Goal: Check status: Check status

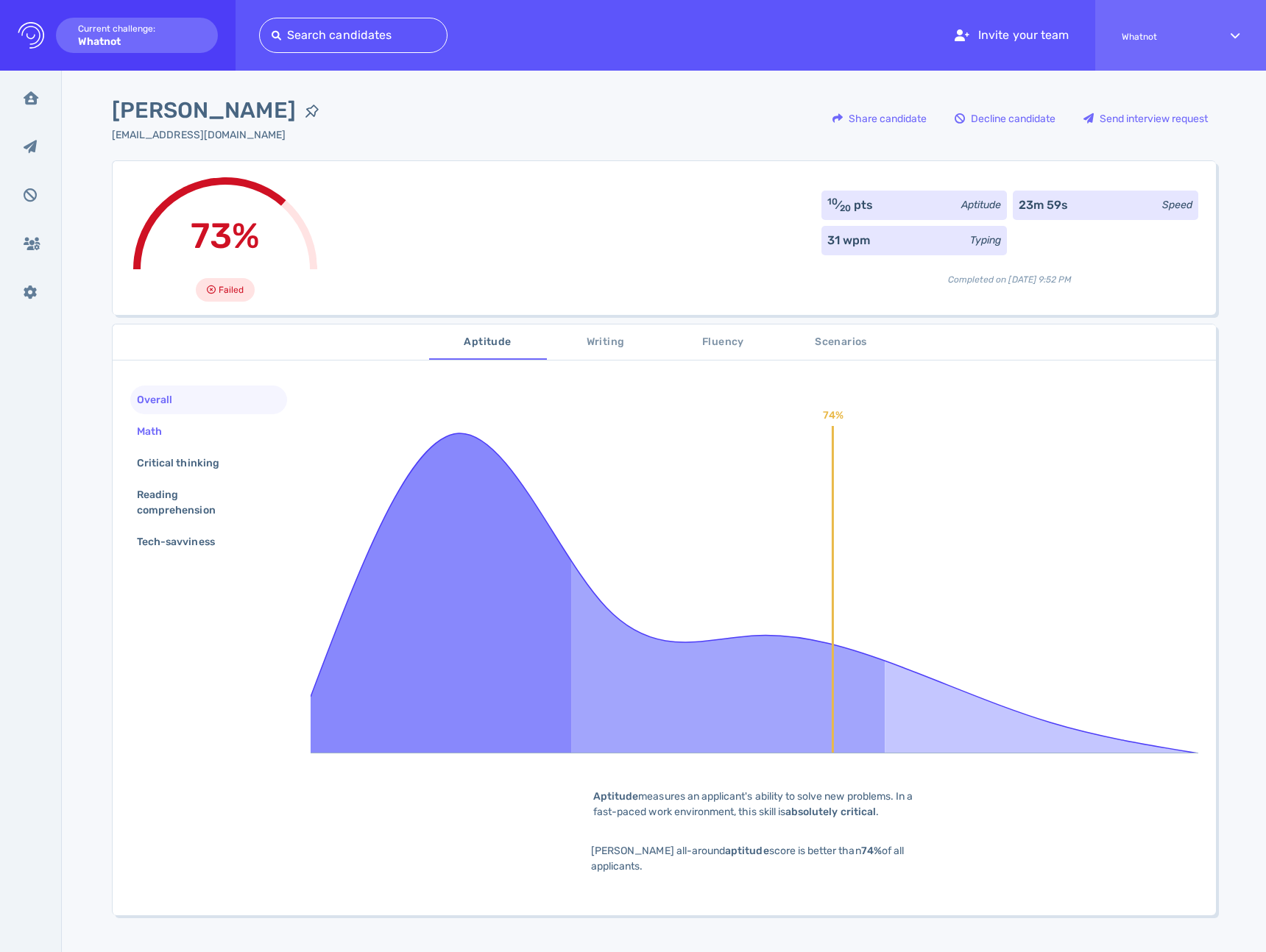
click at [135, 427] on div "Math" at bounding box center [157, 431] width 46 height 21
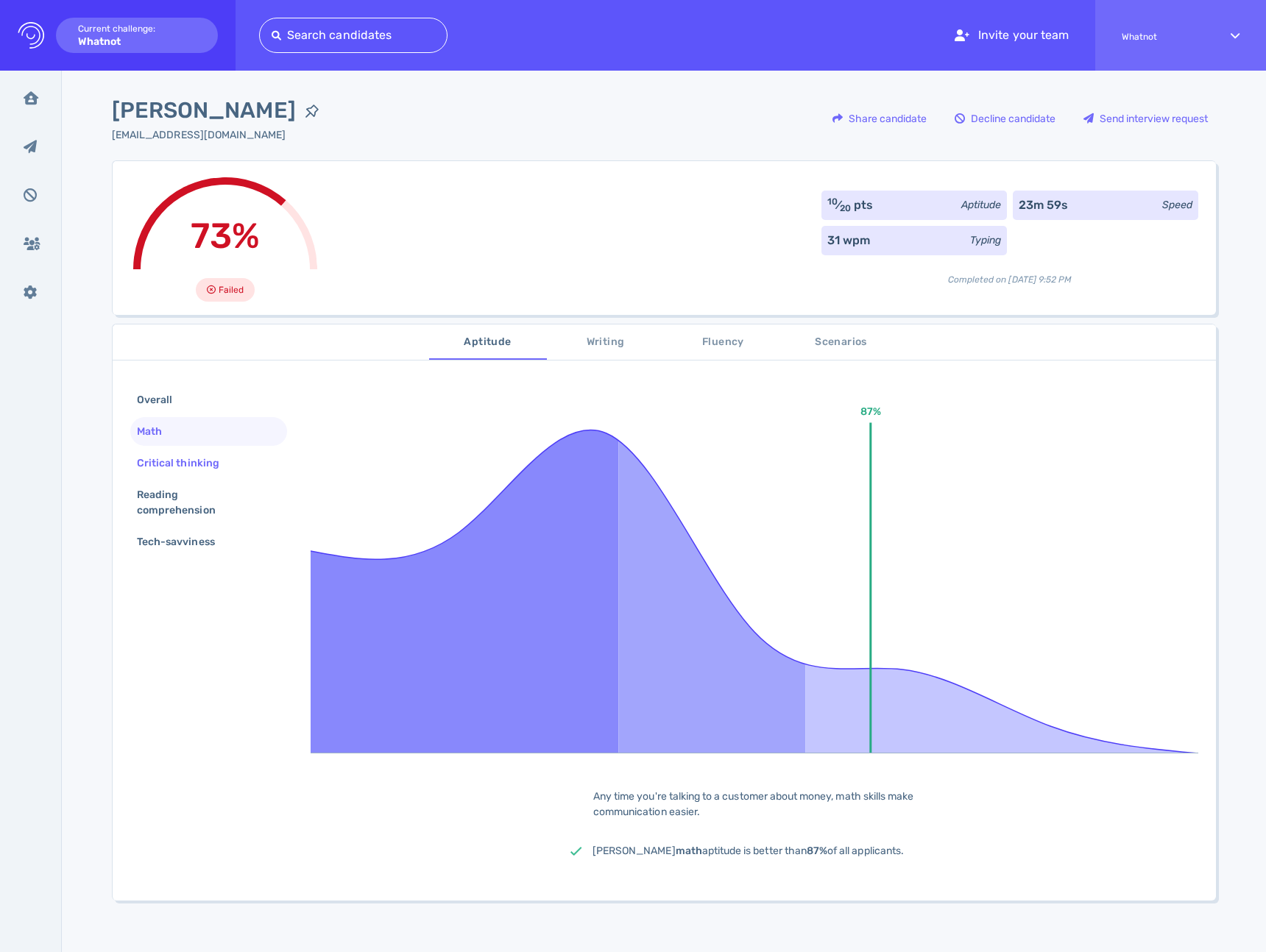
click at [185, 469] on div "Critical thinking" at bounding box center [185, 463] width 103 height 21
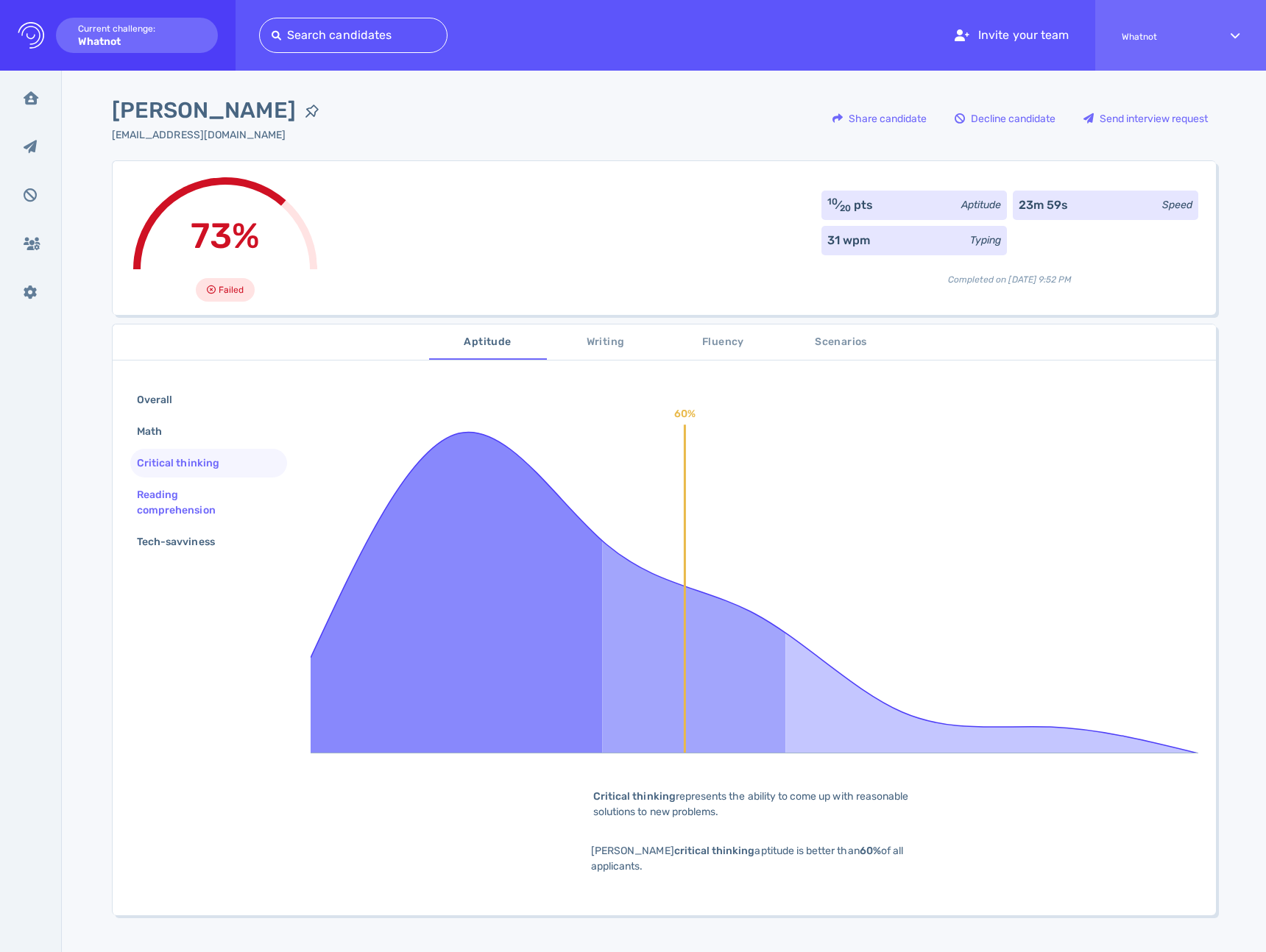
click at [184, 495] on div "Reading comprehension" at bounding box center [203, 503] width 138 height 37
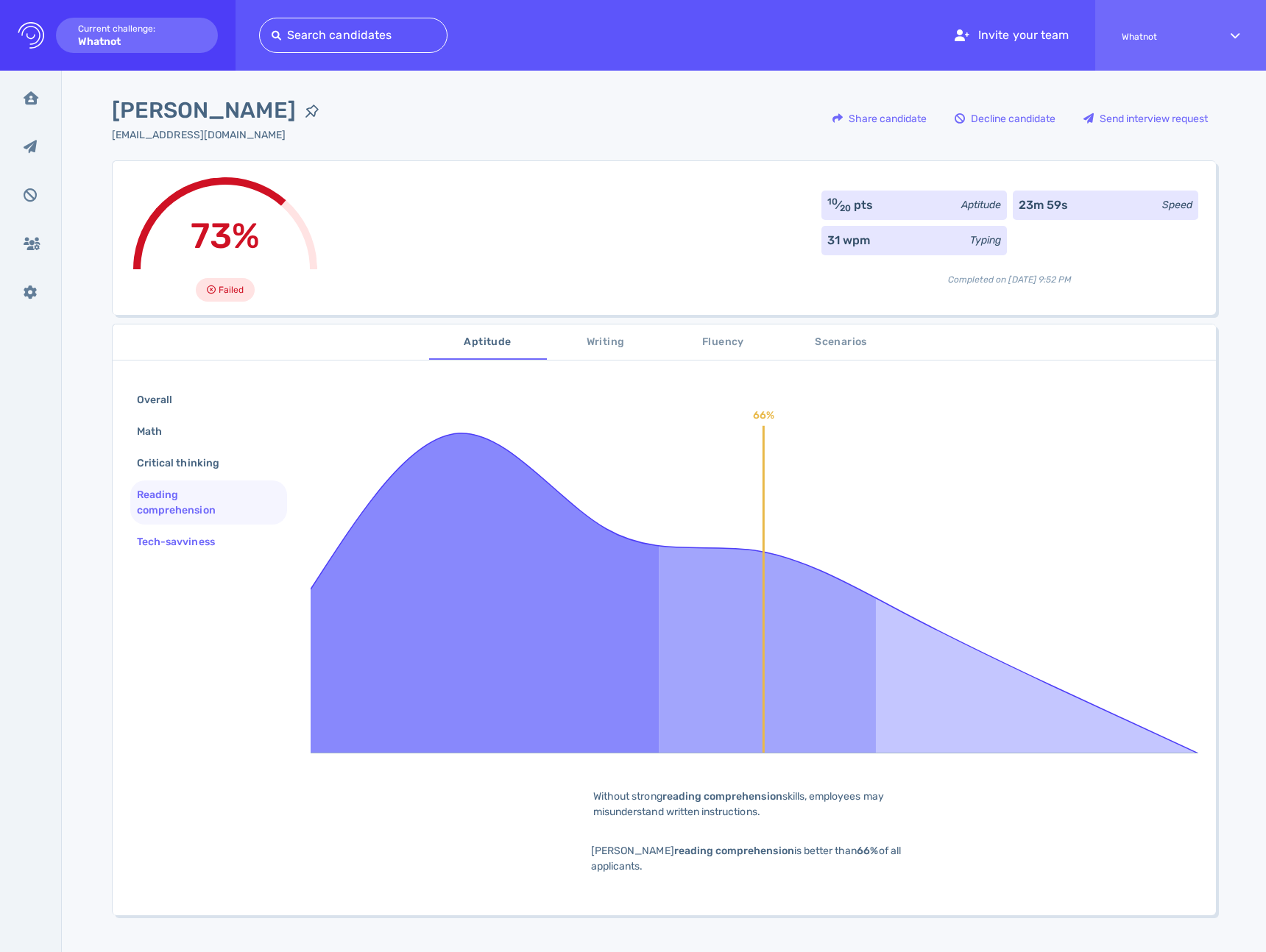
click at [178, 535] on div "Tech-savviness" at bounding box center [184, 542] width 99 height 21
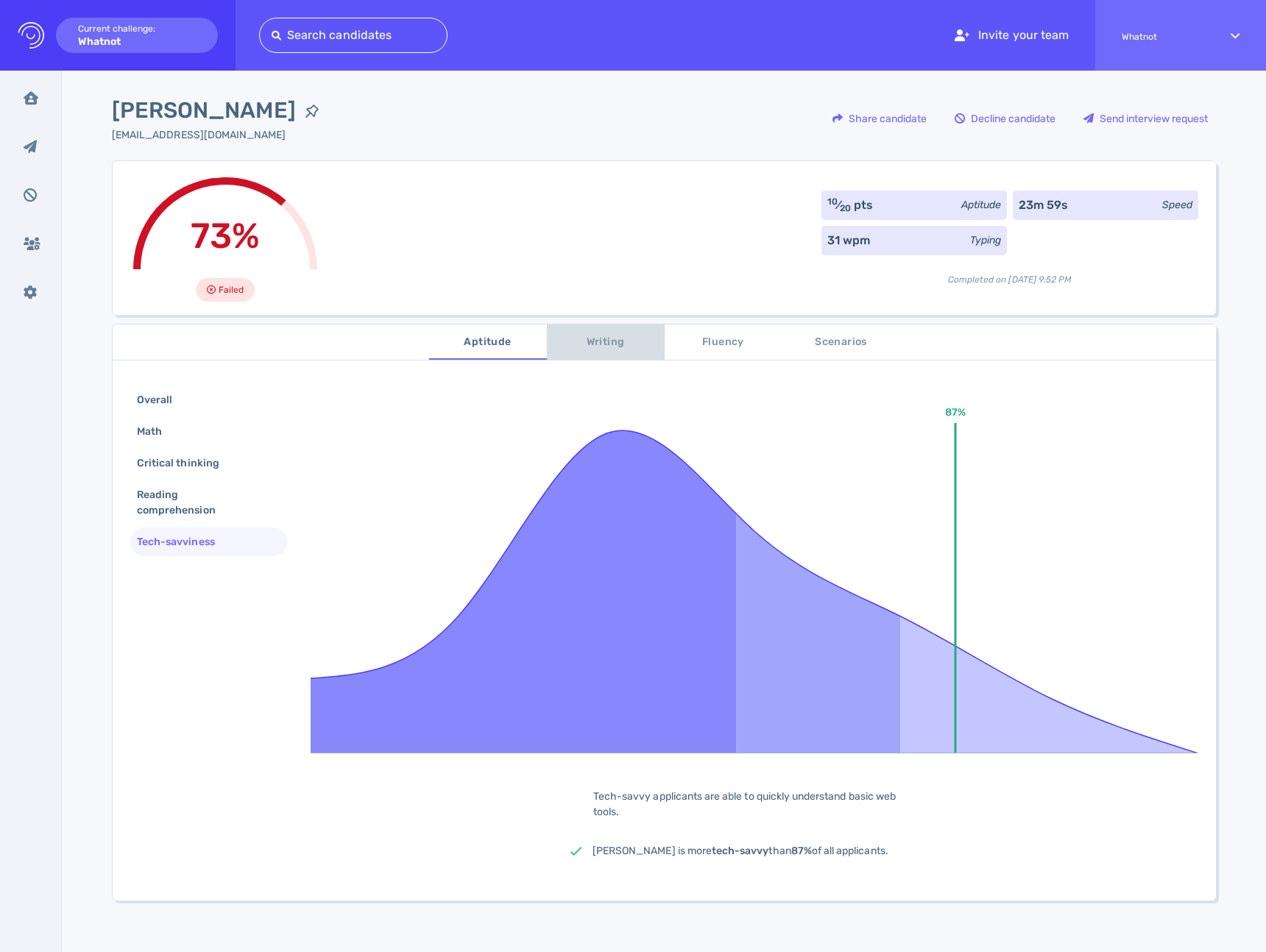
click at [565, 356] on button "Writing" at bounding box center [605, 342] width 117 height 35
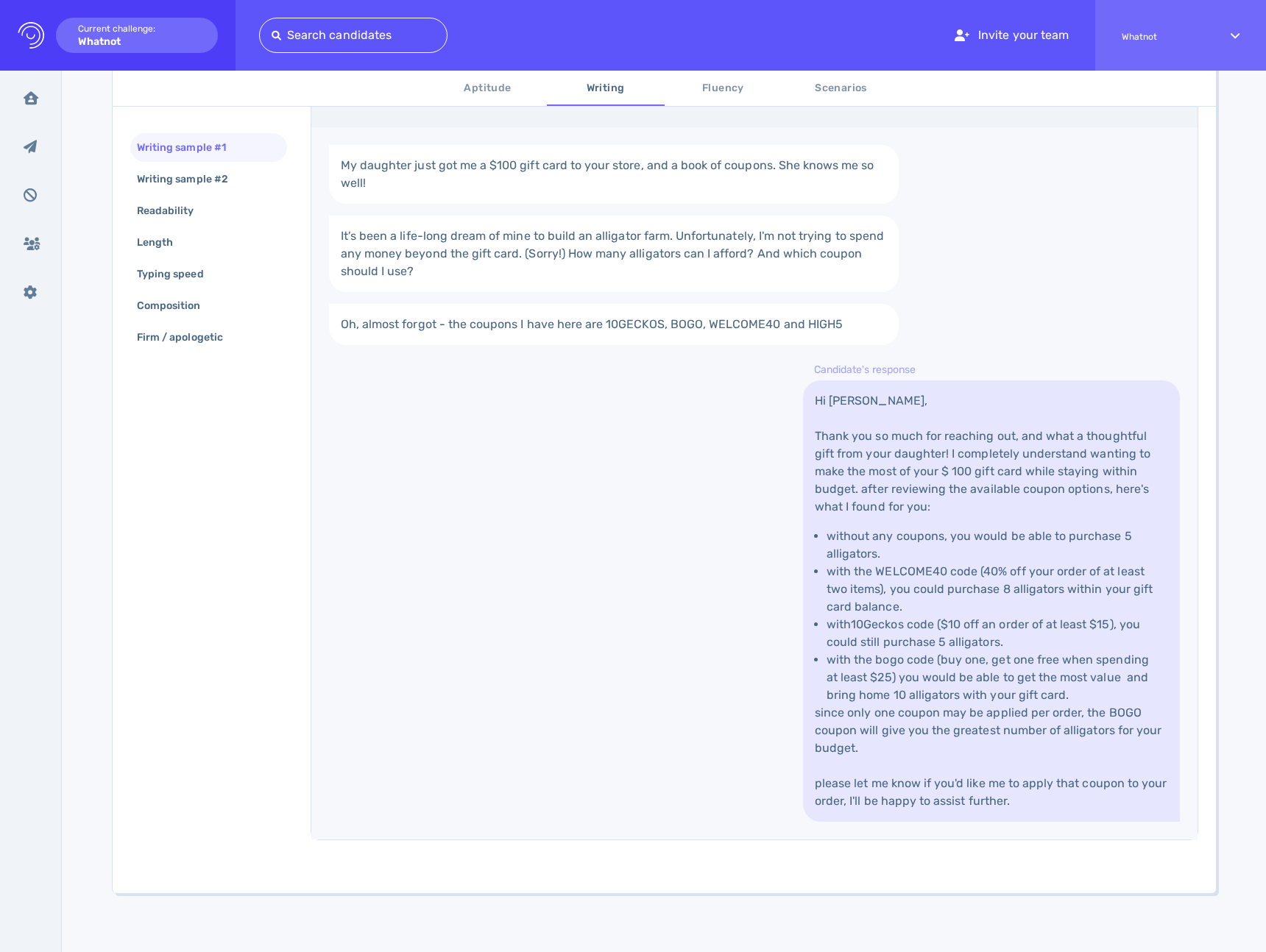
scroll to position [383, 0]
click at [836, 91] on span "Scenarios" at bounding box center [841, 88] width 100 height 19
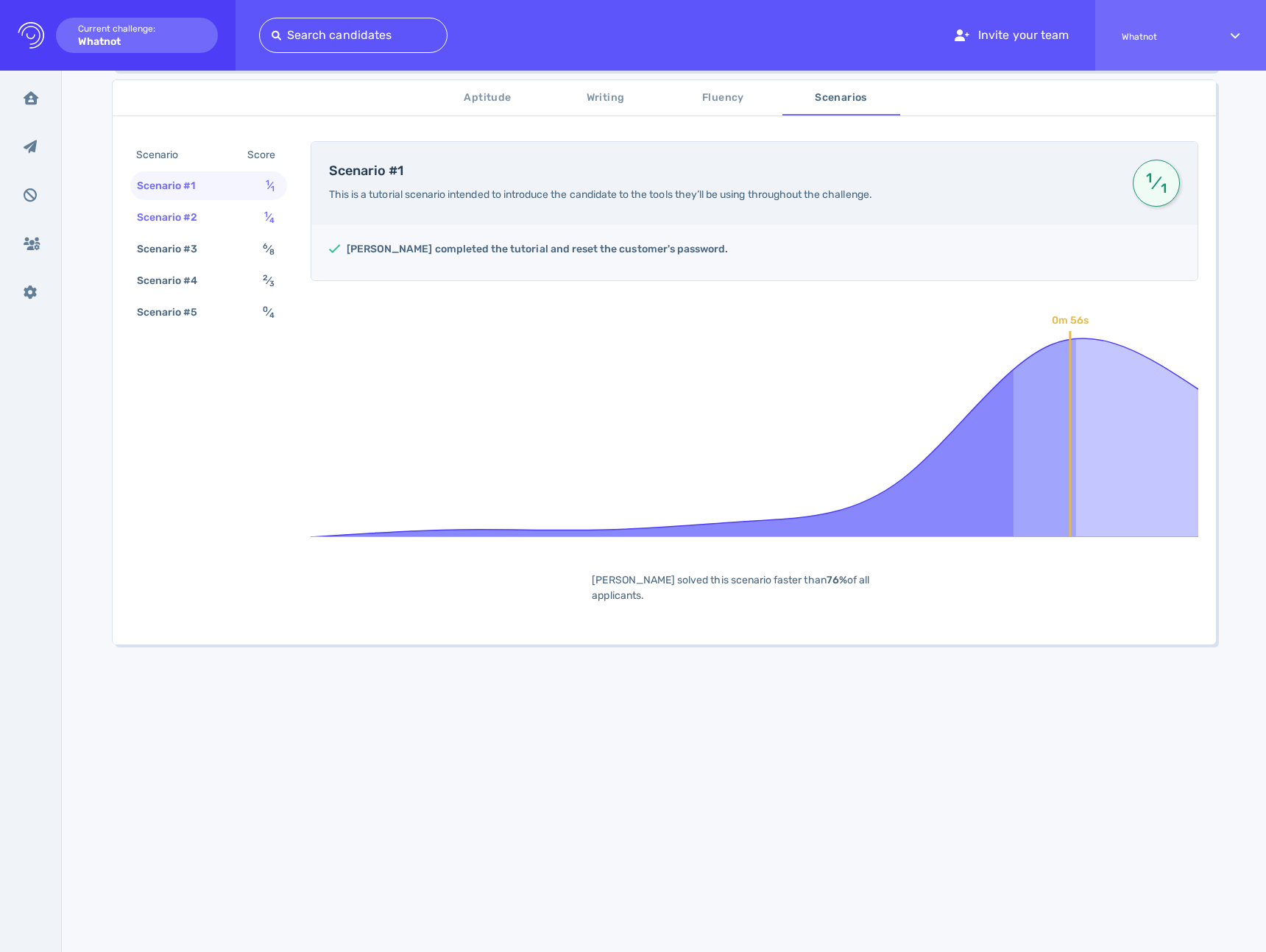
click at [192, 221] on div "Scenario #2" at bounding box center [175, 217] width 82 height 21
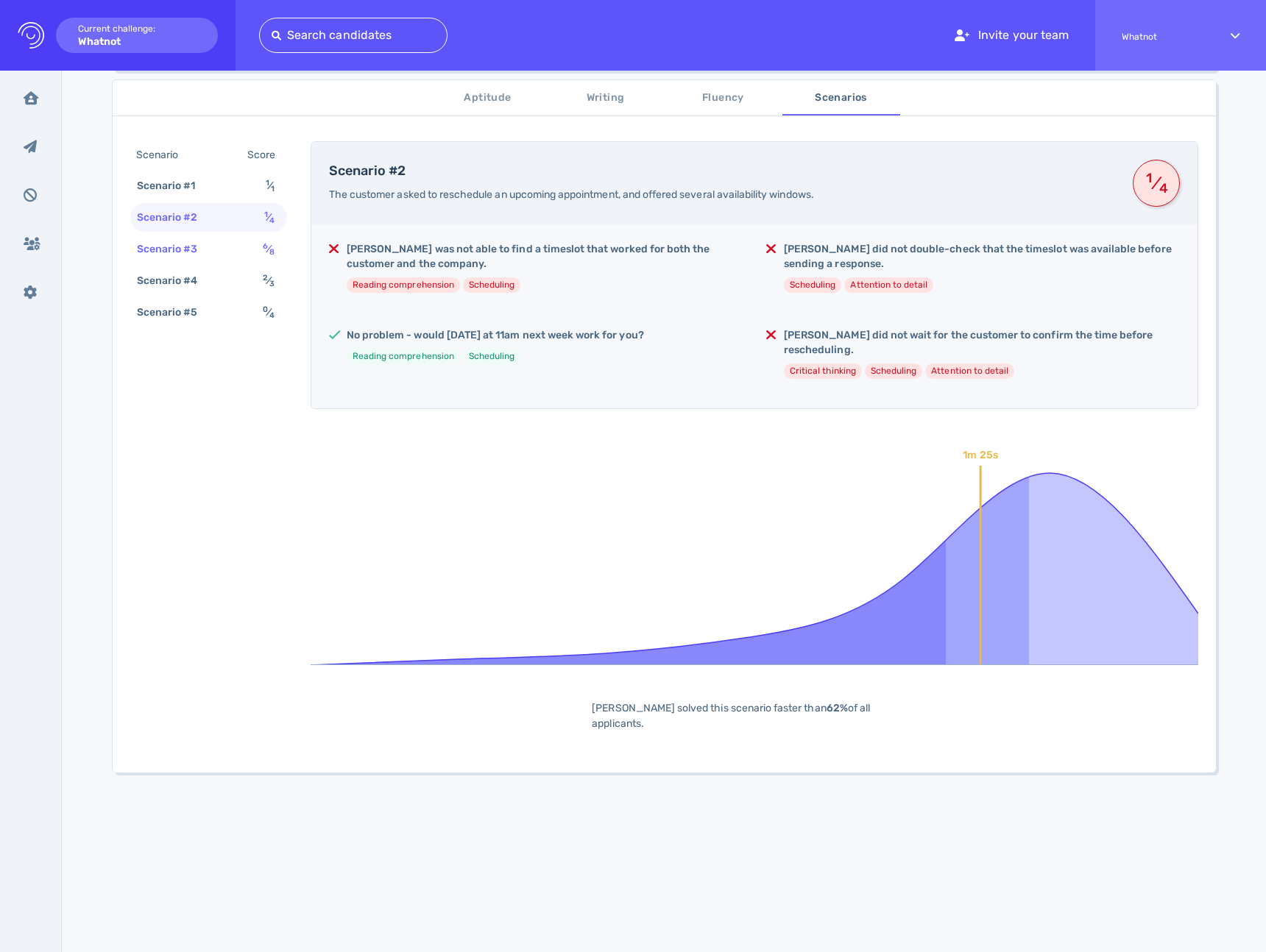
click at [191, 250] on div "Scenario #3" at bounding box center [175, 249] width 82 height 21
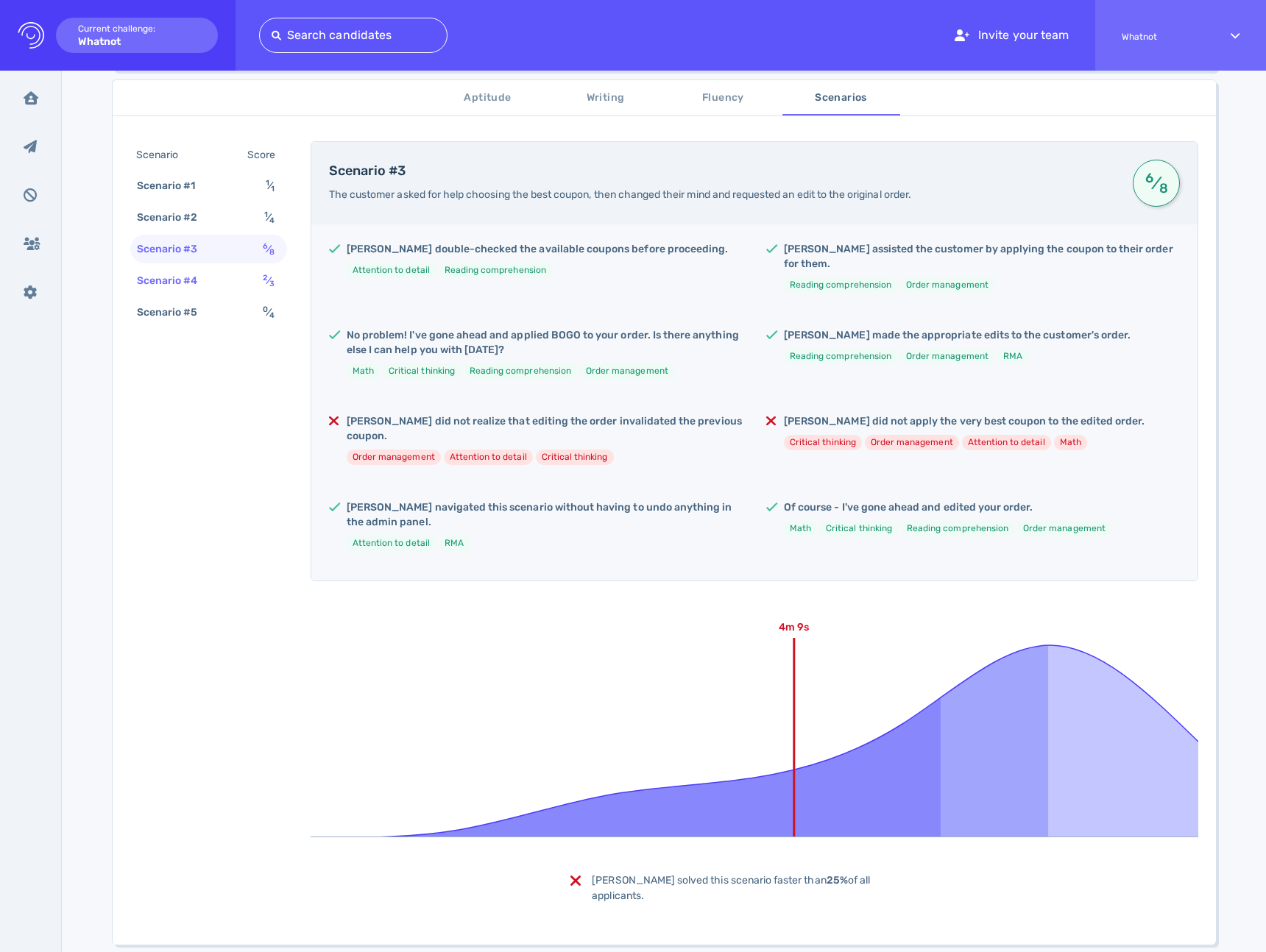
click at [183, 274] on div "Scenario #4" at bounding box center [175, 281] width 82 height 21
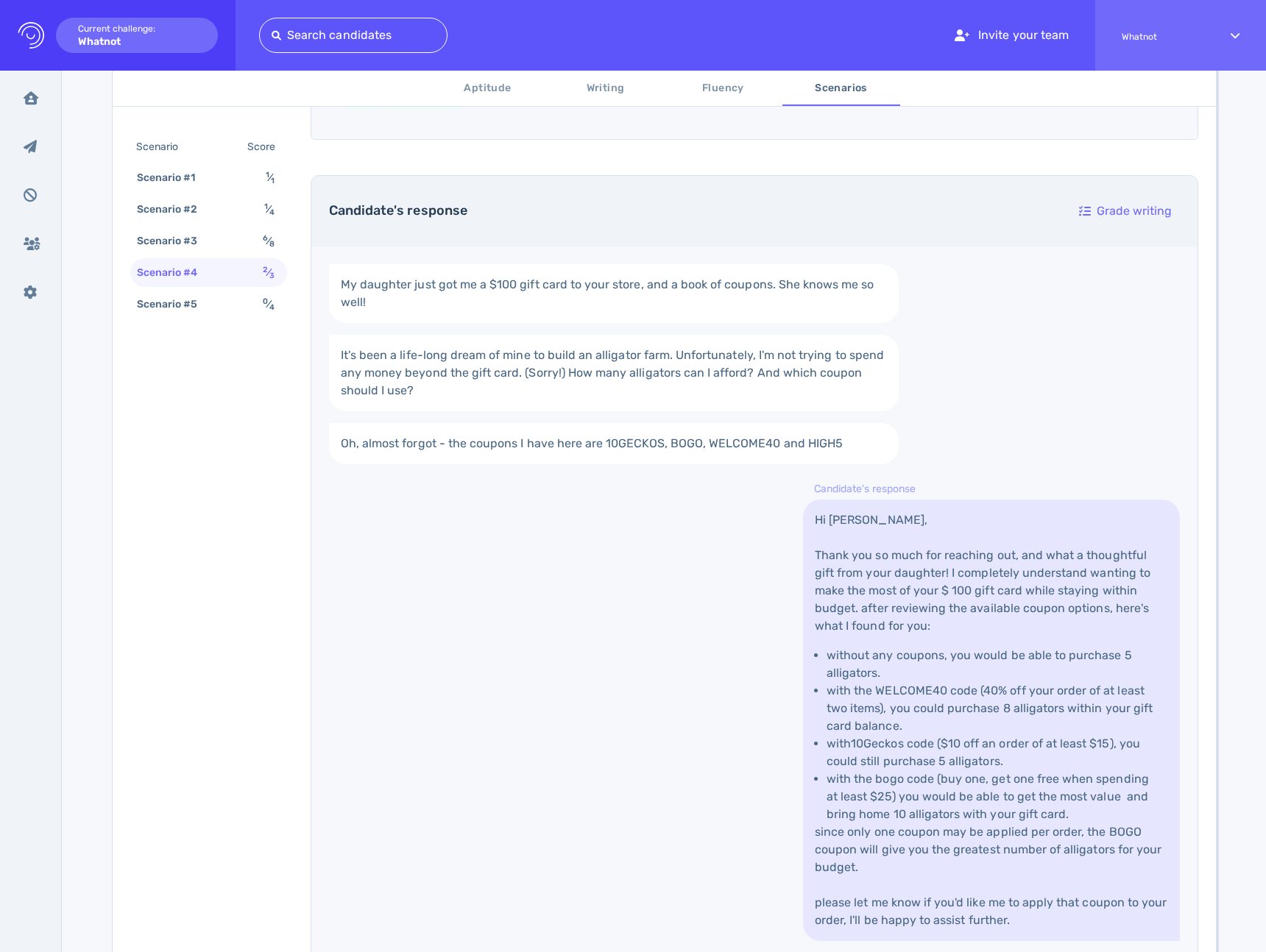
scroll to position [517, 0]
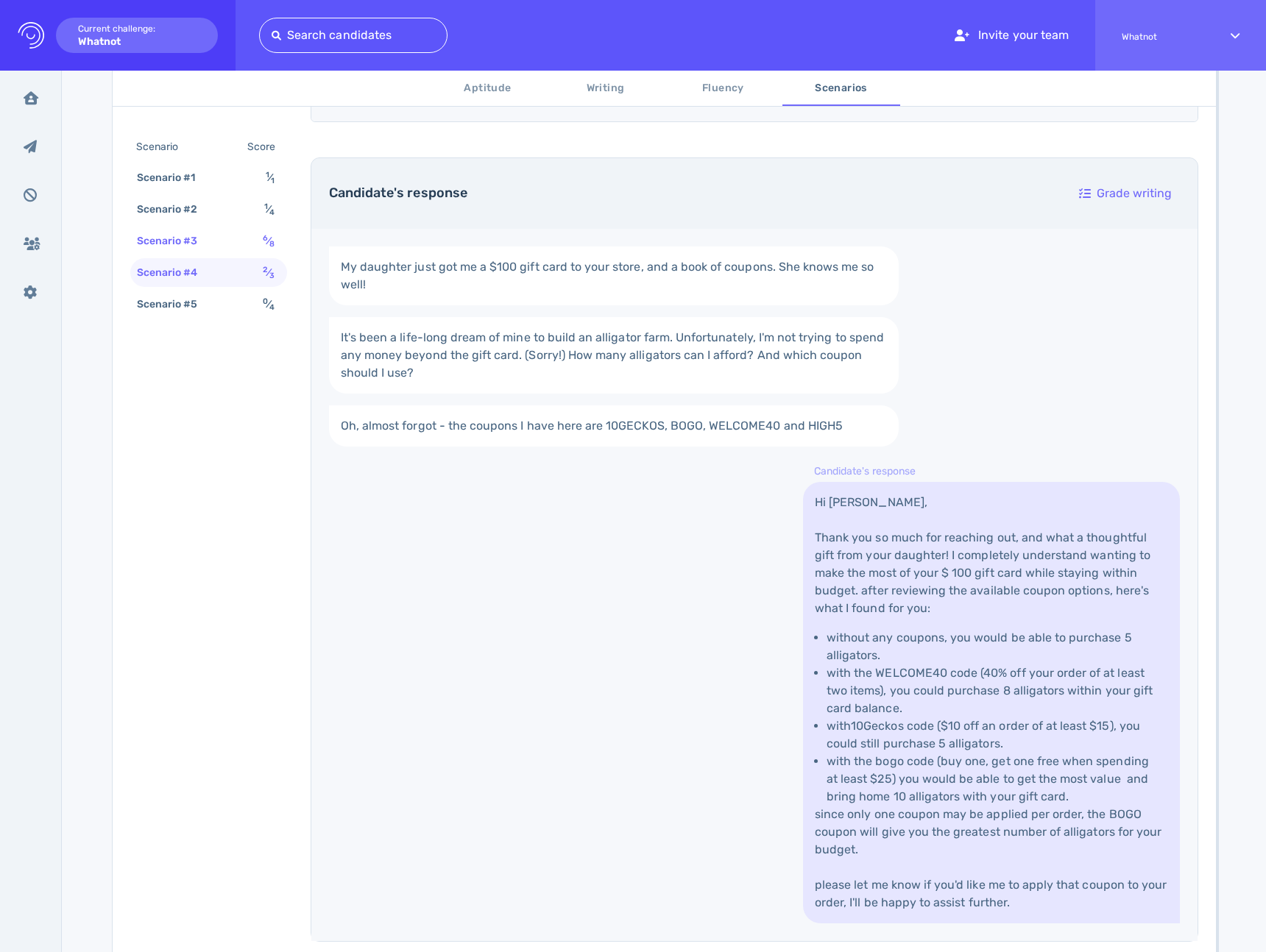
click at [157, 240] on div "Scenario #3" at bounding box center [175, 241] width 82 height 21
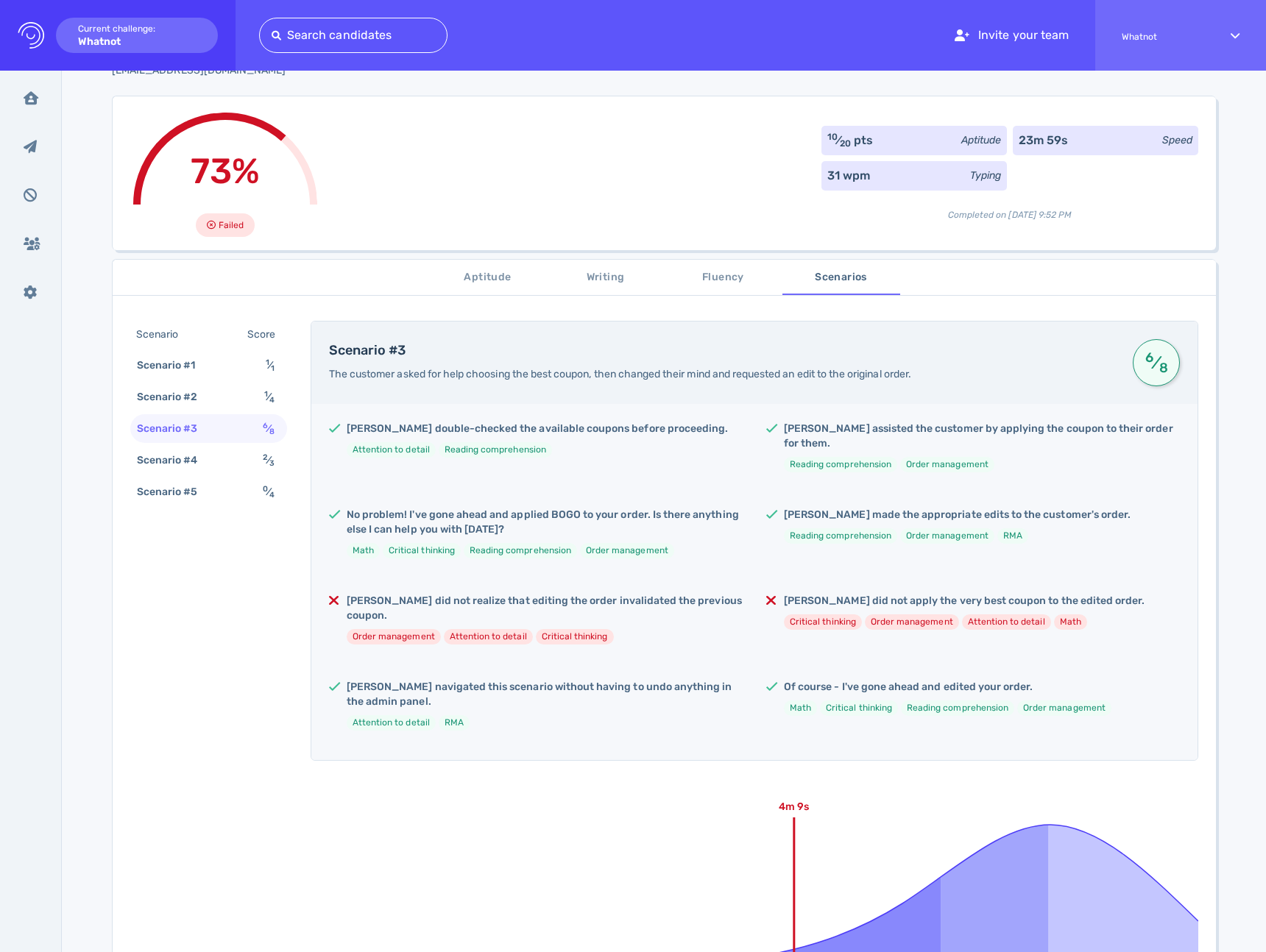
scroll to position [0, 0]
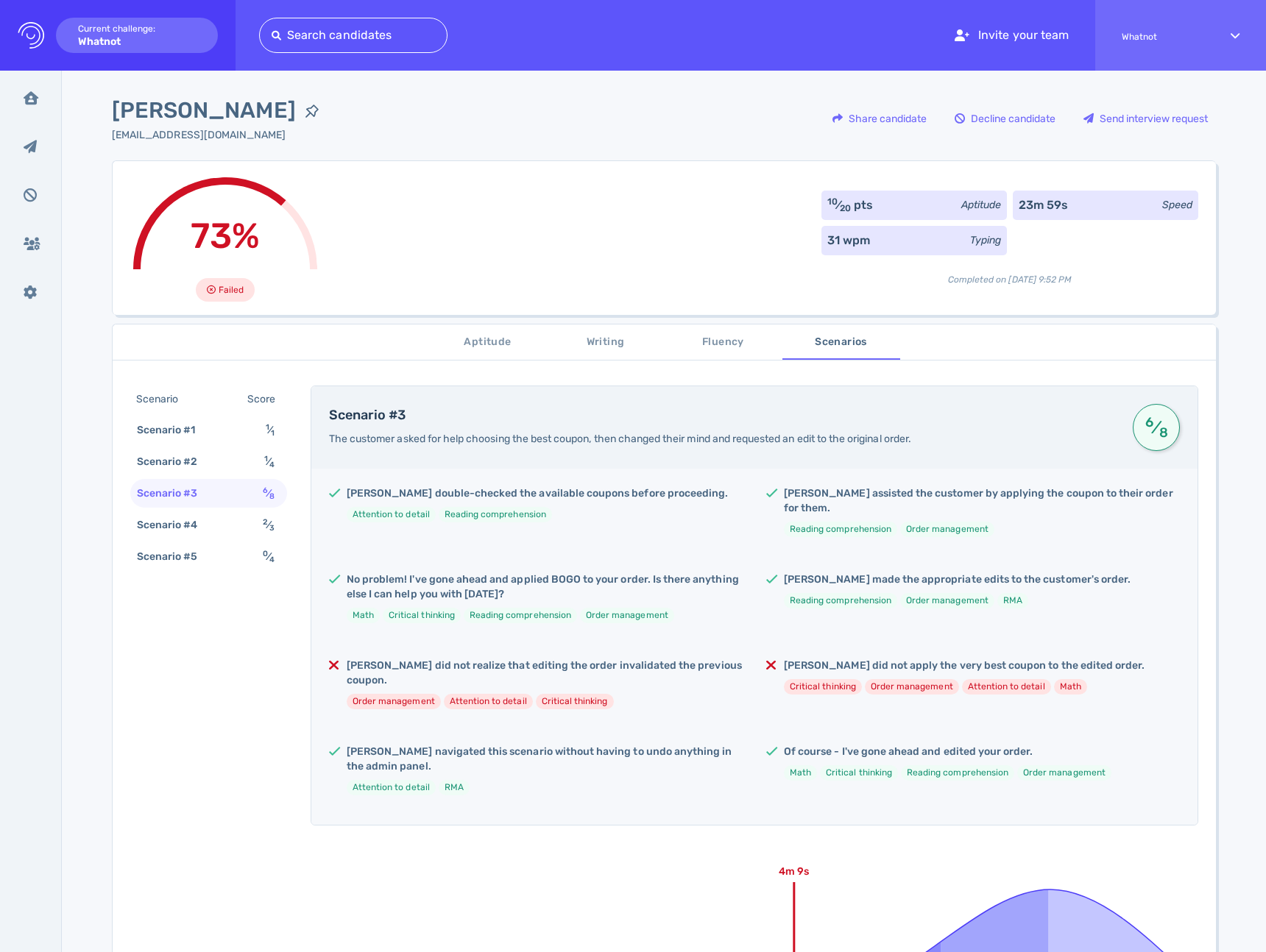
click at [498, 346] on span "Aptitude" at bounding box center [487, 342] width 100 height 19
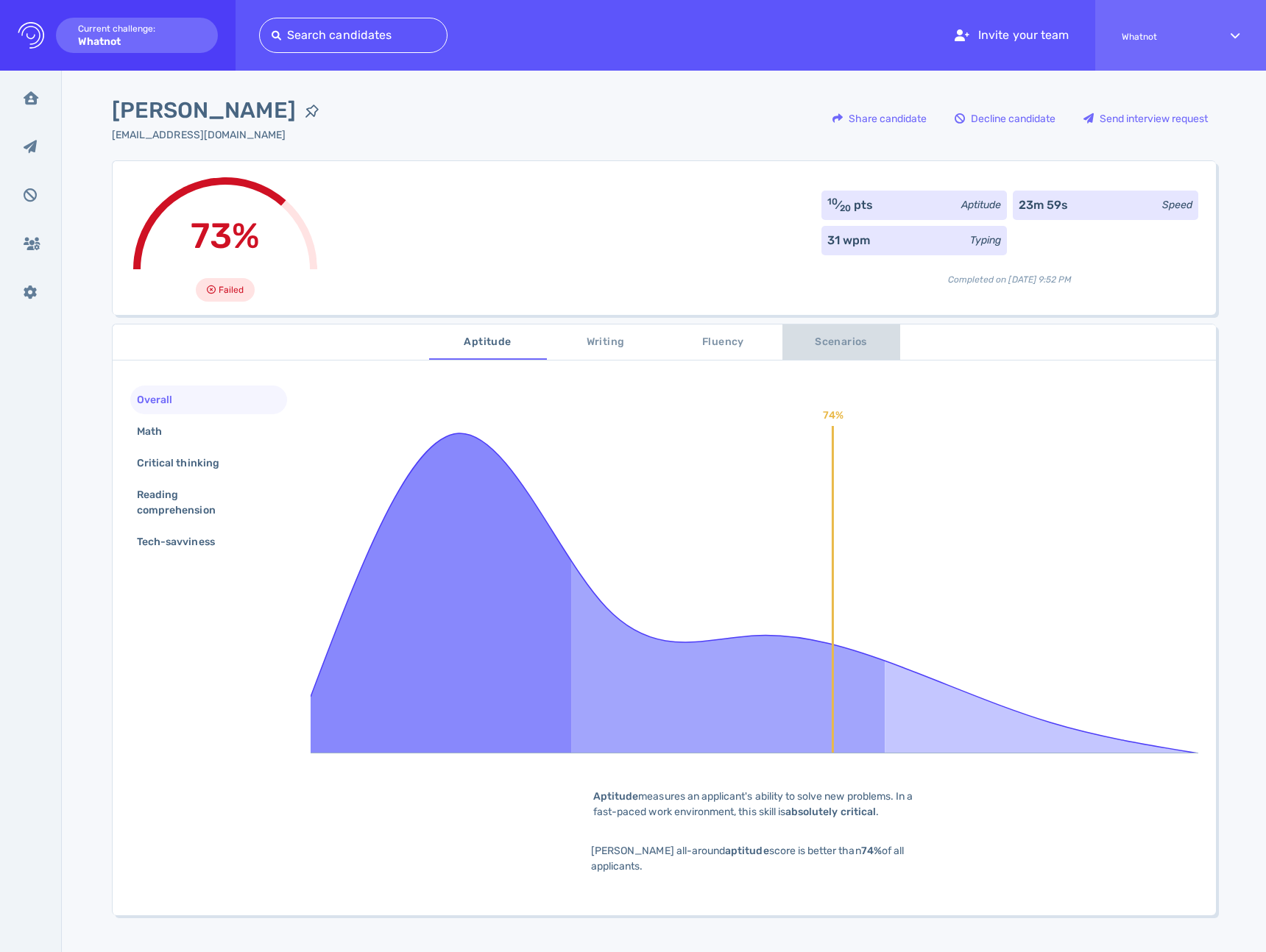
click at [813, 342] on span "Scenarios" at bounding box center [841, 342] width 100 height 19
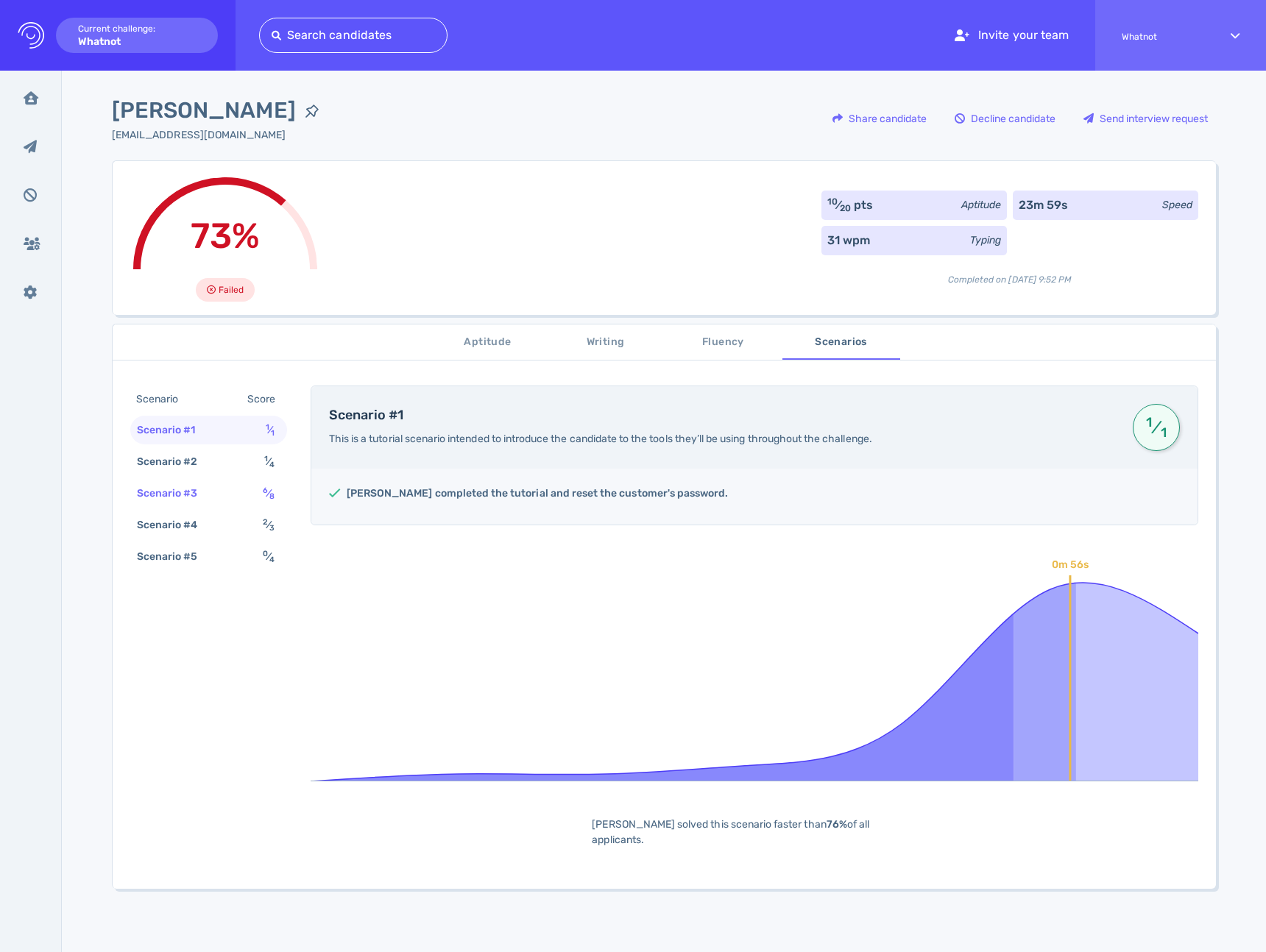
click at [203, 496] on div "Scenario #3" at bounding box center [175, 493] width 82 height 21
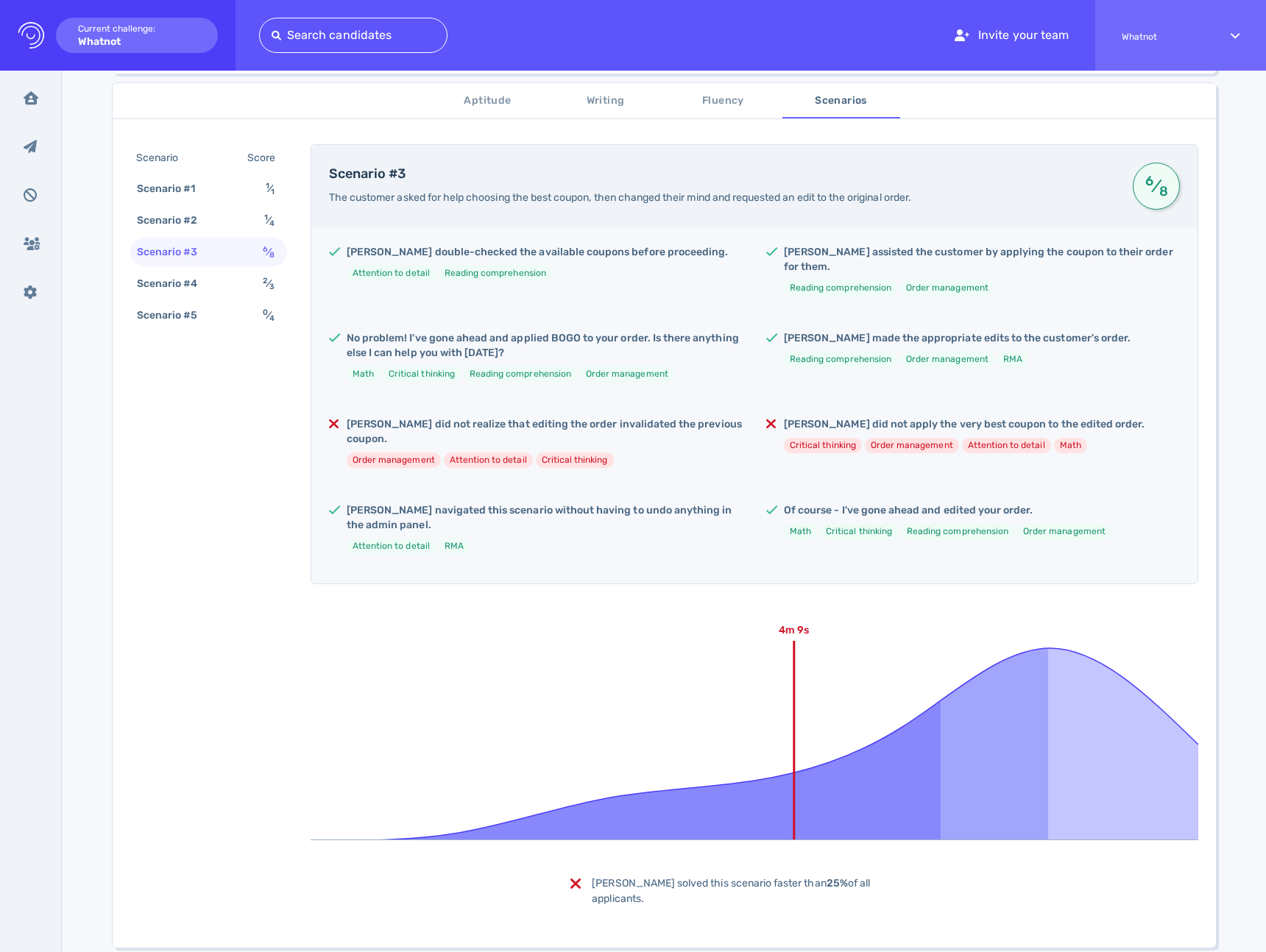
scroll to position [243, 0]
click at [154, 306] on div "Scenario #5" at bounding box center [175, 314] width 82 height 21
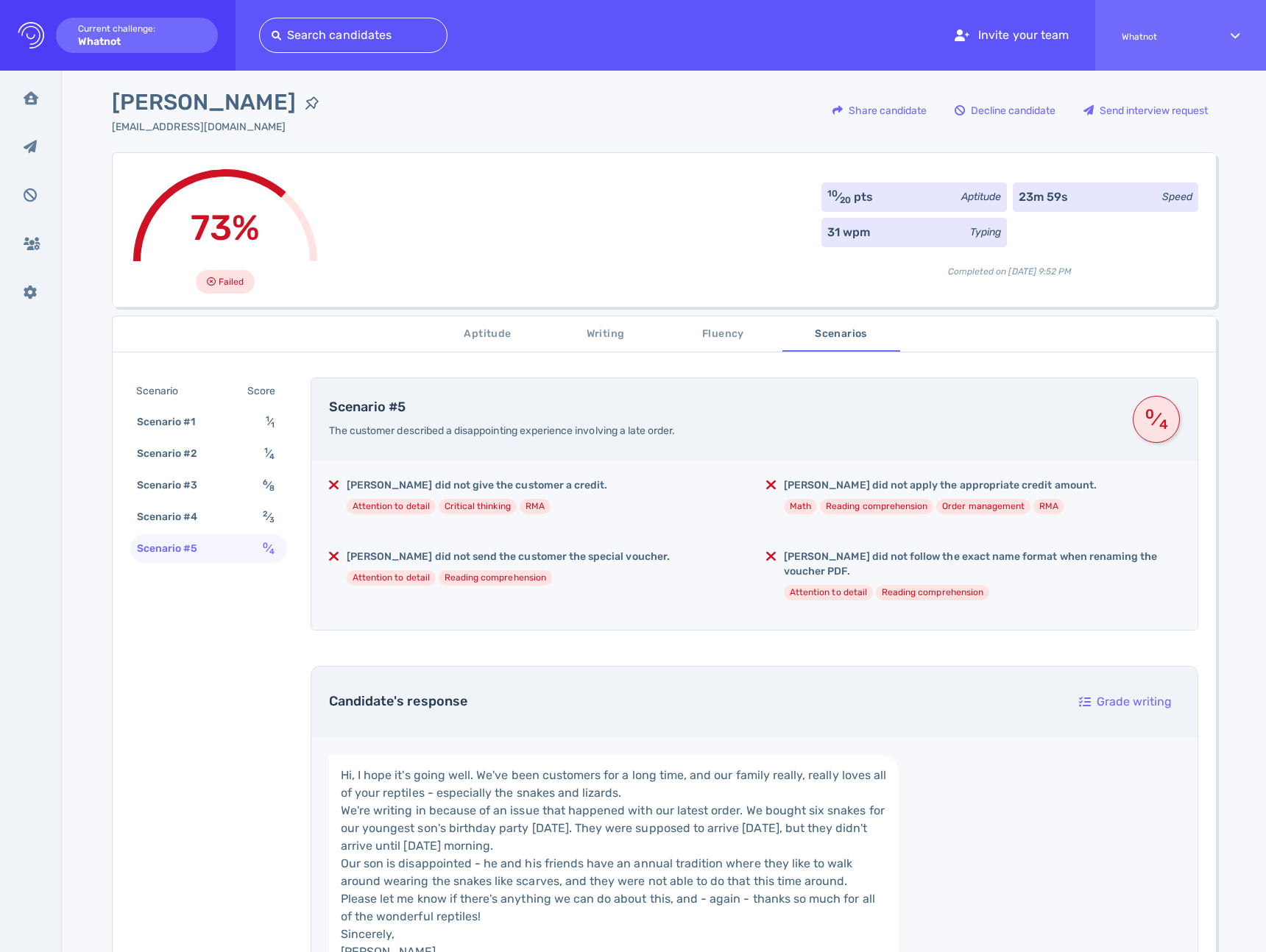
scroll to position [0, 0]
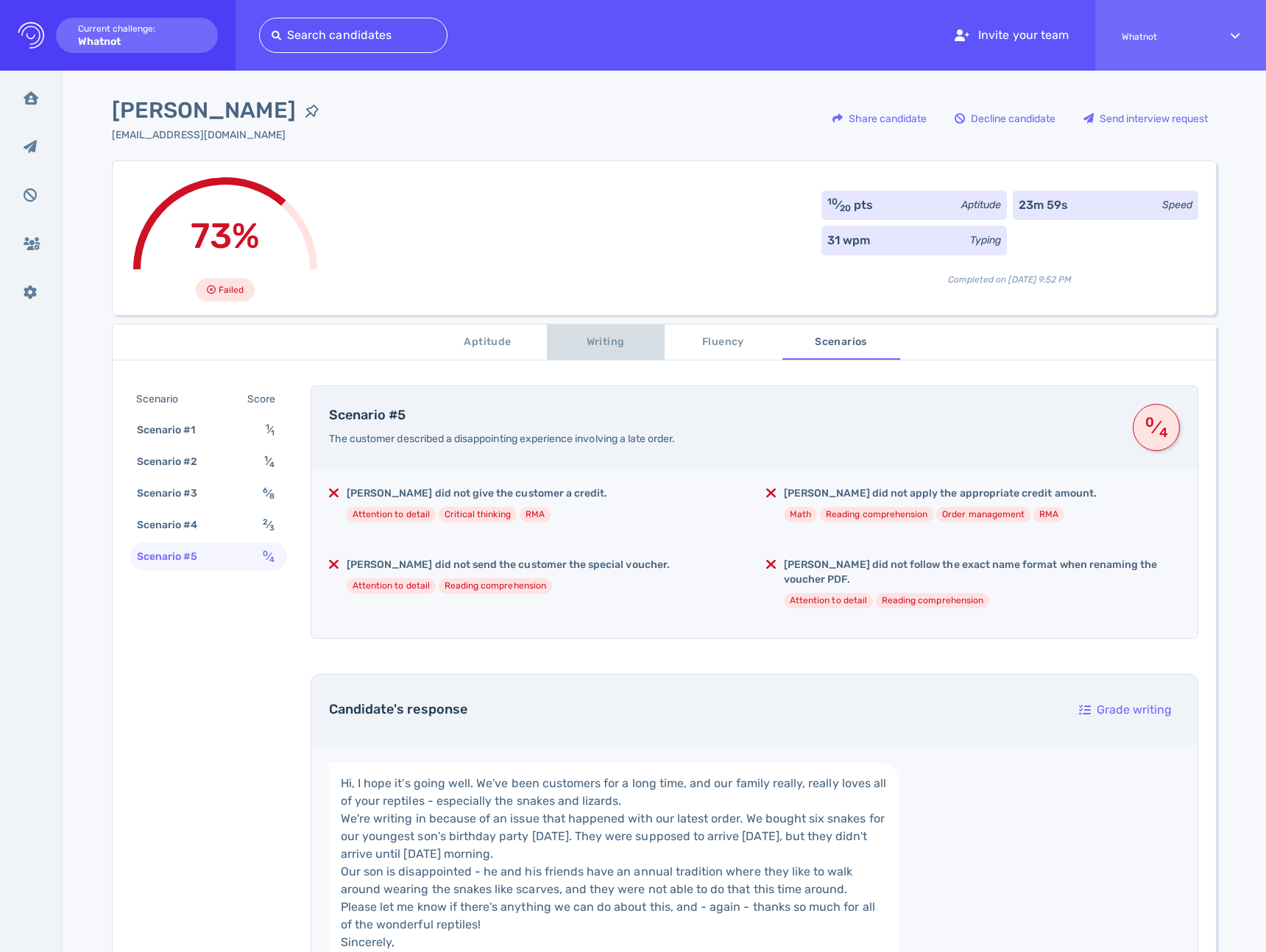
click at [589, 346] on span "Writing" at bounding box center [605, 342] width 100 height 19
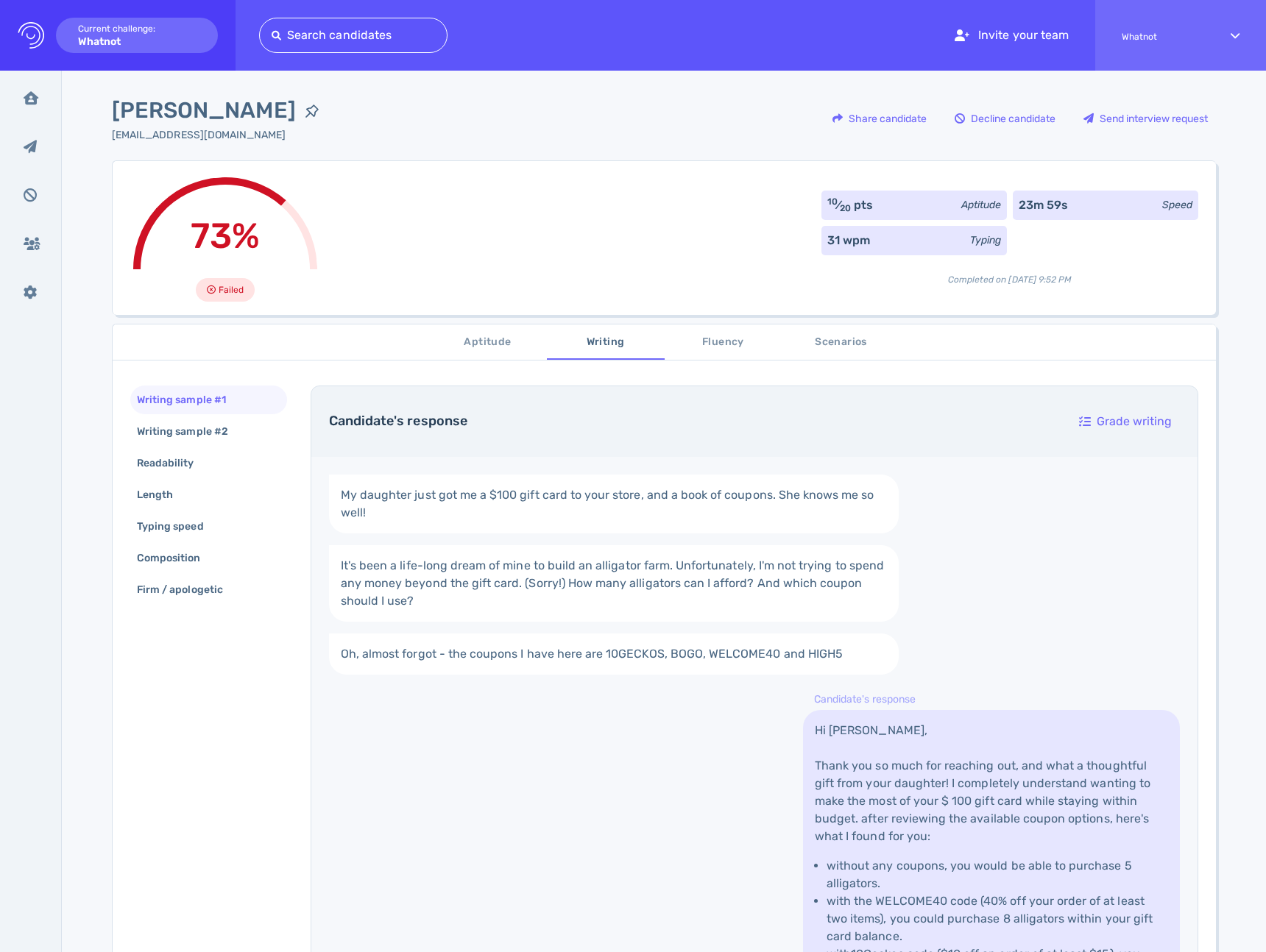
click at [694, 343] on span "Fluency" at bounding box center [723, 342] width 100 height 19
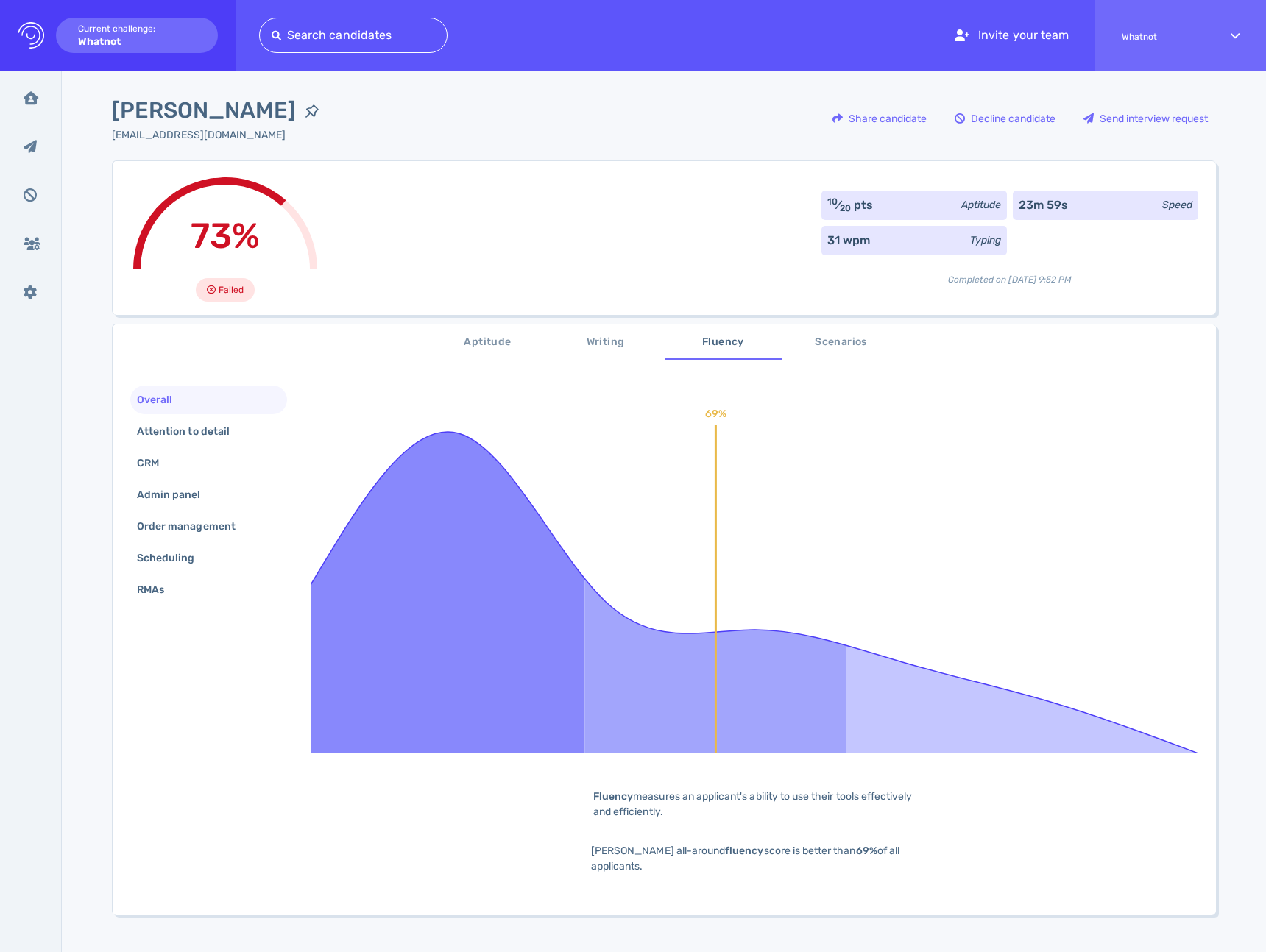
click at [180, 416] on div "Overall Attention to detail CRM Admin panel Order management Scheduling RMAs" at bounding box center [209, 496] width 157 height 221
click at [178, 425] on div "Attention to detail" at bounding box center [191, 431] width 113 height 21
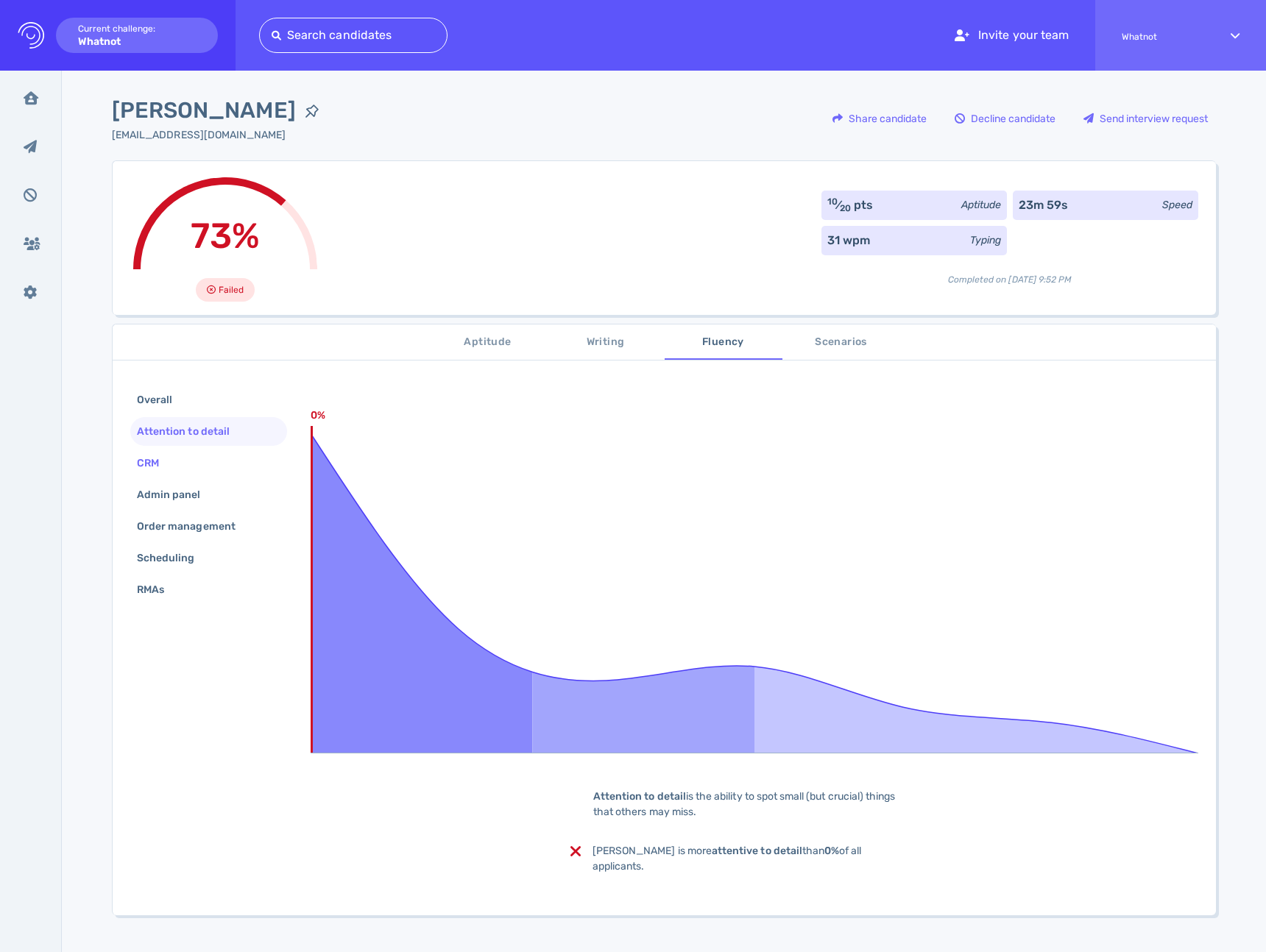
click at [175, 455] on div "CRM" at bounding box center [209, 463] width 157 height 29
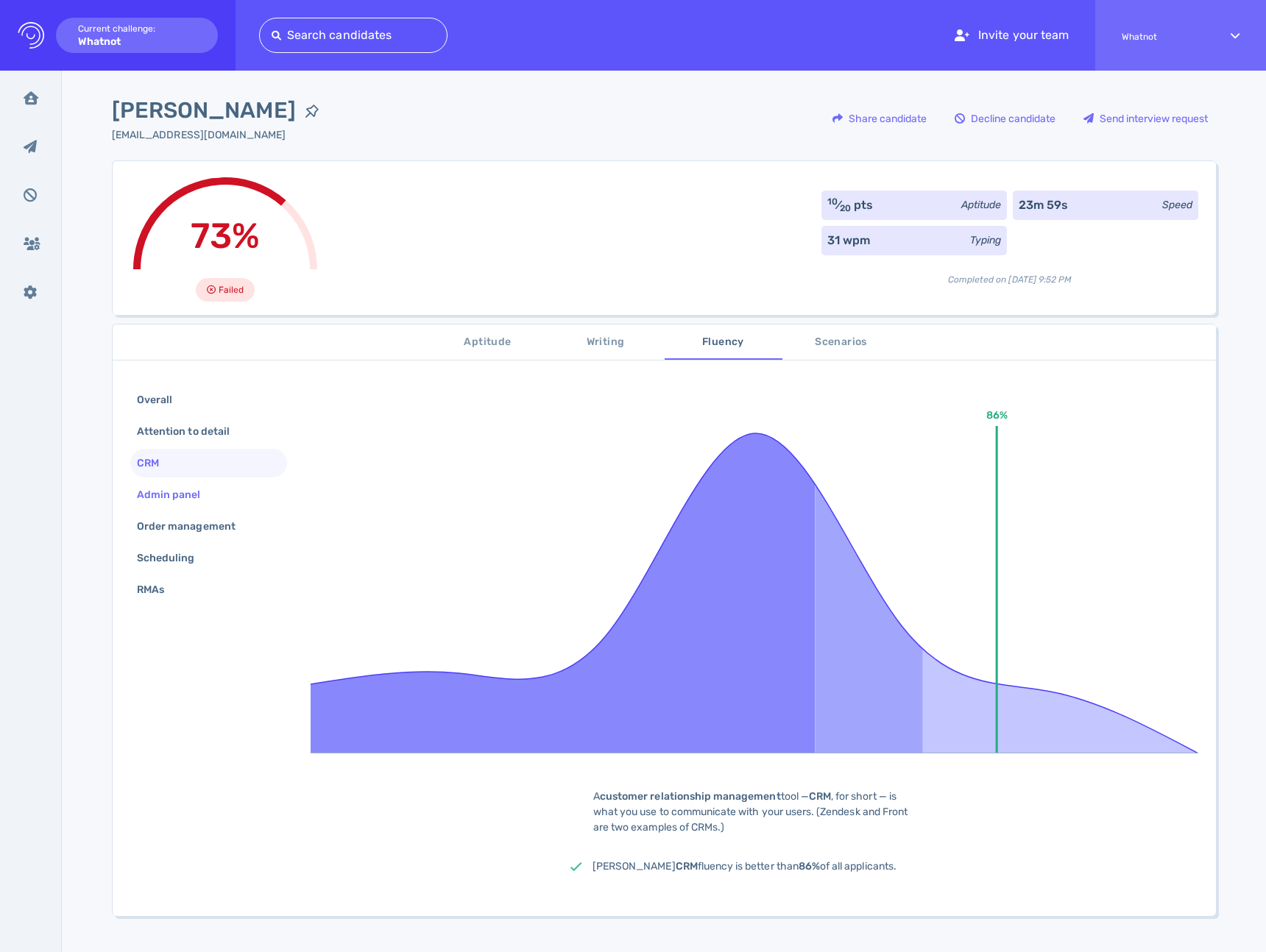
click at [176, 499] on div "Admin panel" at bounding box center [176, 495] width 85 height 21
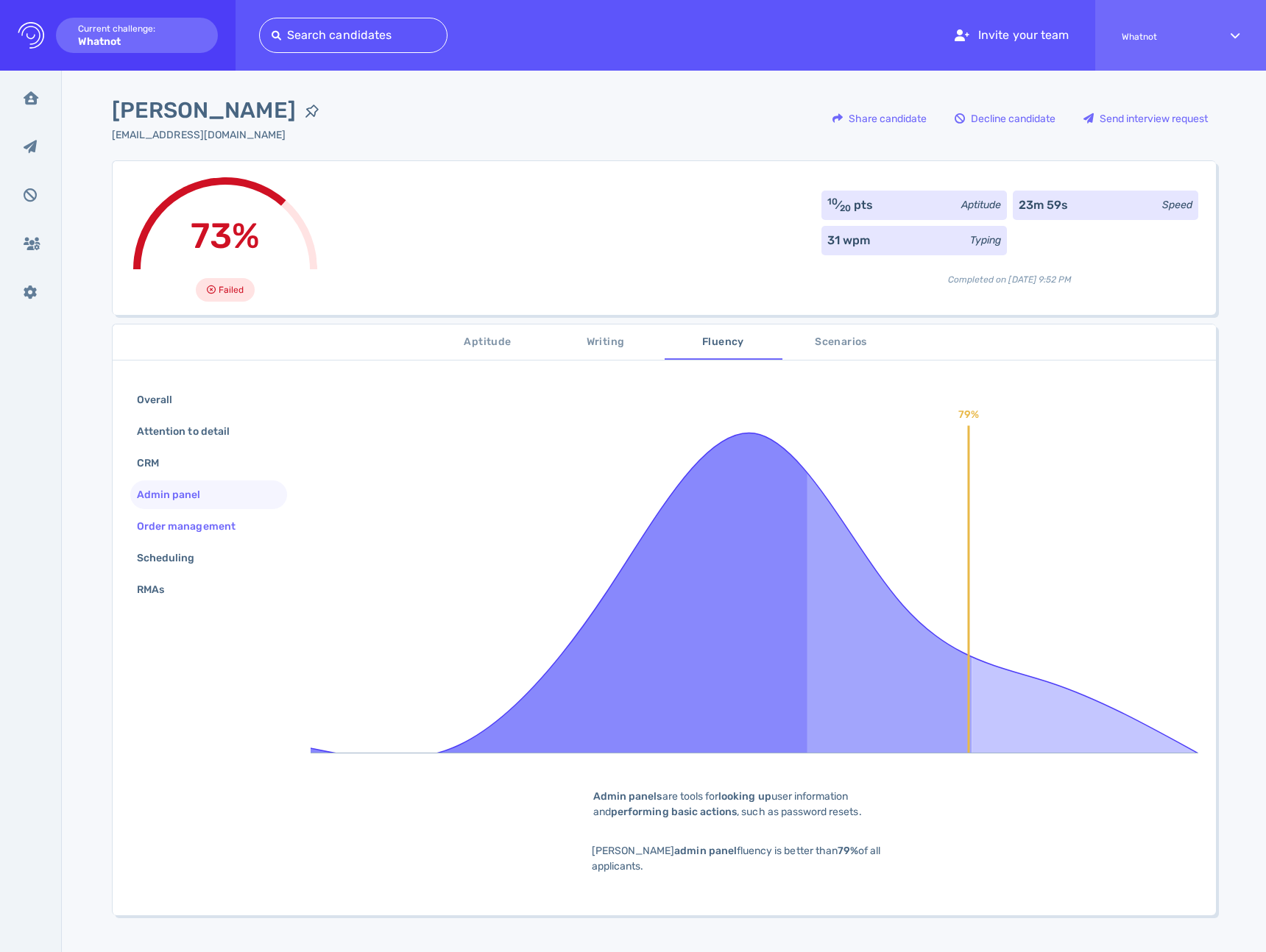
click at [170, 526] on div "Order management" at bounding box center [193, 527] width 119 height 21
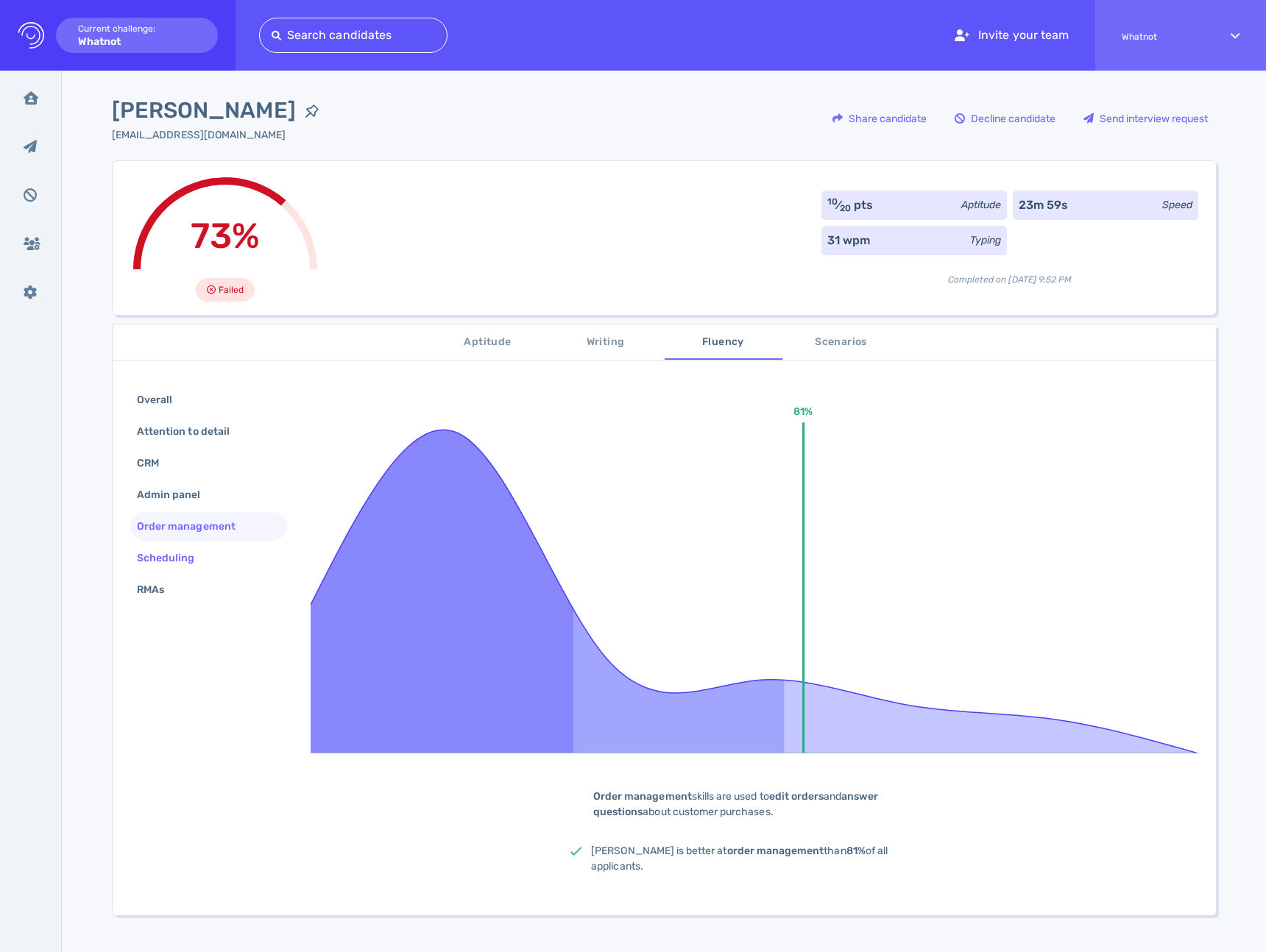
click at [163, 546] on div "Scheduling" at bounding box center [209, 558] width 157 height 29
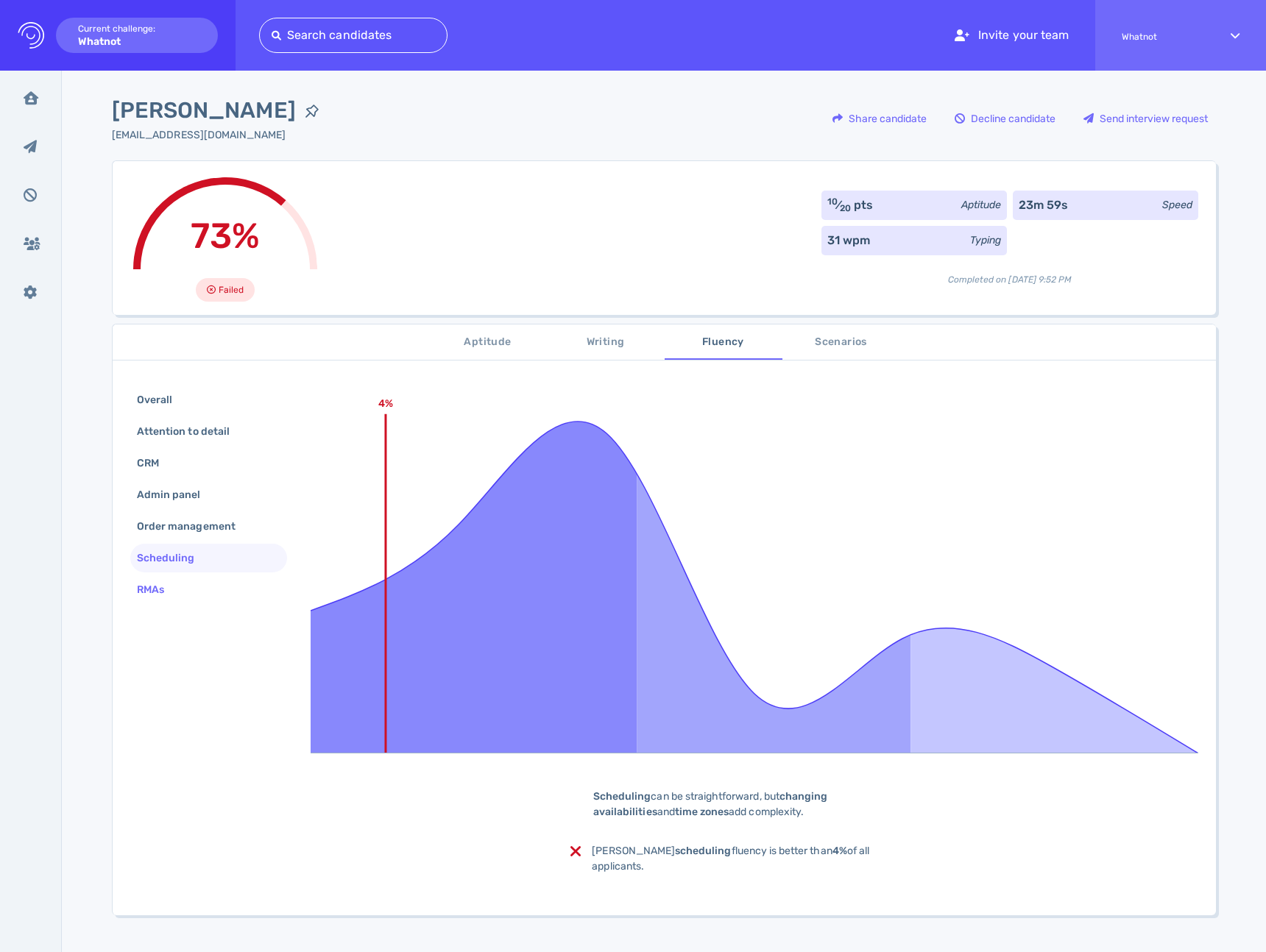
click at [154, 588] on div "RMAs" at bounding box center [158, 589] width 48 height 21
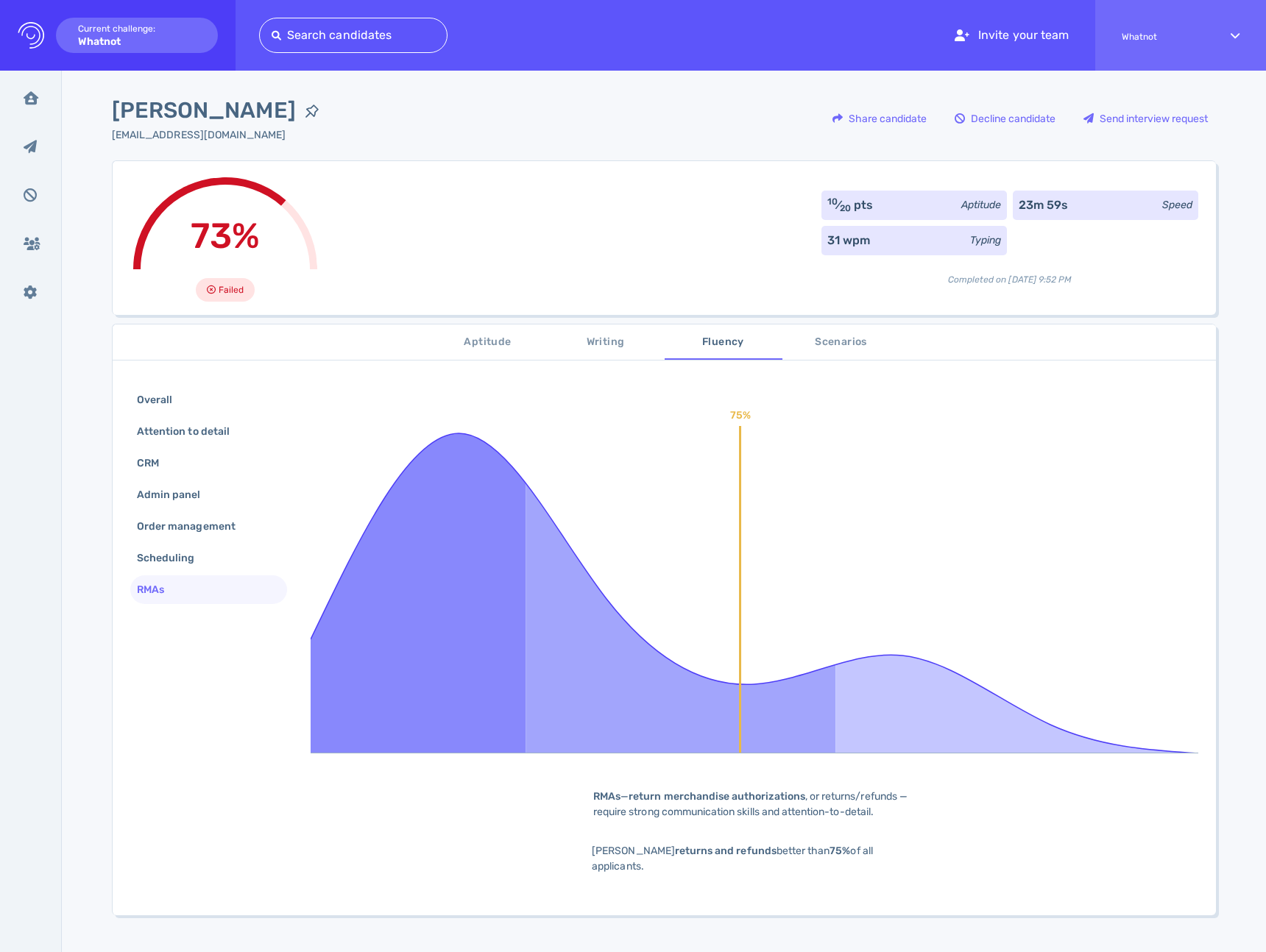
click at [650, 328] on button "Writing" at bounding box center [605, 342] width 117 height 35
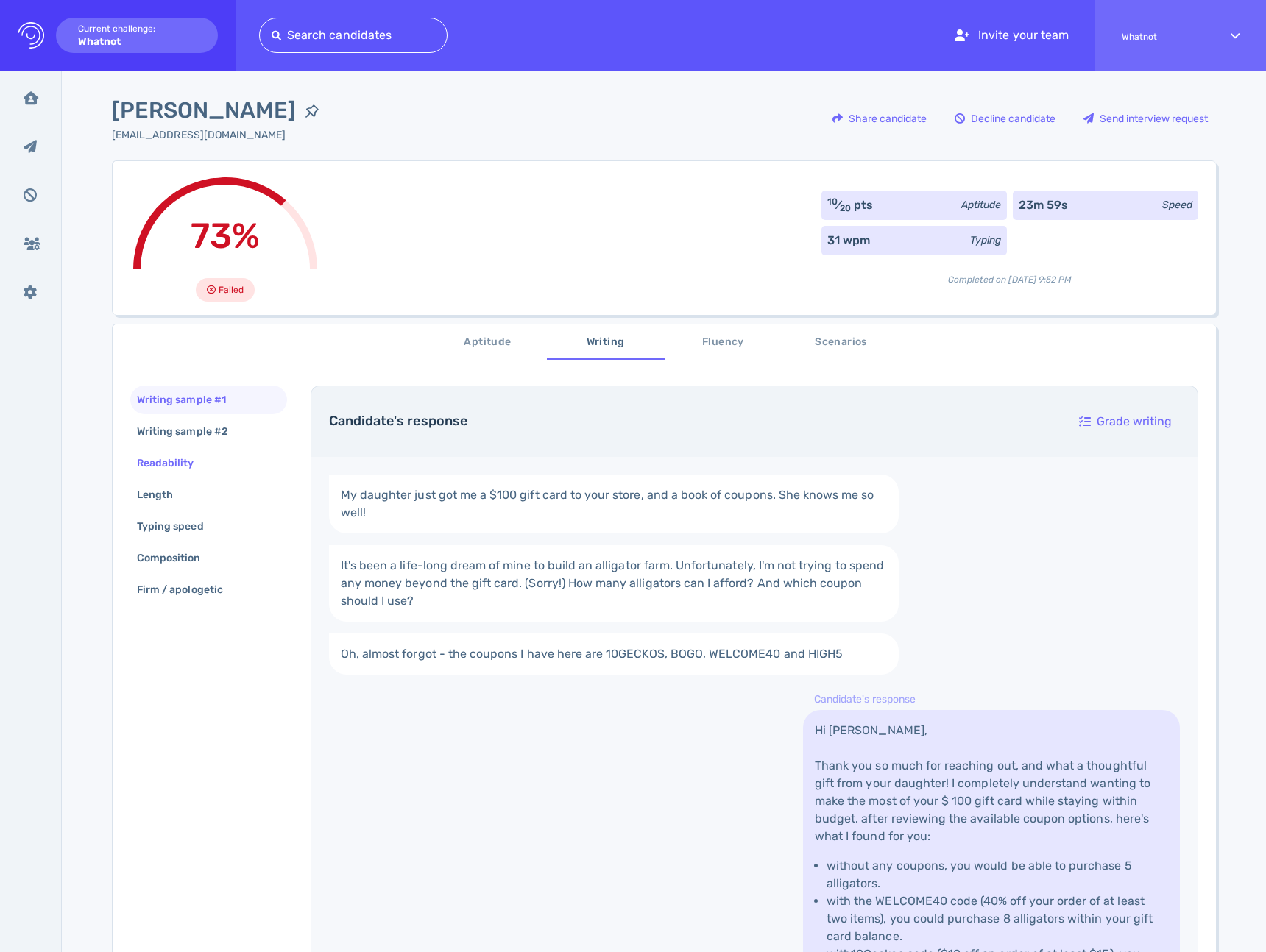
click at [193, 472] on div "Readability" at bounding box center [173, 463] width 78 height 21
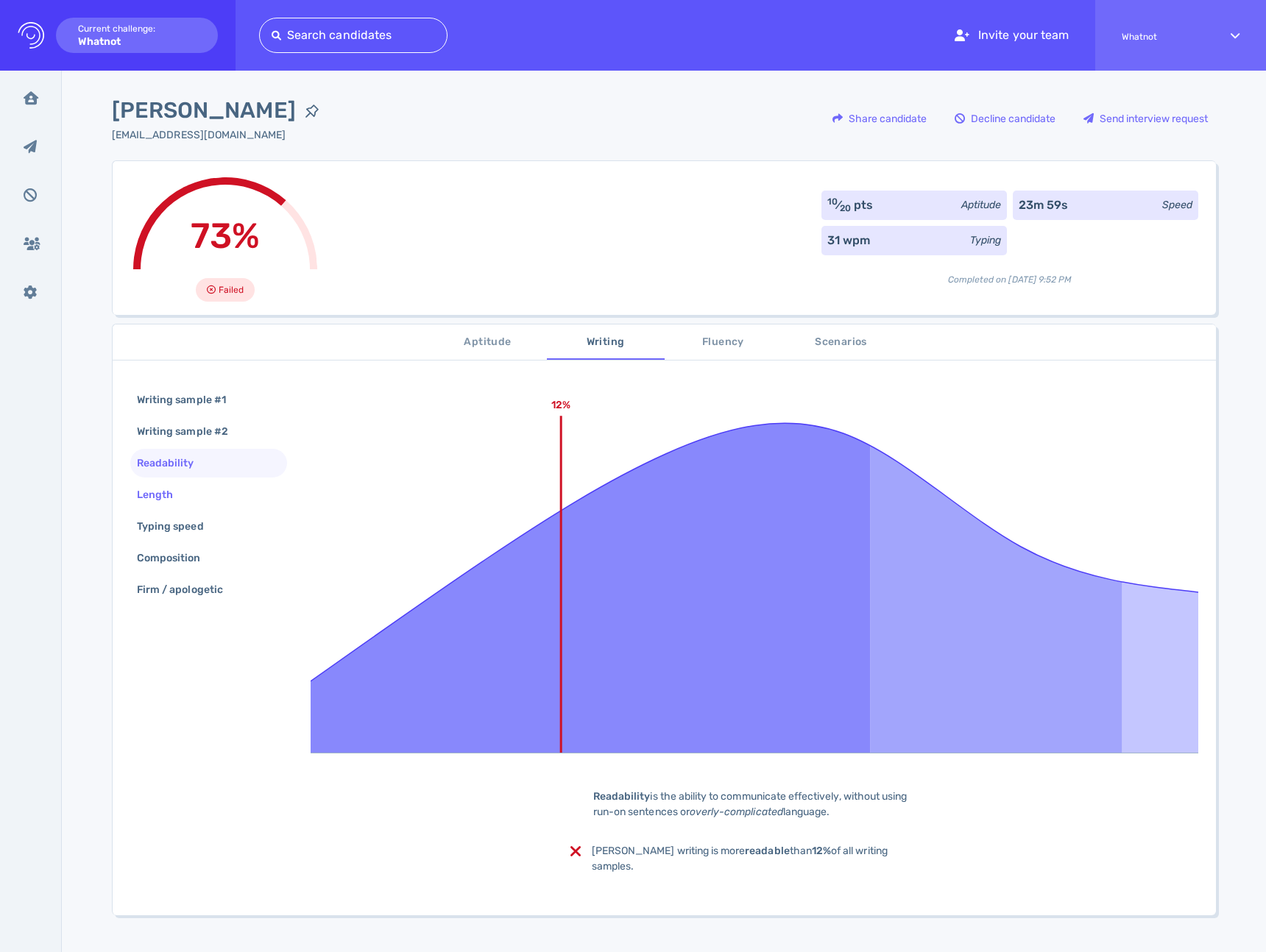
click at [168, 500] on div "Length" at bounding box center [162, 495] width 56 height 21
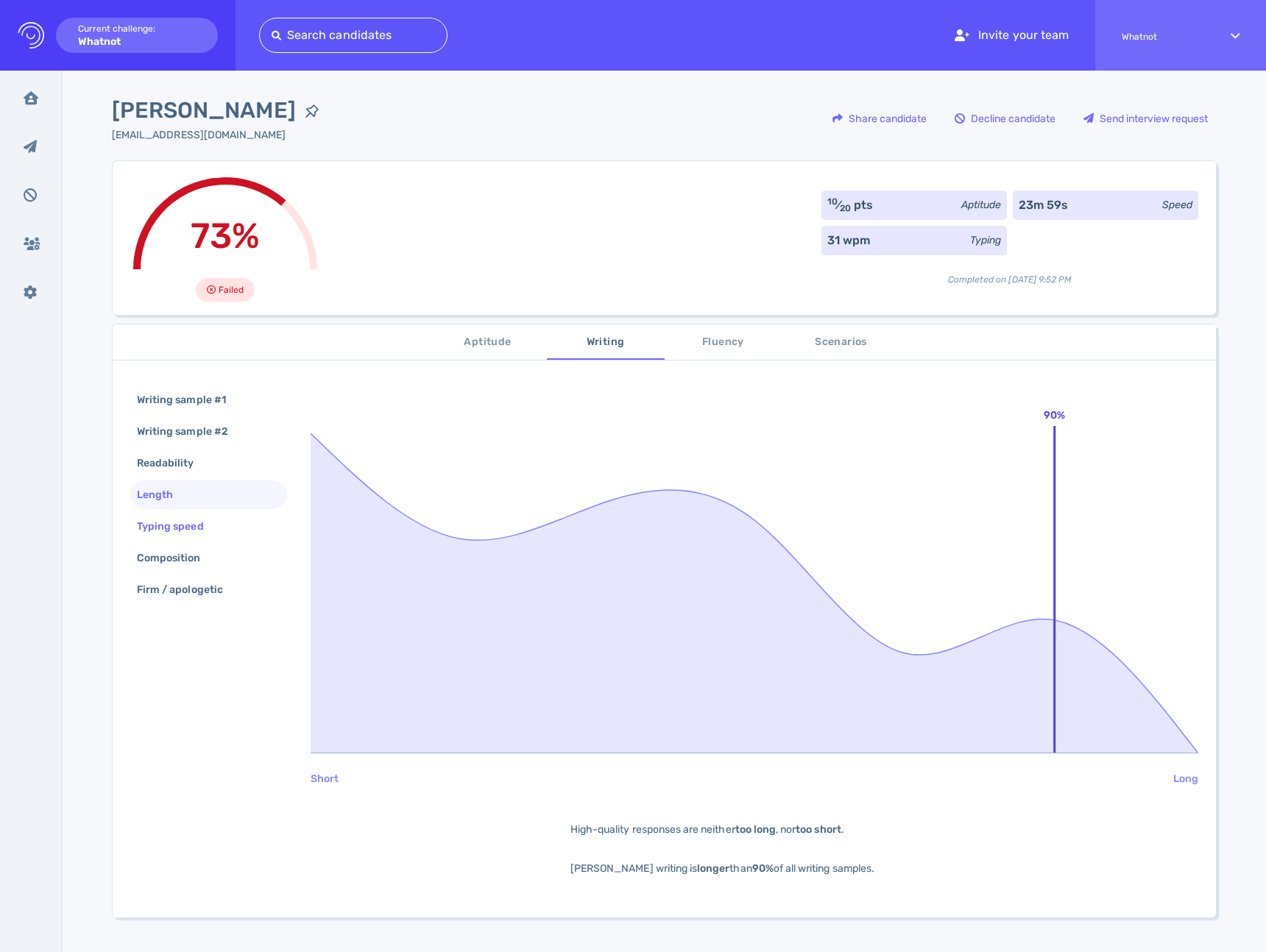
click at [165, 514] on div "Typing speed" at bounding box center [209, 527] width 157 height 29
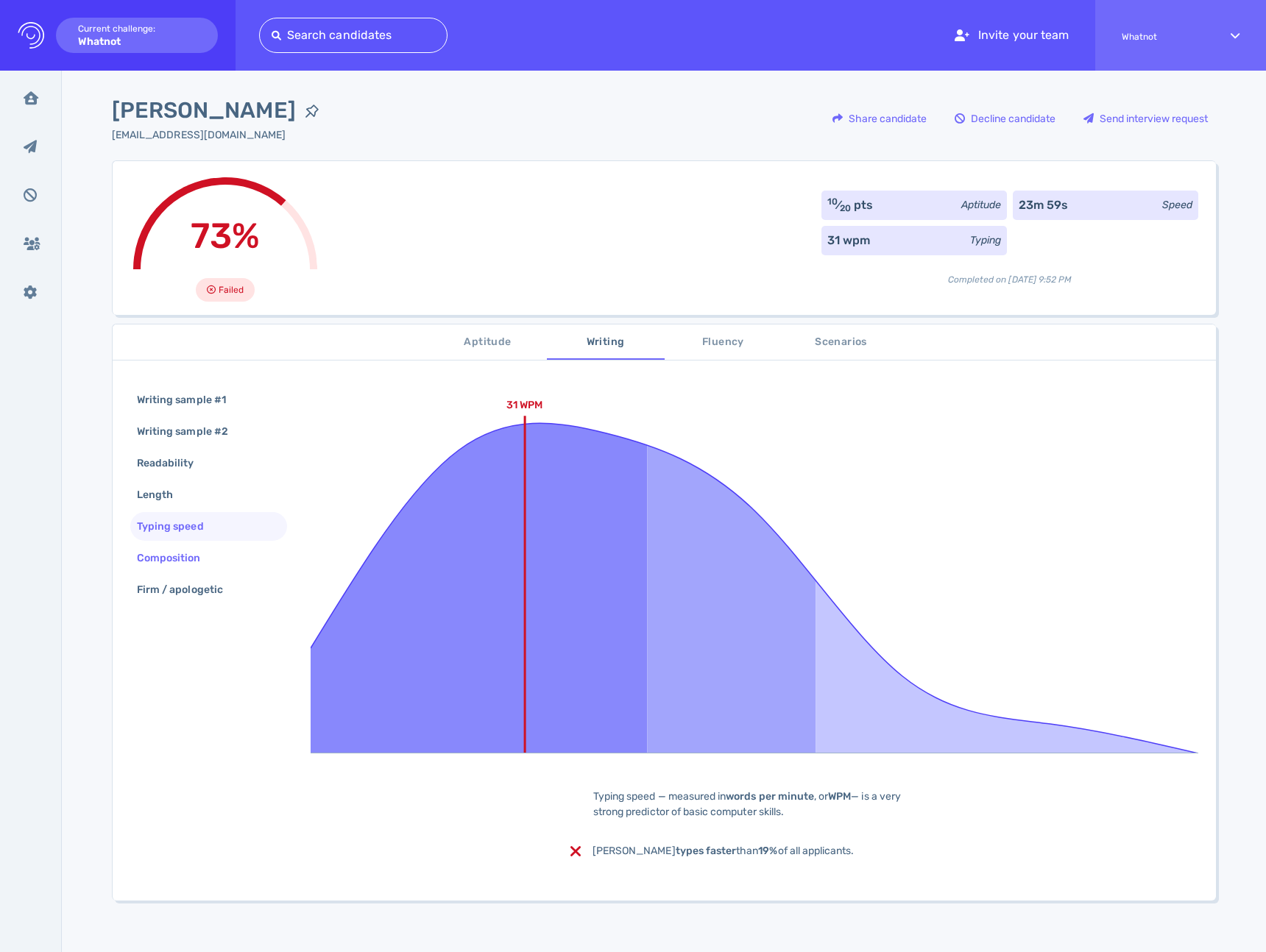
click at [175, 554] on div "Composition" at bounding box center [176, 558] width 85 height 21
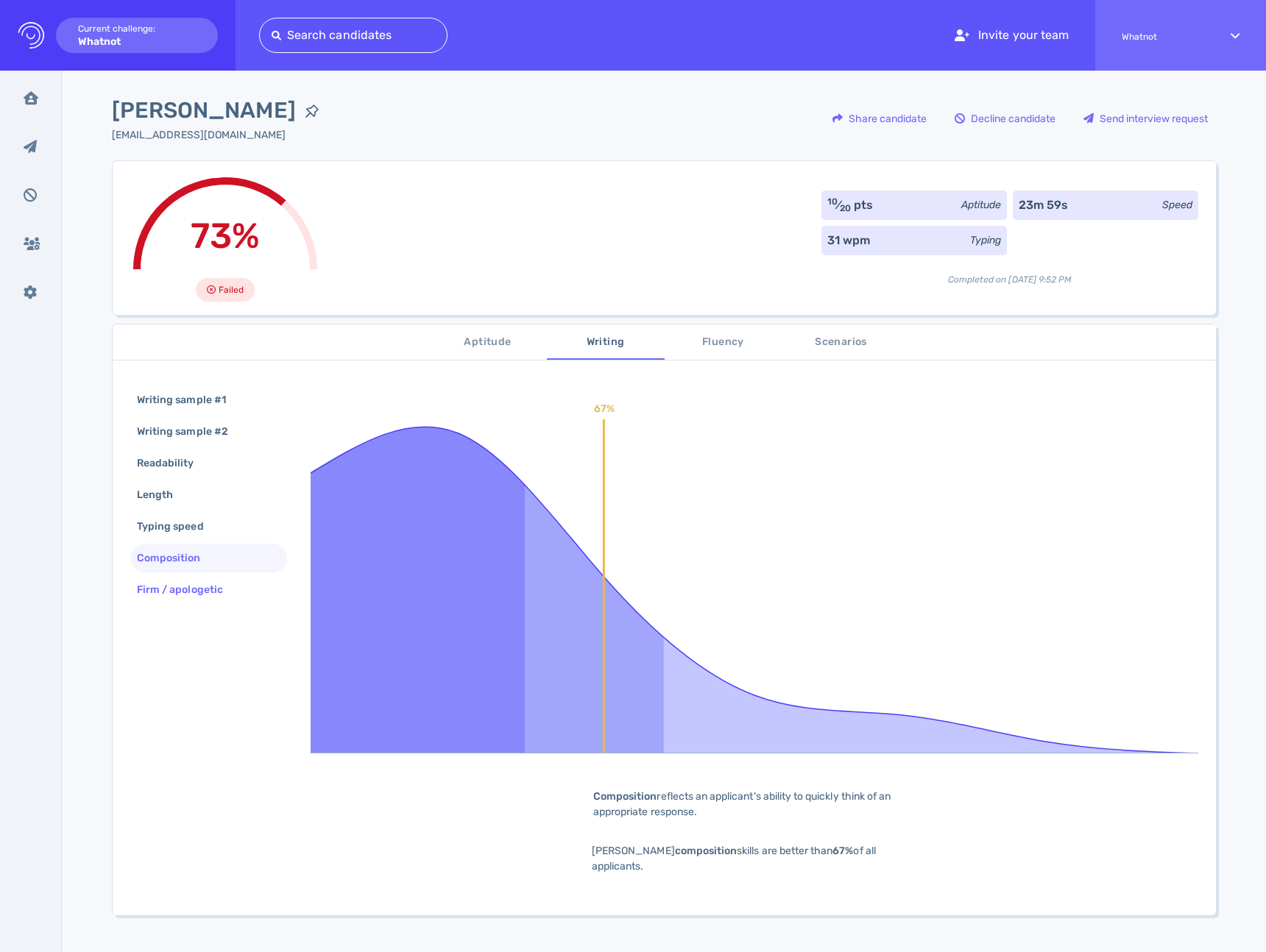
click at [179, 596] on div "Firm / apologetic" at bounding box center [187, 589] width 107 height 21
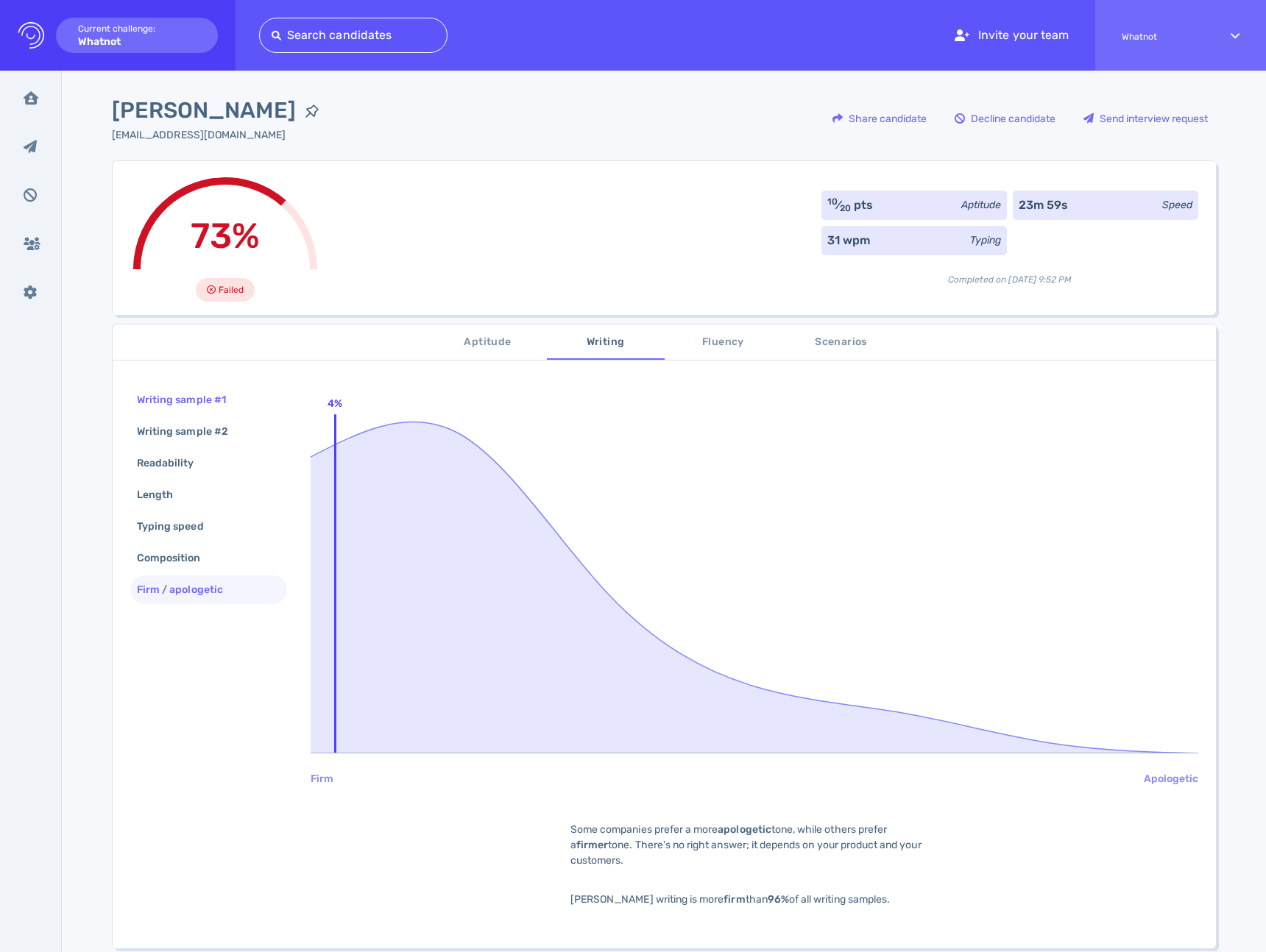
click at [181, 396] on div "Writing sample #1" at bounding box center [189, 400] width 109 height 21
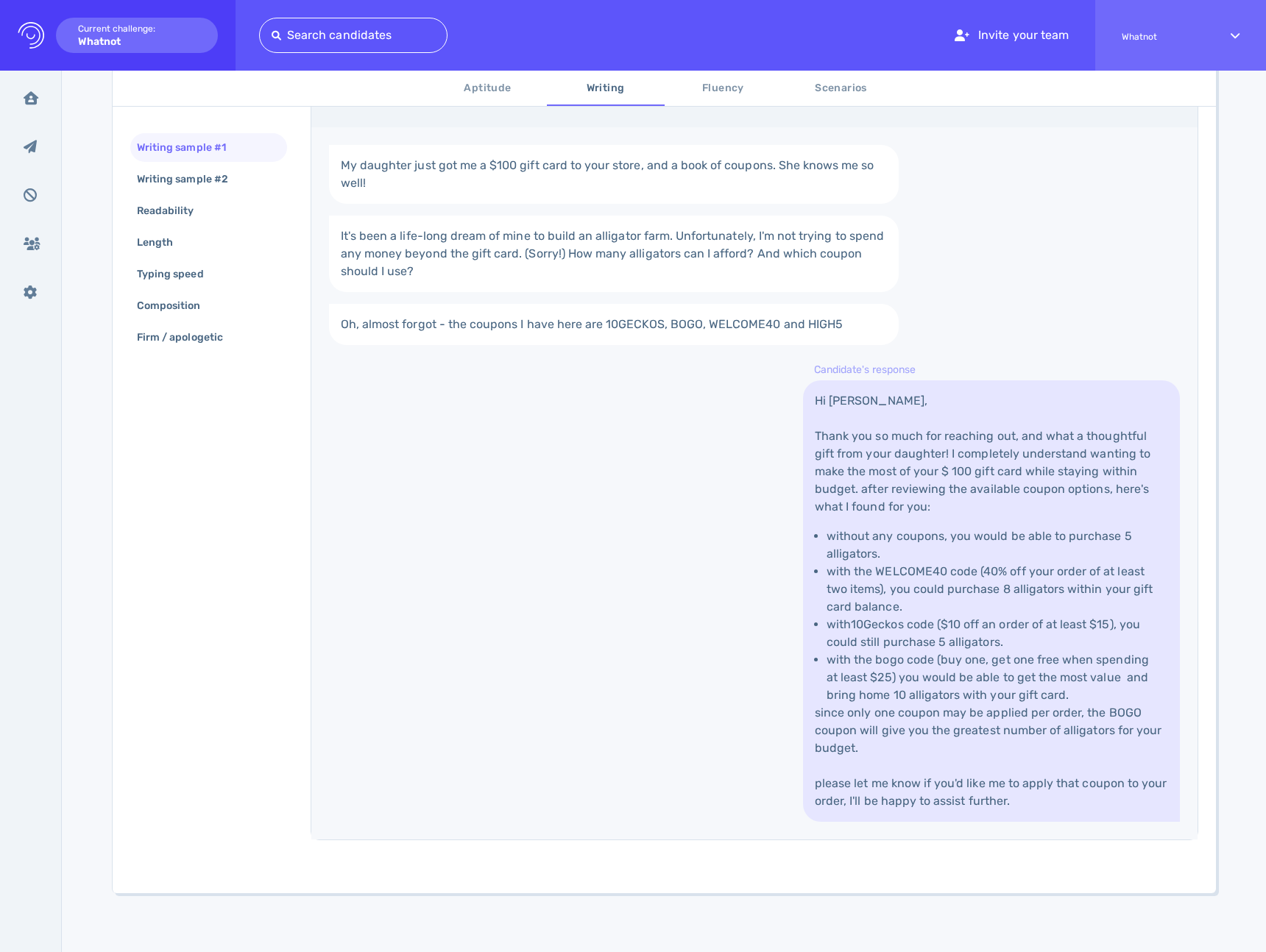
scroll to position [383, 0]
click at [182, 177] on div "Writing sample #2" at bounding box center [190, 179] width 112 height 21
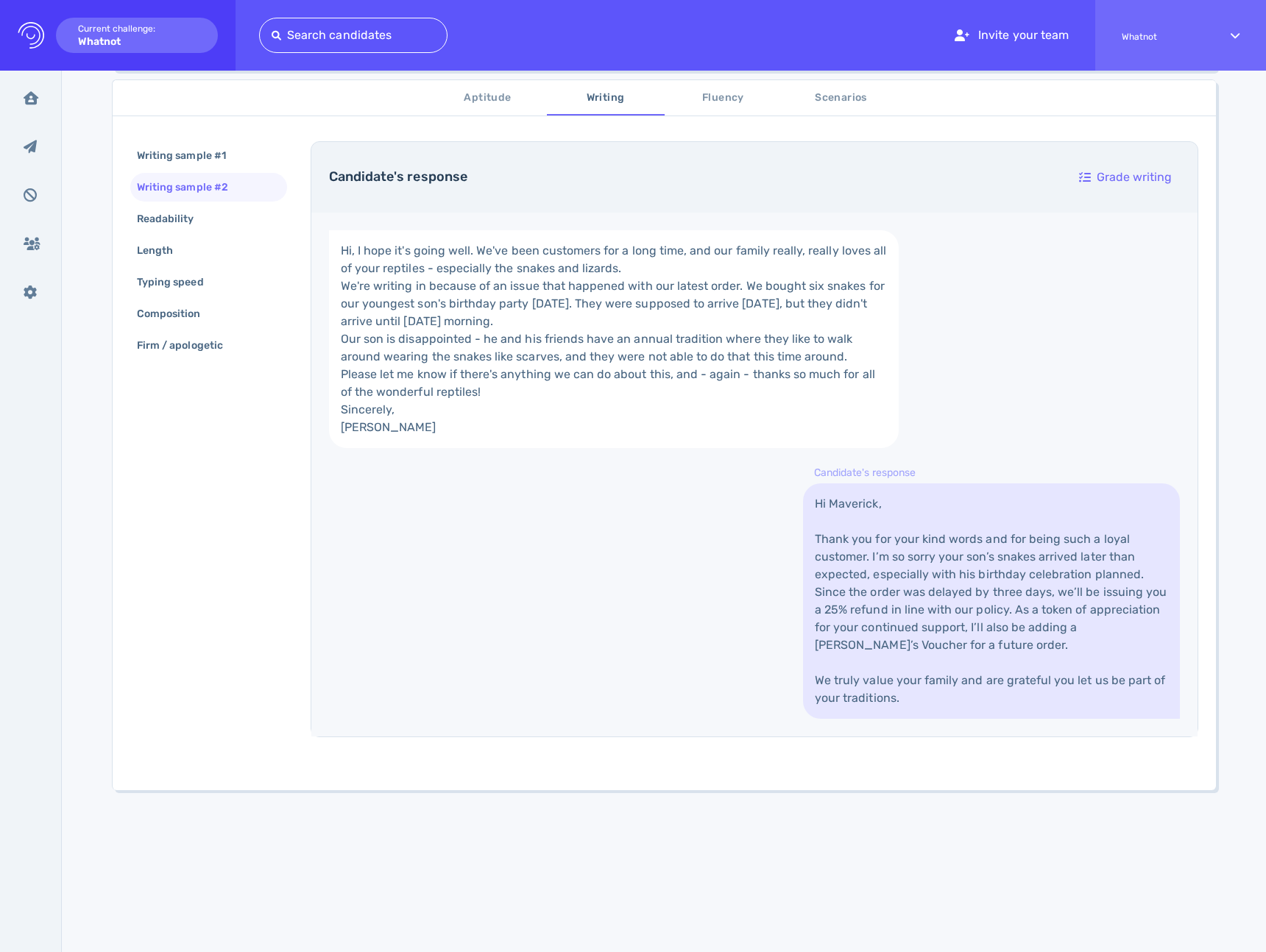
scroll to position [68, 0]
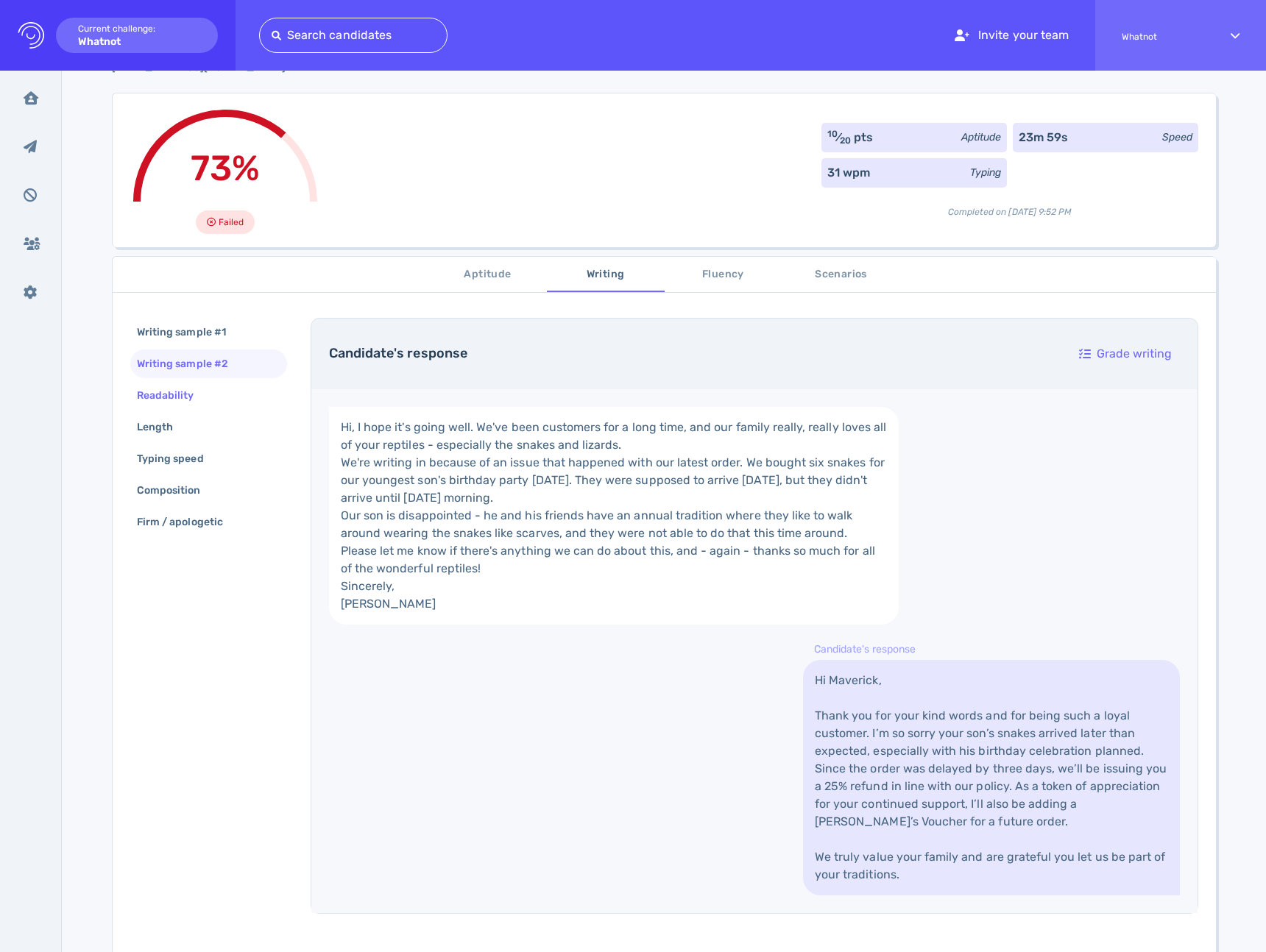
click at [165, 382] on div "Readability" at bounding box center [209, 395] width 157 height 29
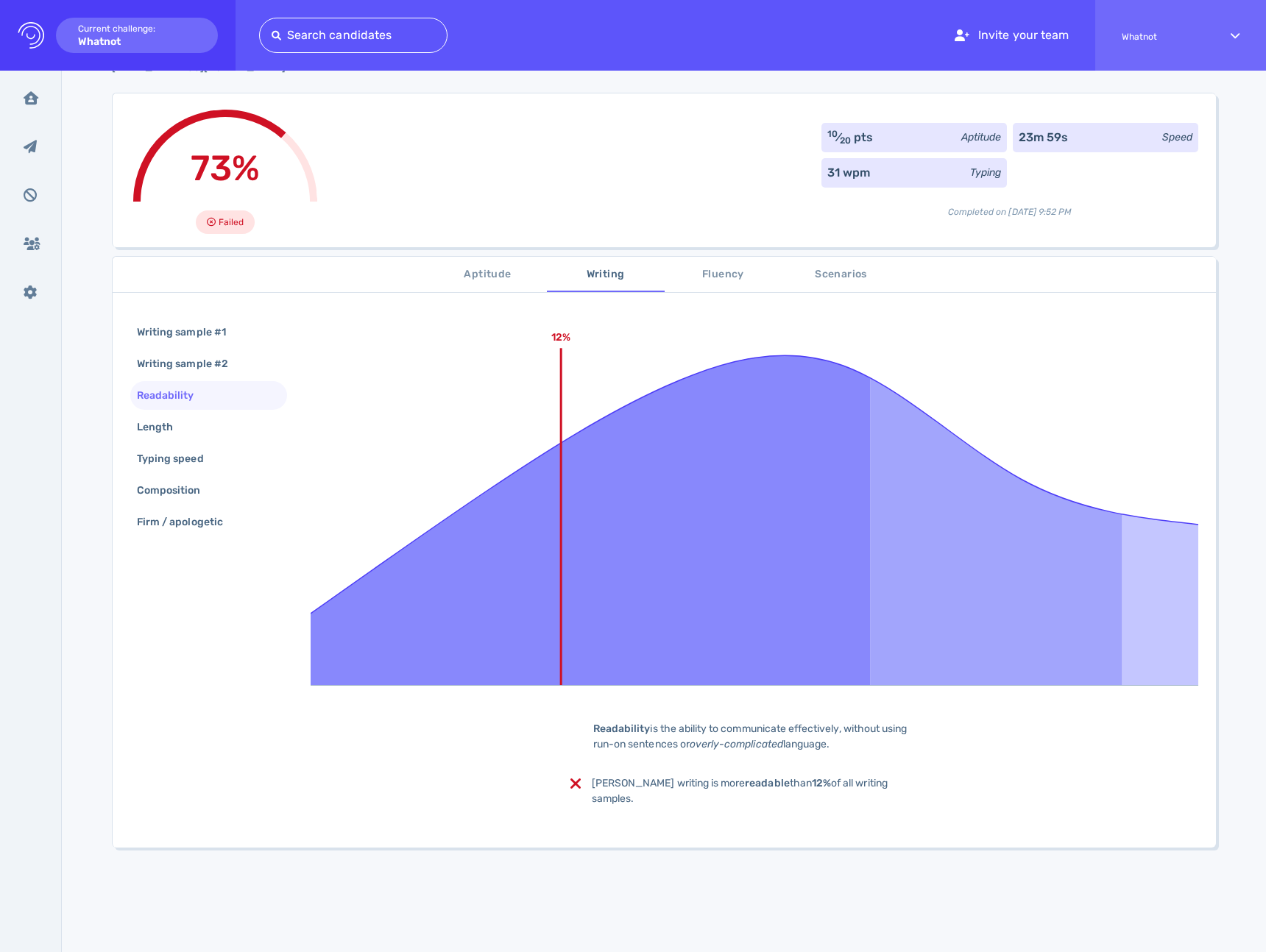
click at [163, 411] on div "Writing sample #1 Writing sample #2 Readability Length Typing speed Composition…" at bounding box center [209, 428] width 157 height 221
click at [162, 424] on div "Length" at bounding box center [162, 427] width 56 height 21
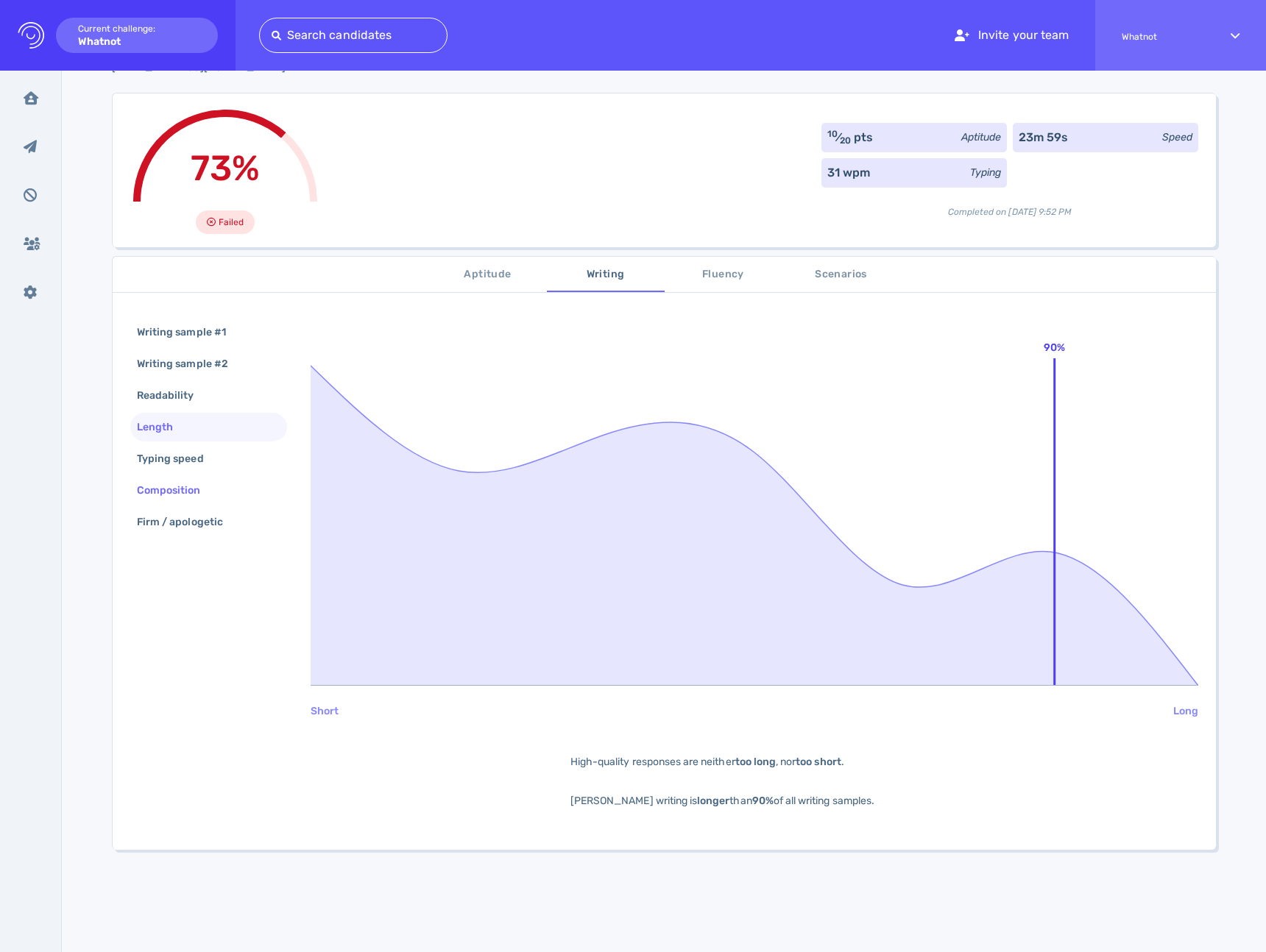
click at [169, 495] on div "Composition" at bounding box center [176, 491] width 85 height 21
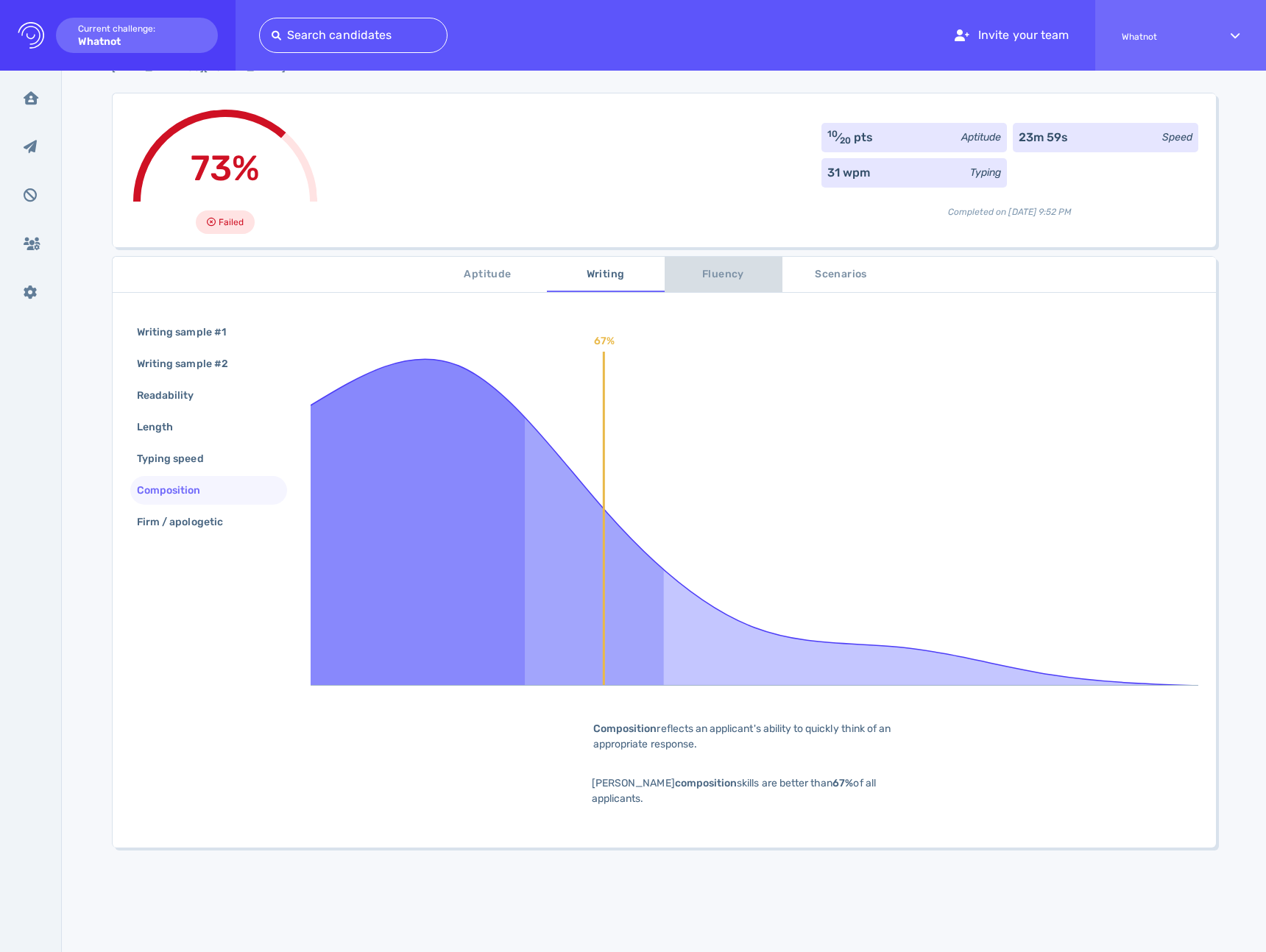
click at [687, 273] on span "Fluency" at bounding box center [723, 274] width 100 height 19
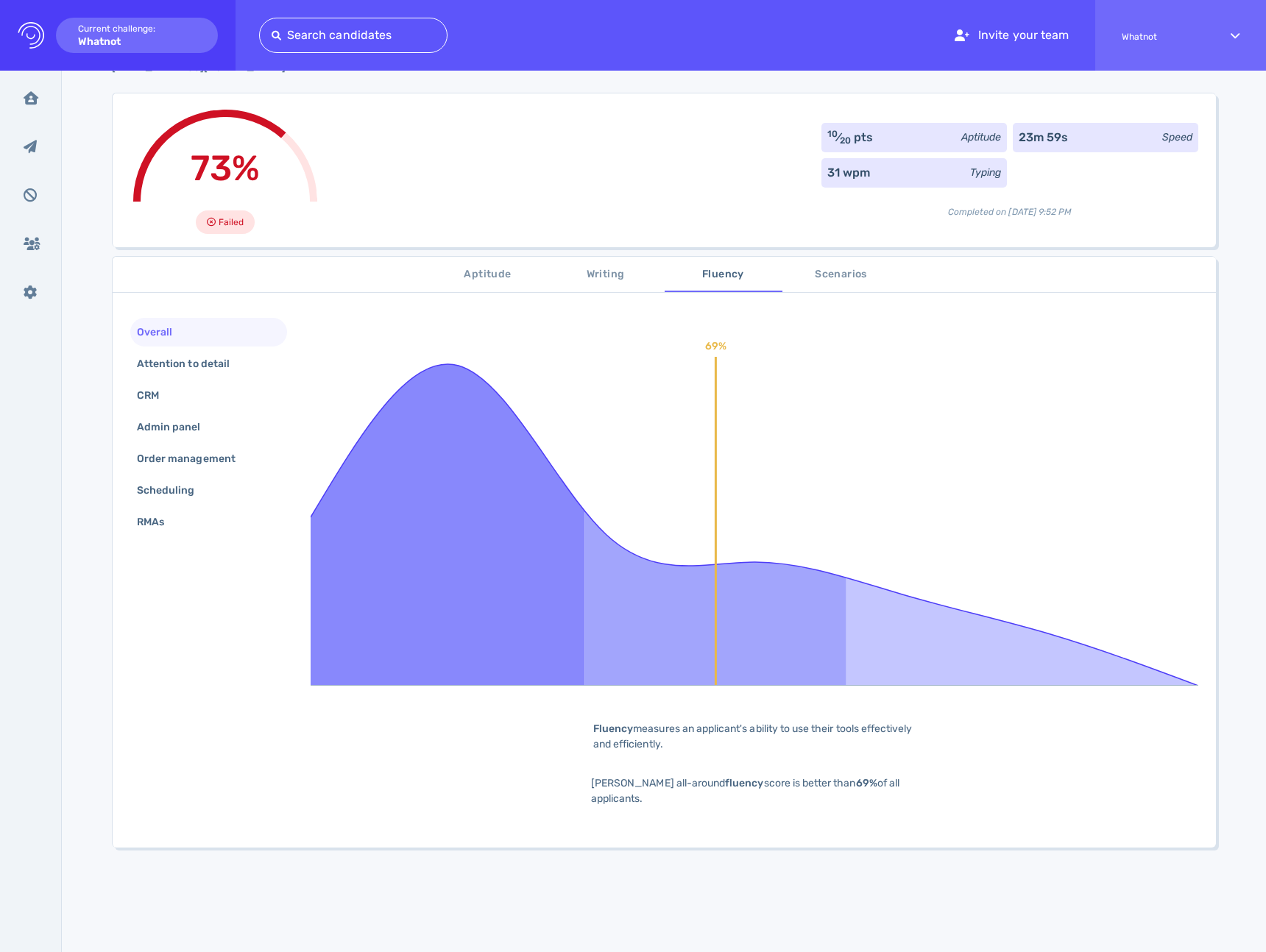
click at [832, 280] on span "Scenarios" at bounding box center [841, 274] width 100 height 19
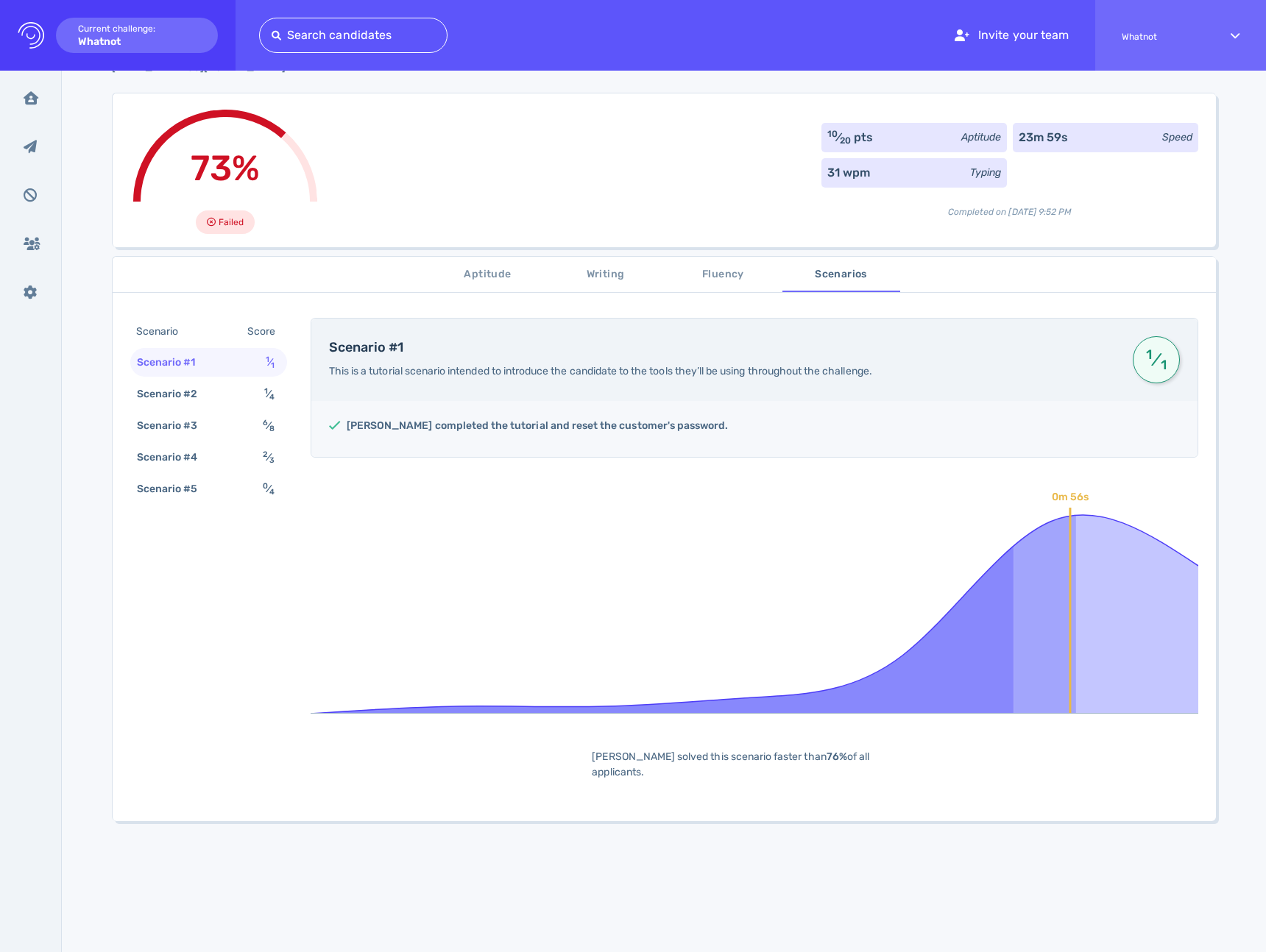
click at [507, 276] on span "Aptitude" at bounding box center [487, 274] width 100 height 19
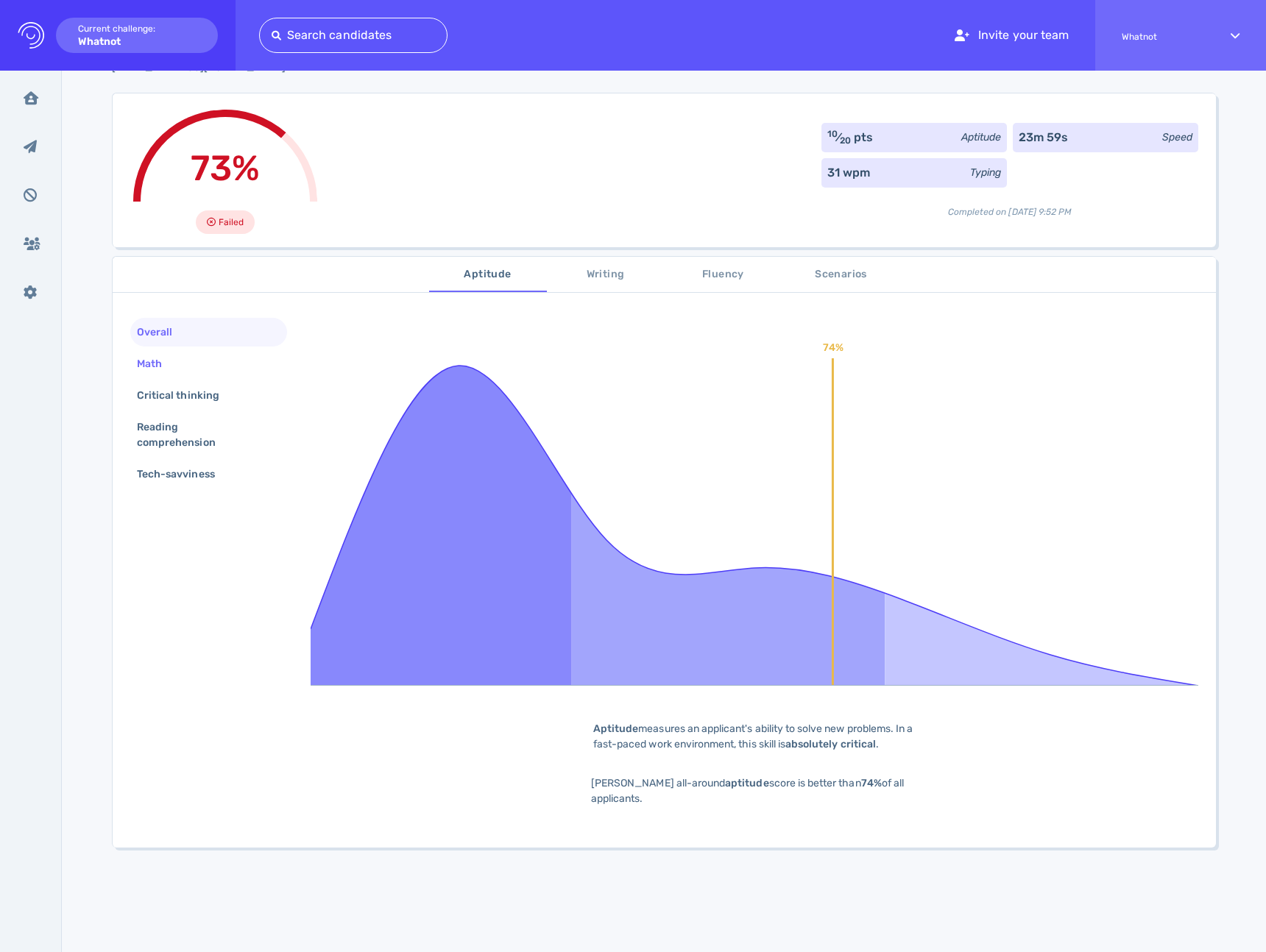
click at [220, 362] on div "Math" at bounding box center [209, 364] width 157 height 29
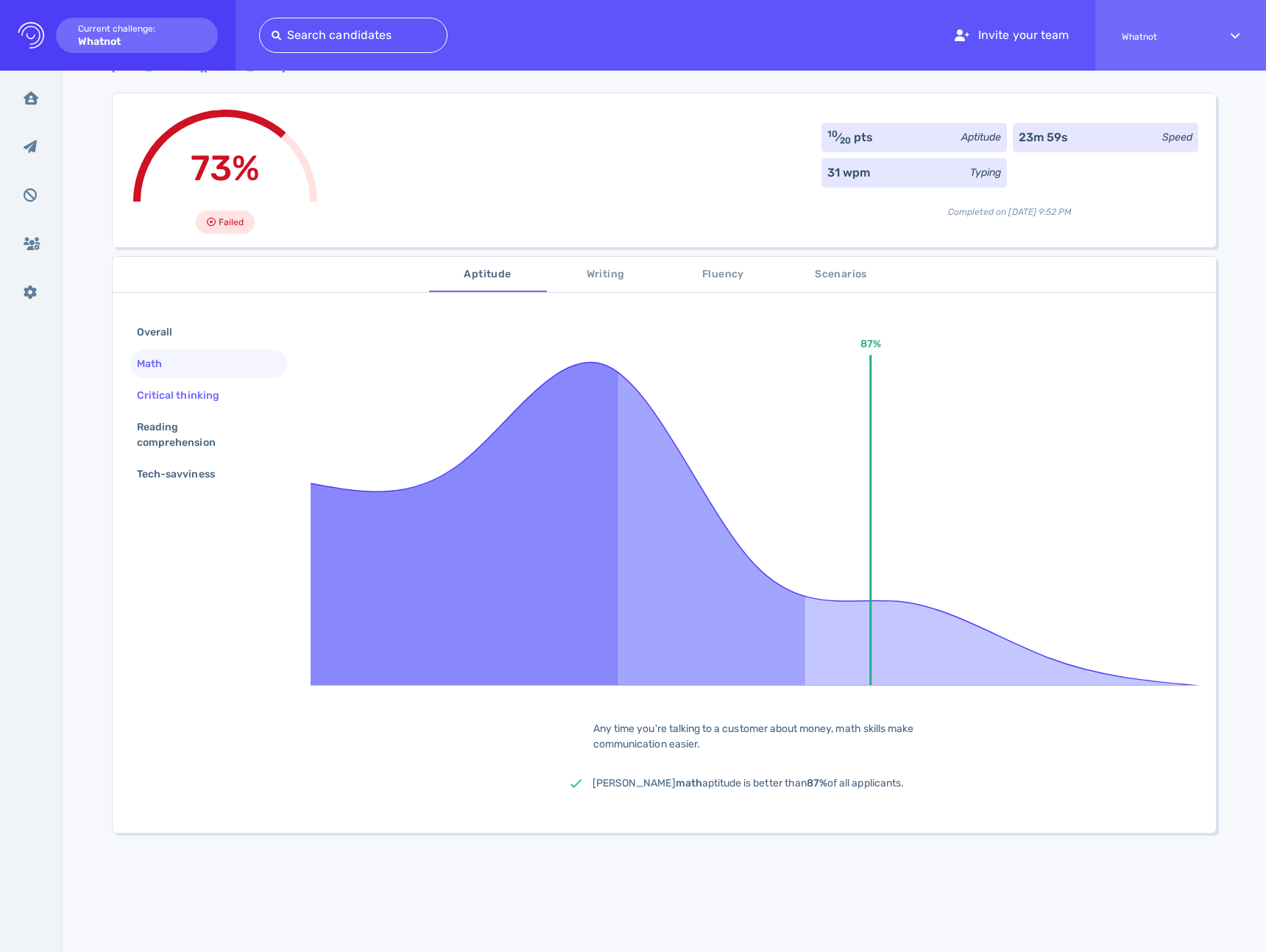
click at [192, 394] on div "Critical thinking" at bounding box center [185, 395] width 103 height 21
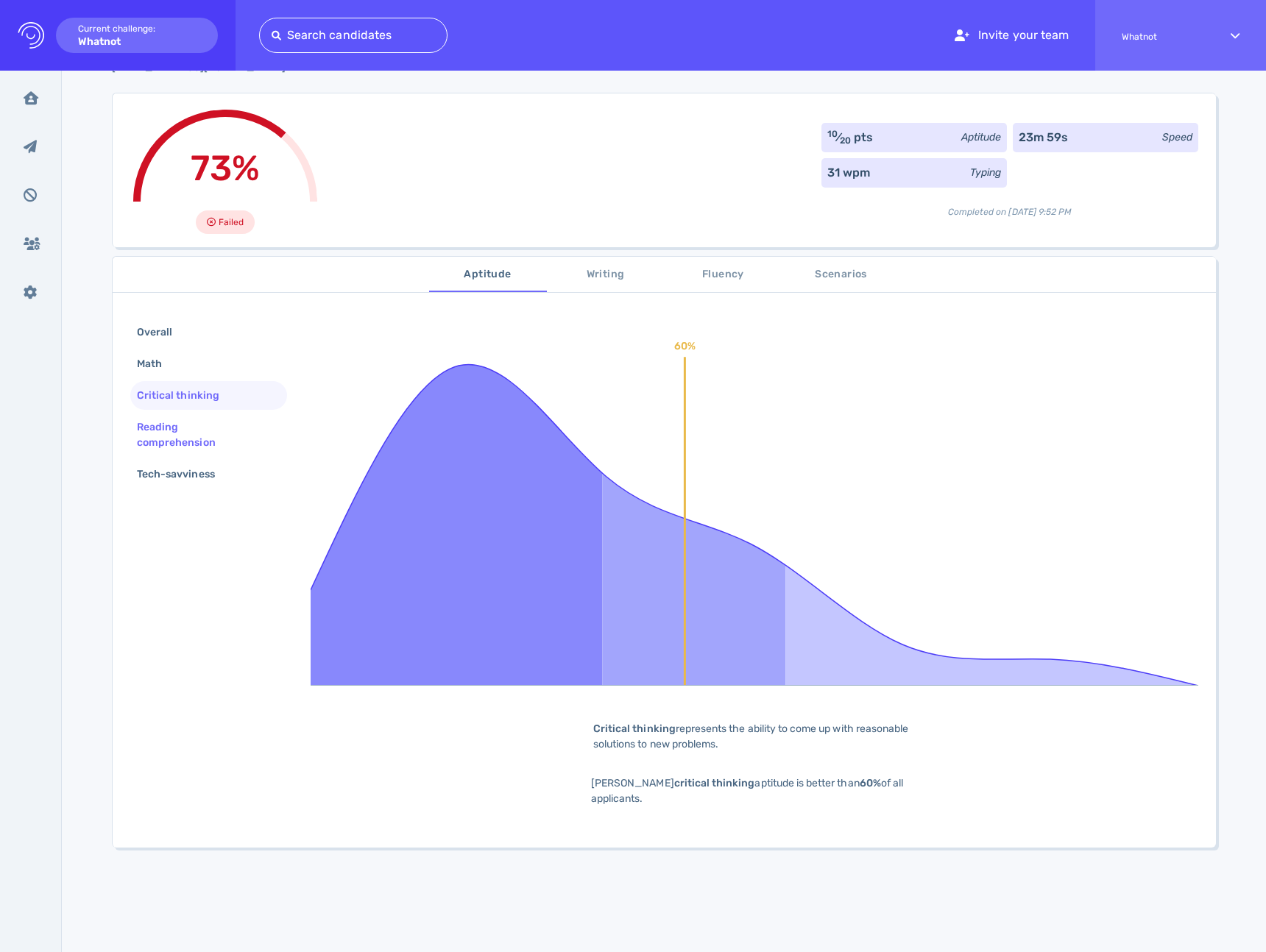
click at [174, 424] on div "Reading comprehension" at bounding box center [203, 435] width 138 height 37
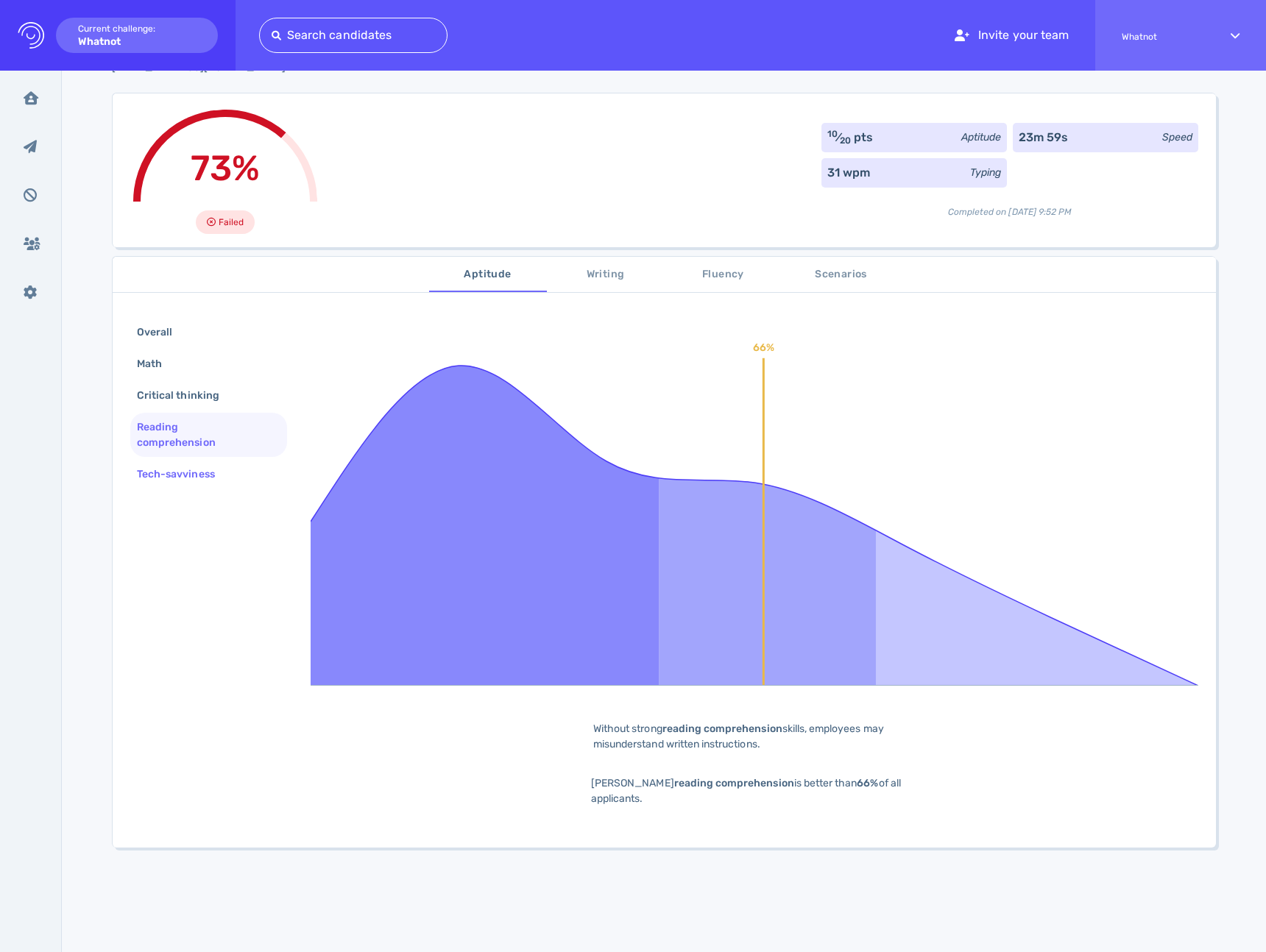
click at [163, 471] on div "Tech-savviness" at bounding box center [184, 474] width 99 height 21
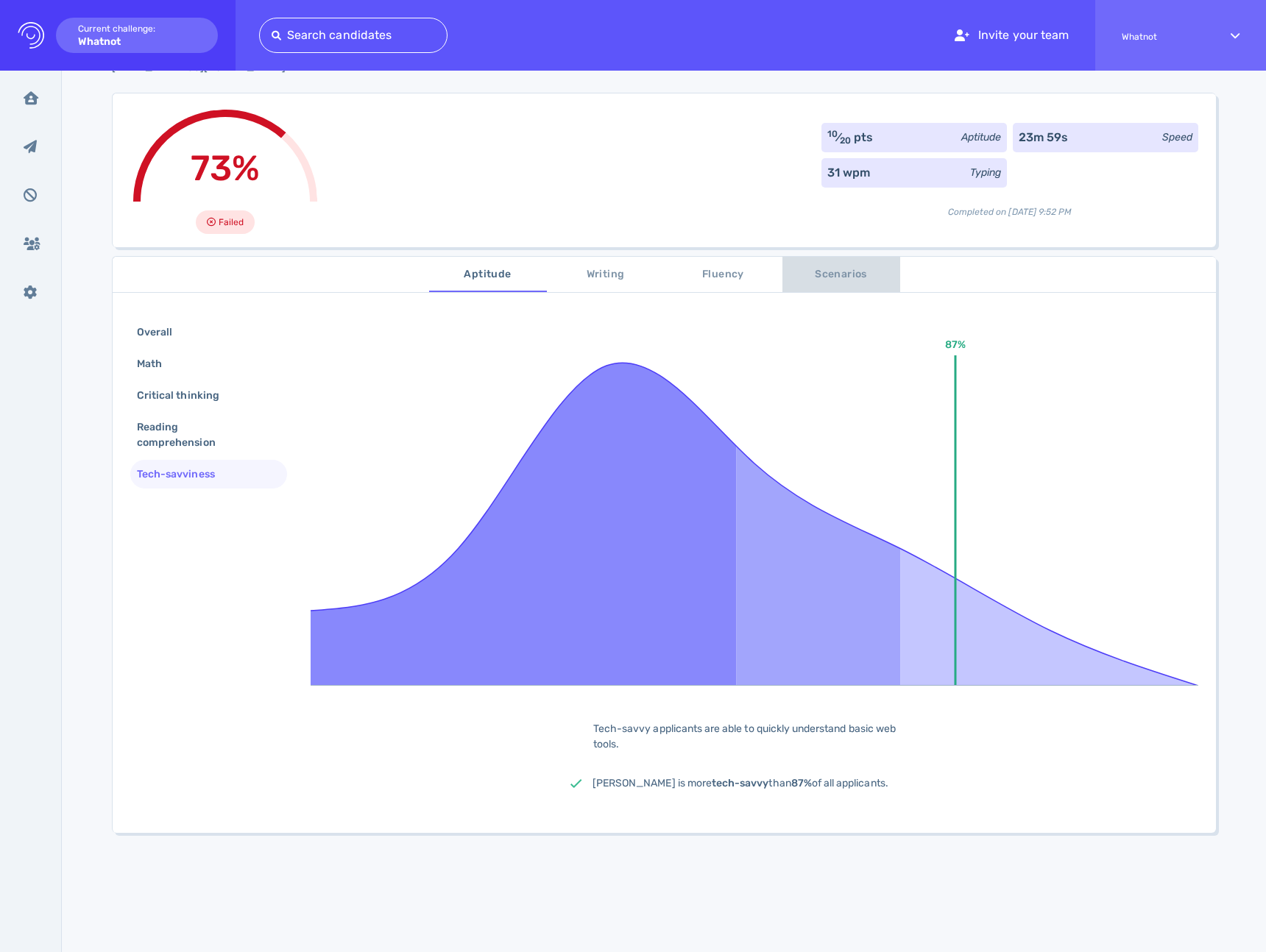
click at [795, 273] on span "Scenarios" at bounding box center [841, 274] width 100 height 19
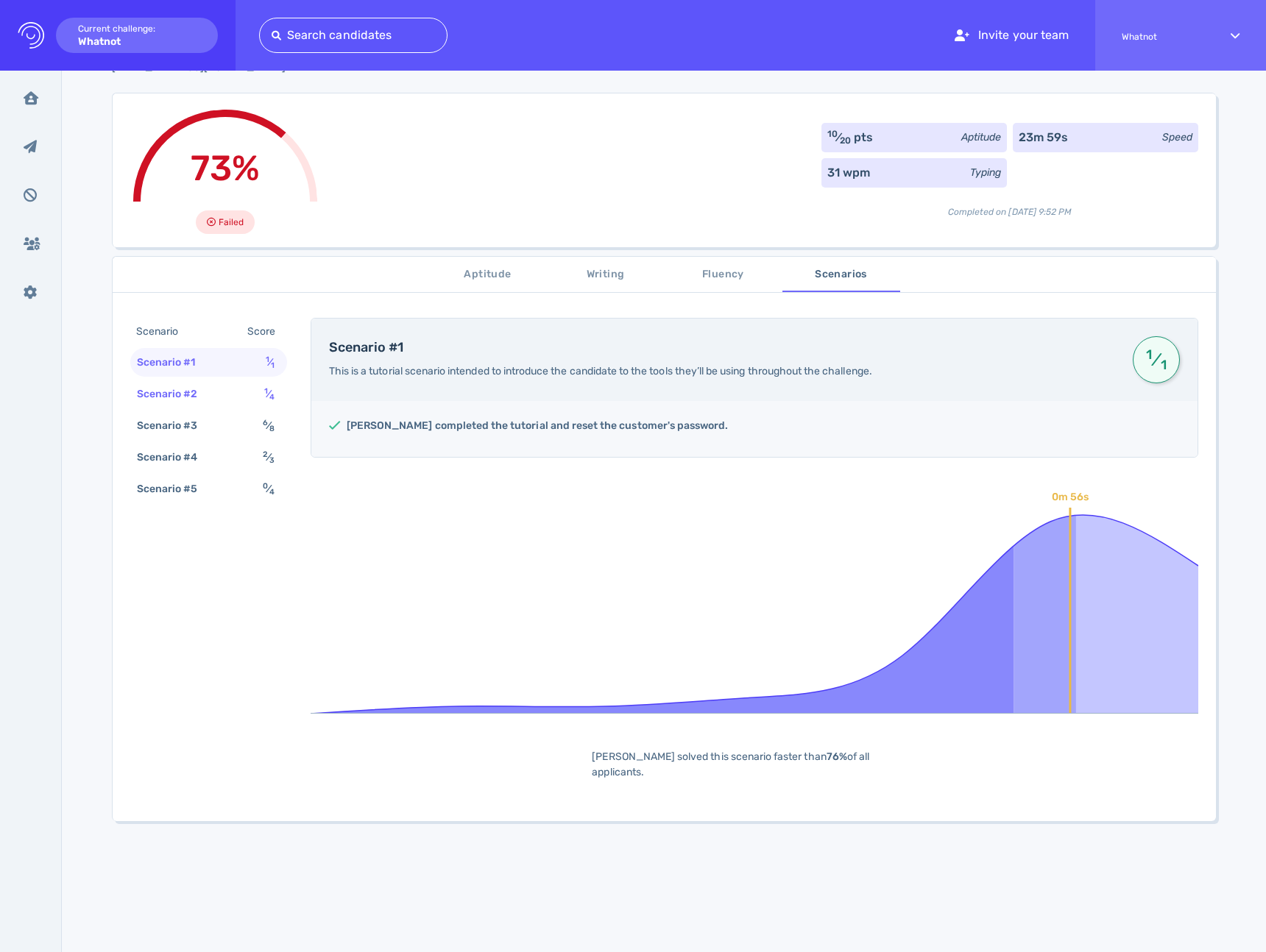
click at [199, 393] on div "Scenario #2" at bounding box center [175, 394] width 82 height 21
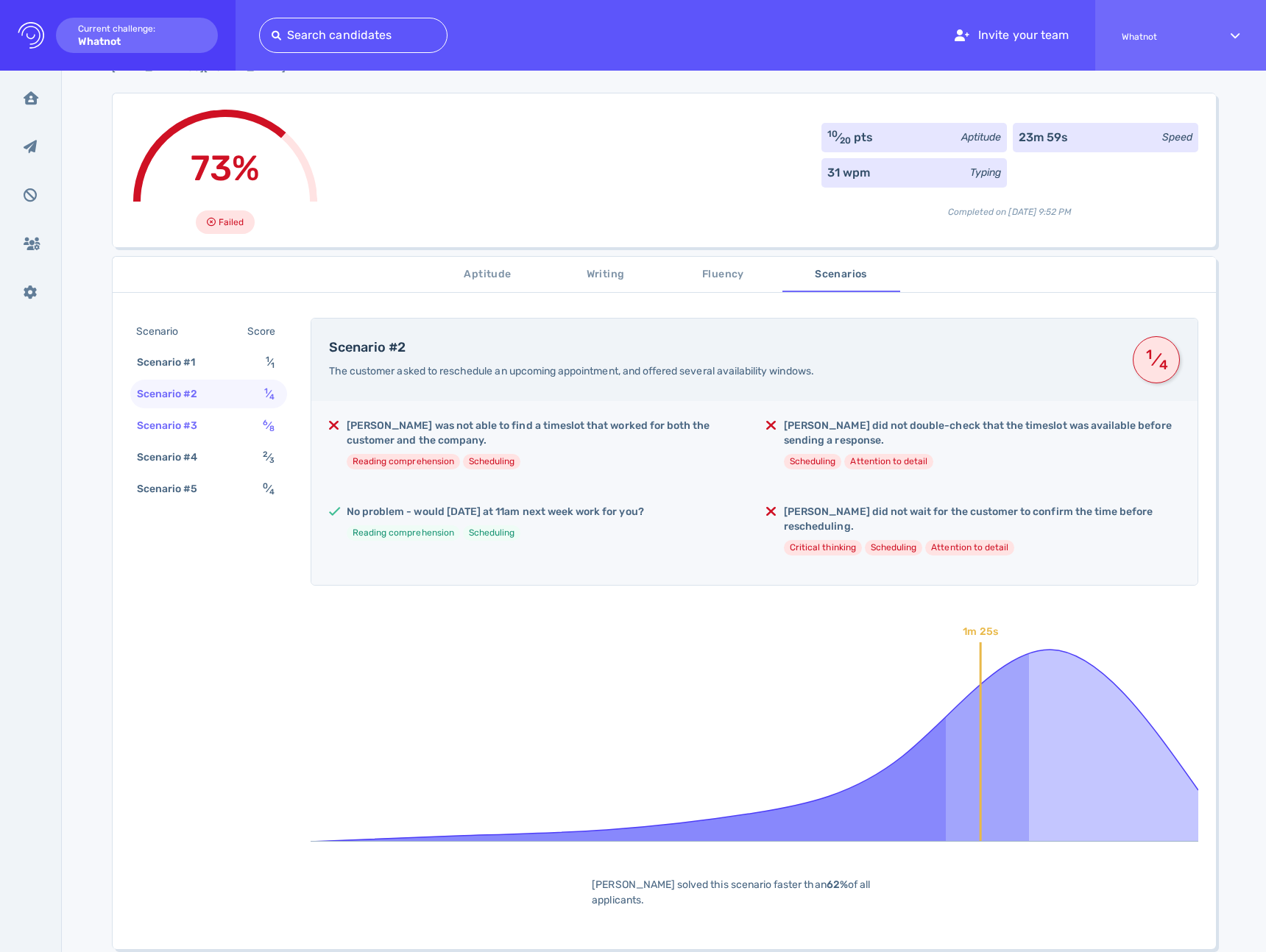
click at [193, 422] on div "Scenario #3" at bounding box center [175, 425] width 82 height 21
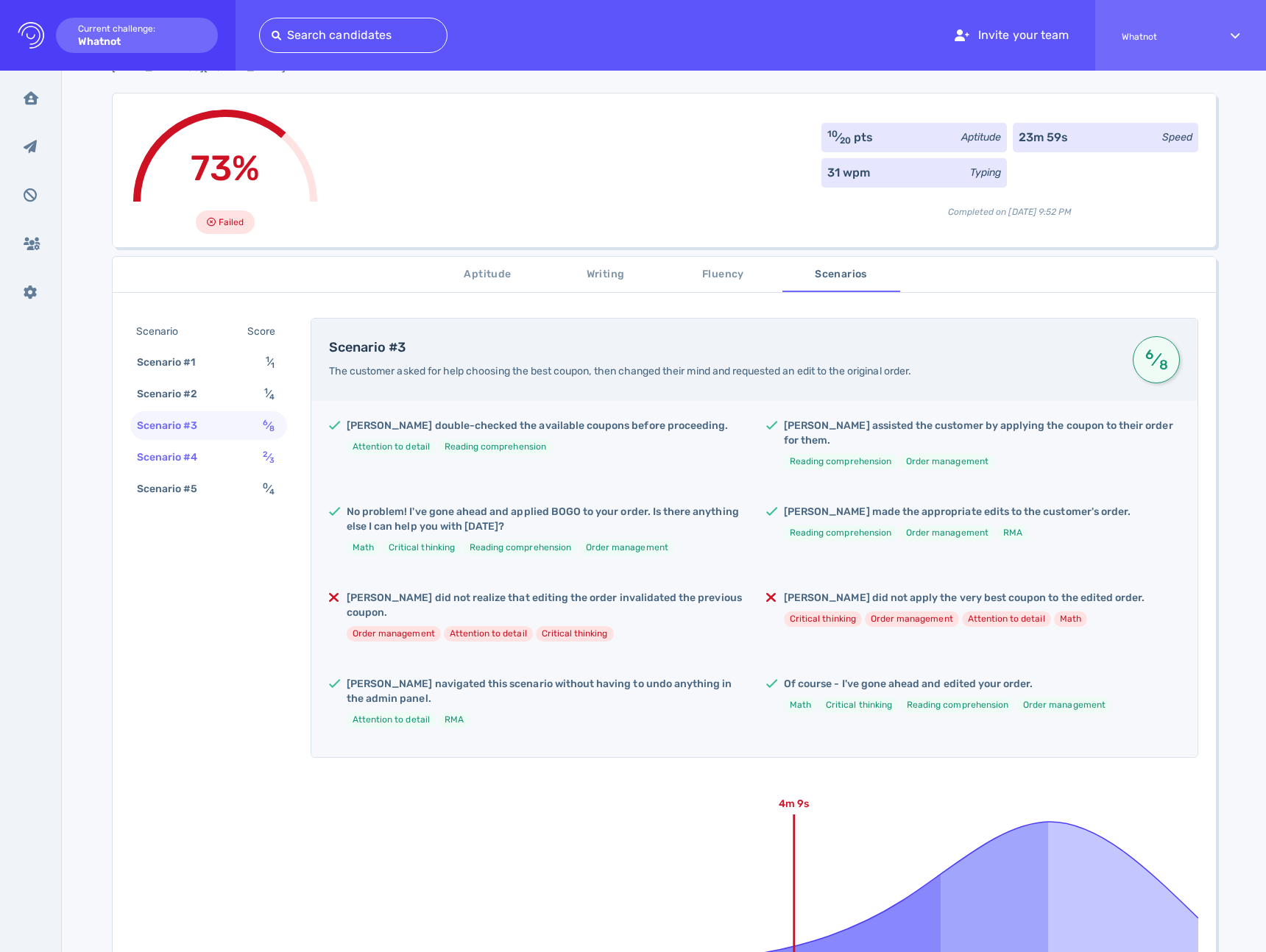
click at [186, 459] on div "Scenario #4" at bounding box center [175, 457] width 82 height 21
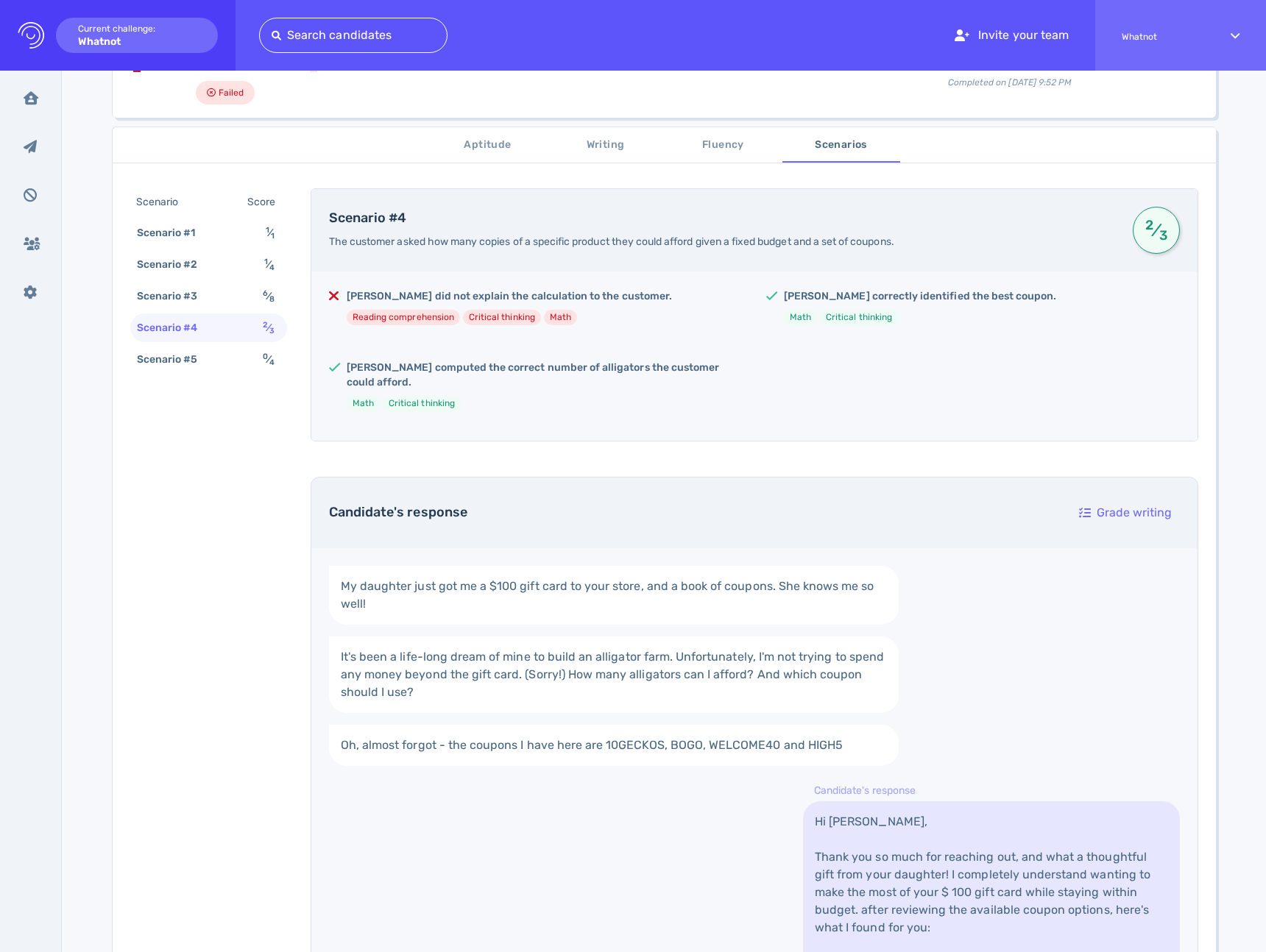
scroll to position [198, 0]
click at [246, 367] on div "Scenario #5 0 ⁄ 4" at bounding box center [209, 358] width 157 height 29
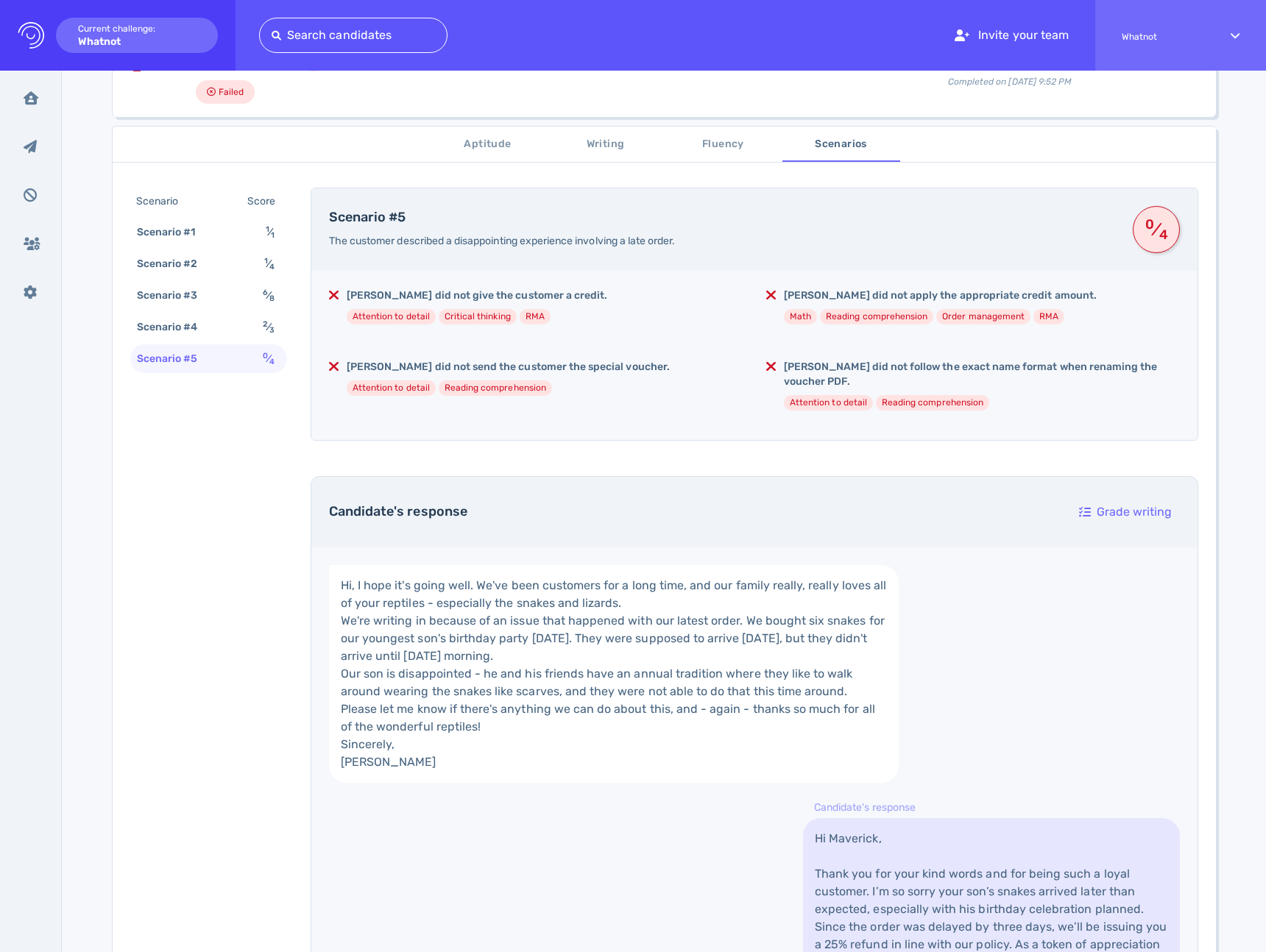
click at [493, 148] on span "Aptitude" at bounding box center [487, 144] width 100 height 19
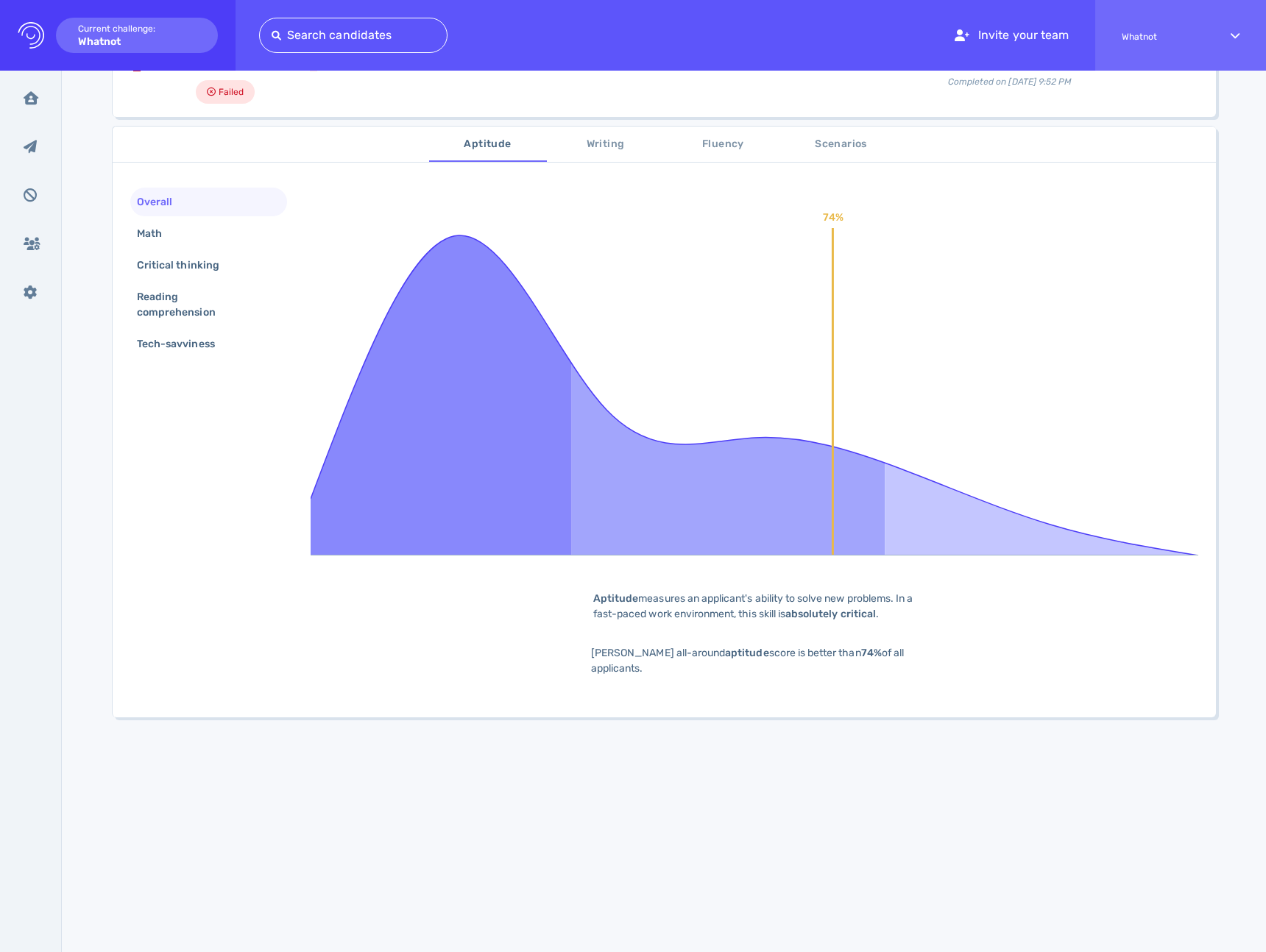
click at [82, 233] on div "[PERSON_NAME] [PERSON_NAME][EMAIL_ADDRESS][DOMAIN_NAME] Share candidate Decline…" at bounding box center [663, 436] width 1204 height 1126
click at [154, 226] on div "Math" at bounding box center [157, 234] width 46 height 21
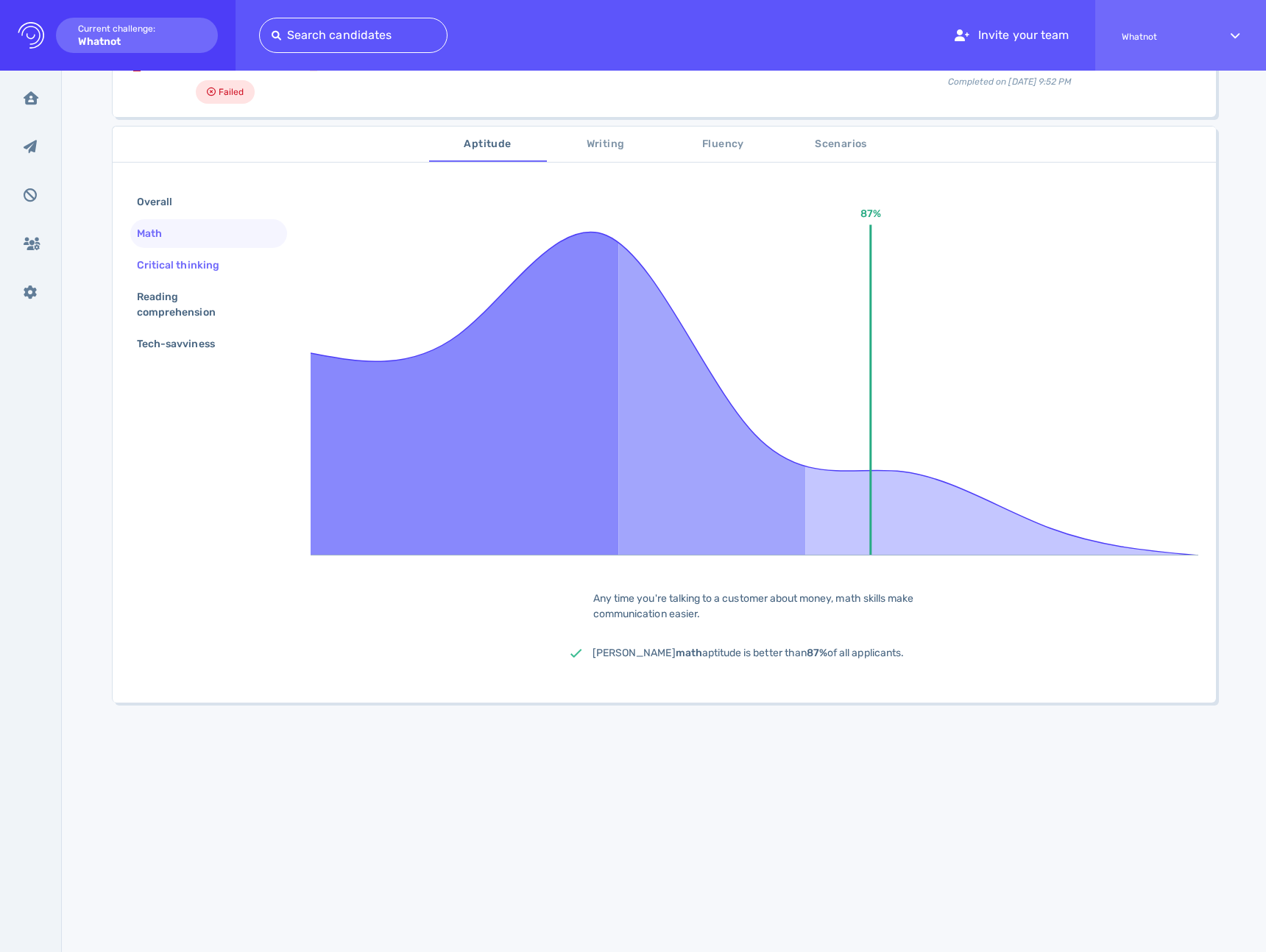
click at [169, 255] on div "Critical thinking" at bounding box center [185, 266] width 103 height 21
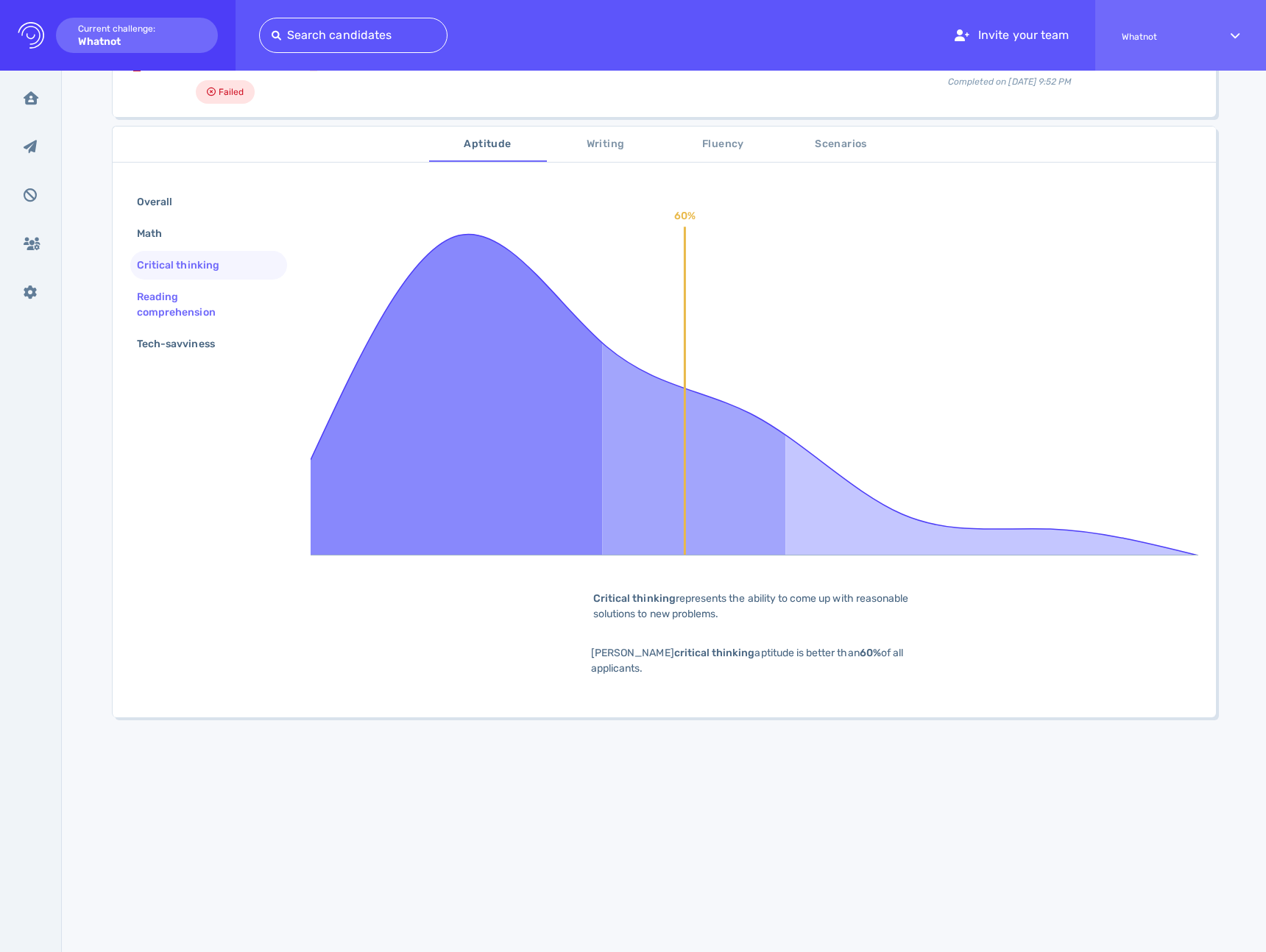
click at [166, 322] on div "Reading comprehension" at bounding box center [203, 304] width 138 height 37
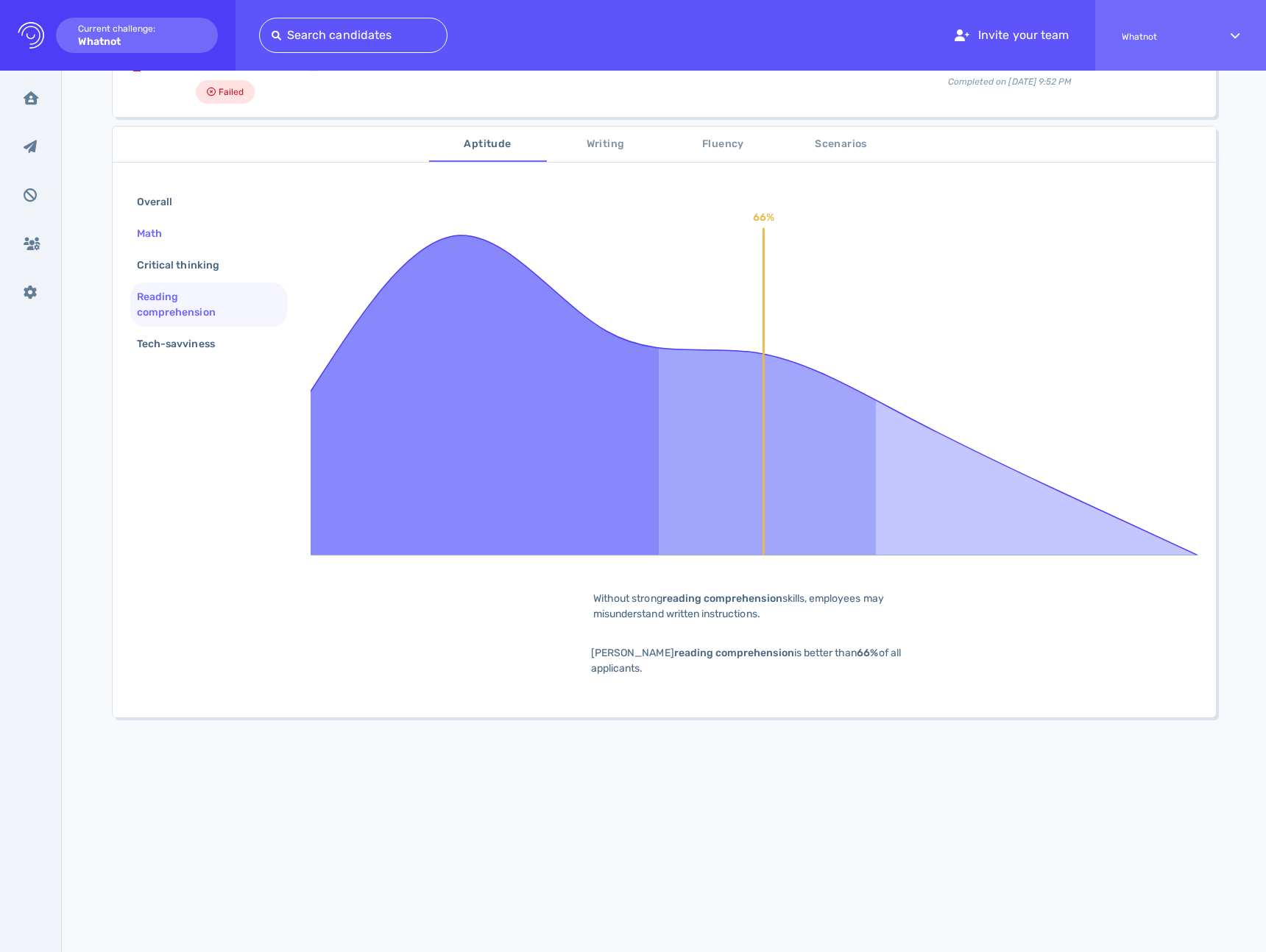
click at [160, 233] on div "Math" at bounding box center [157, 234] width 46 height 21
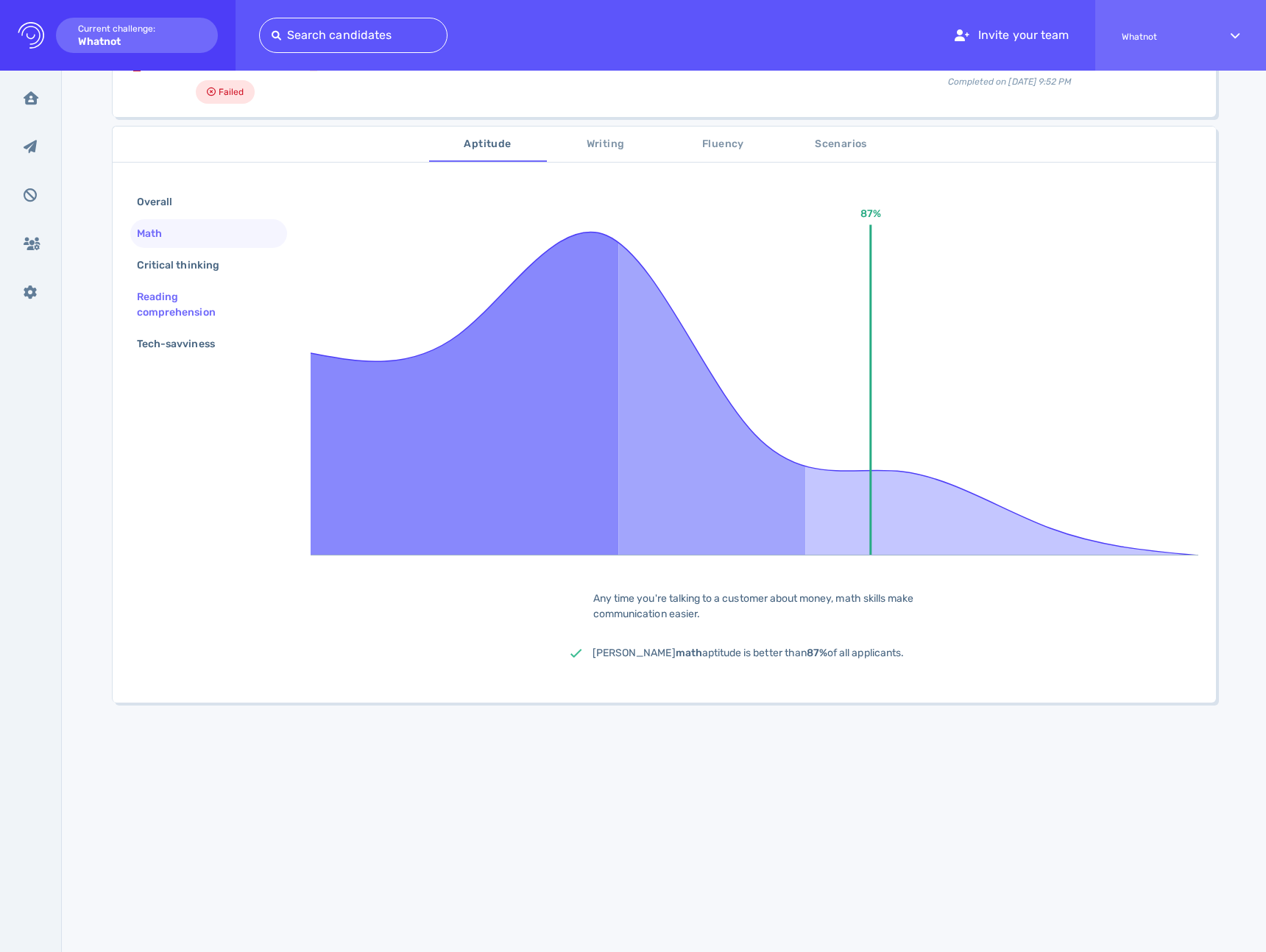
click at [168, 286] on div "Reading comprehension" at bounding box center [203, 304] width 138 height 37
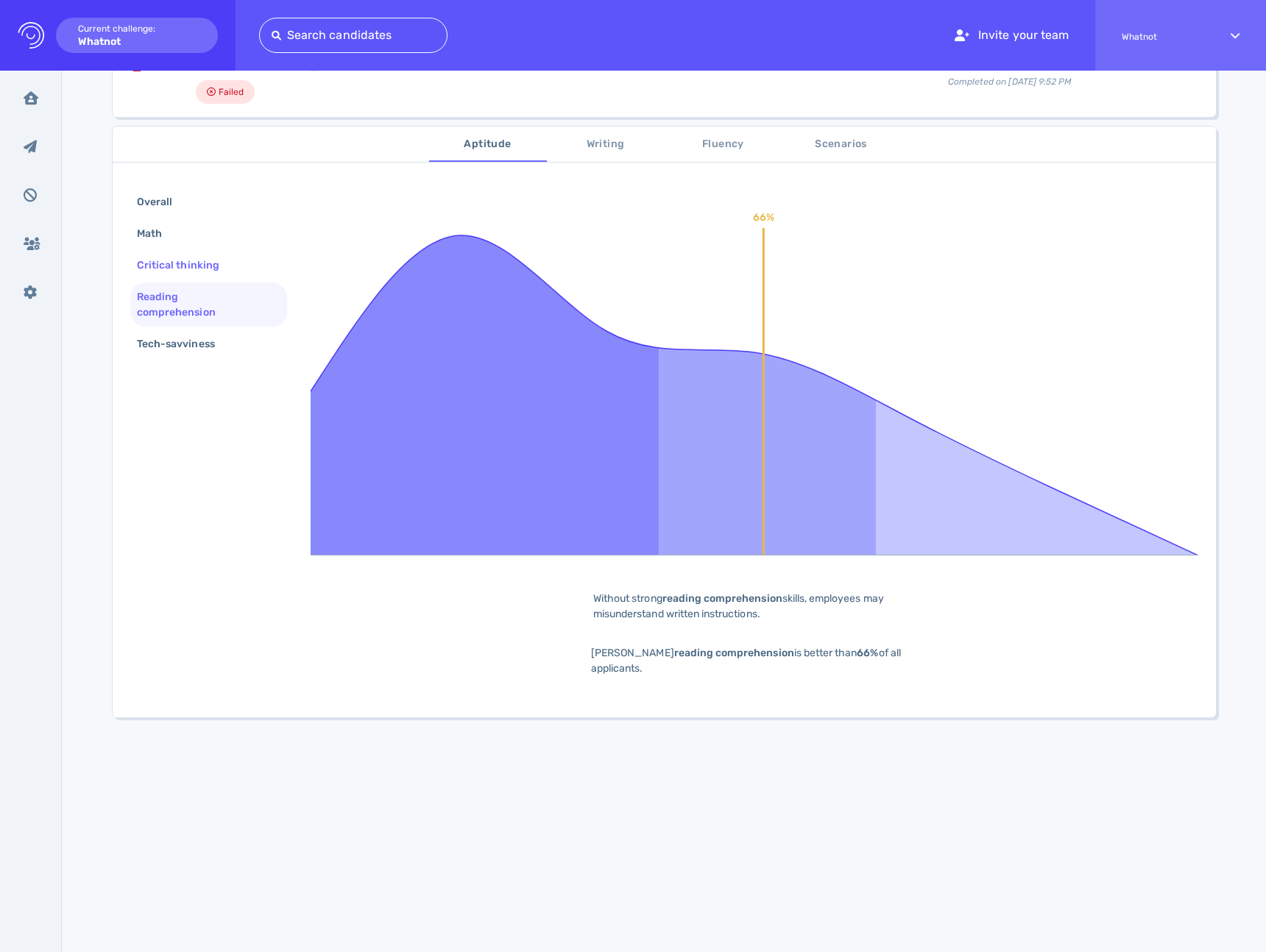
click at [170, 264] on div "Critical thinking" at bounding box center [185, 266] width 103 height 21
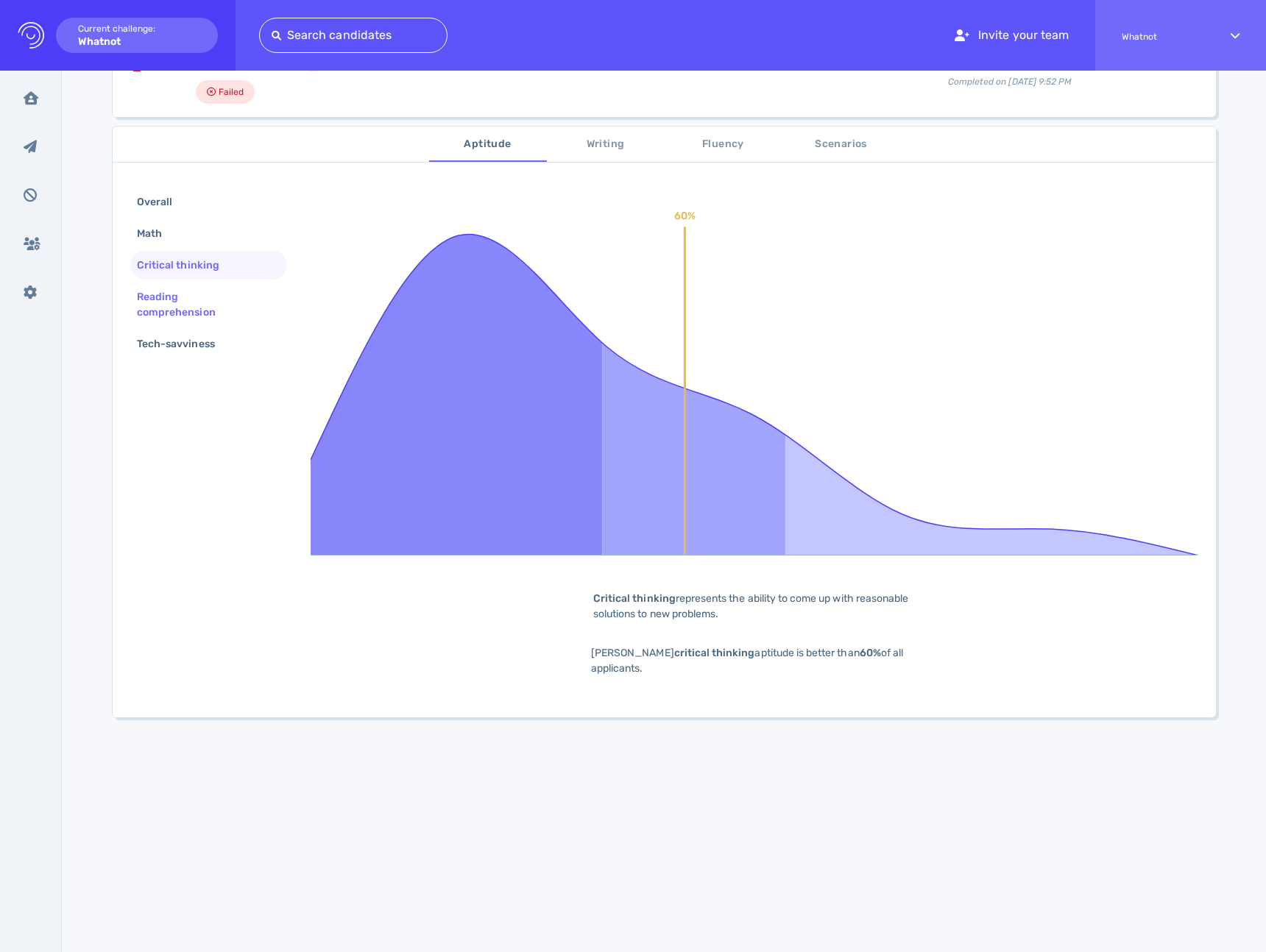
click at [175, 326] on div "Reading comprehension" at bounding box center [209, 304] width 157 height 44
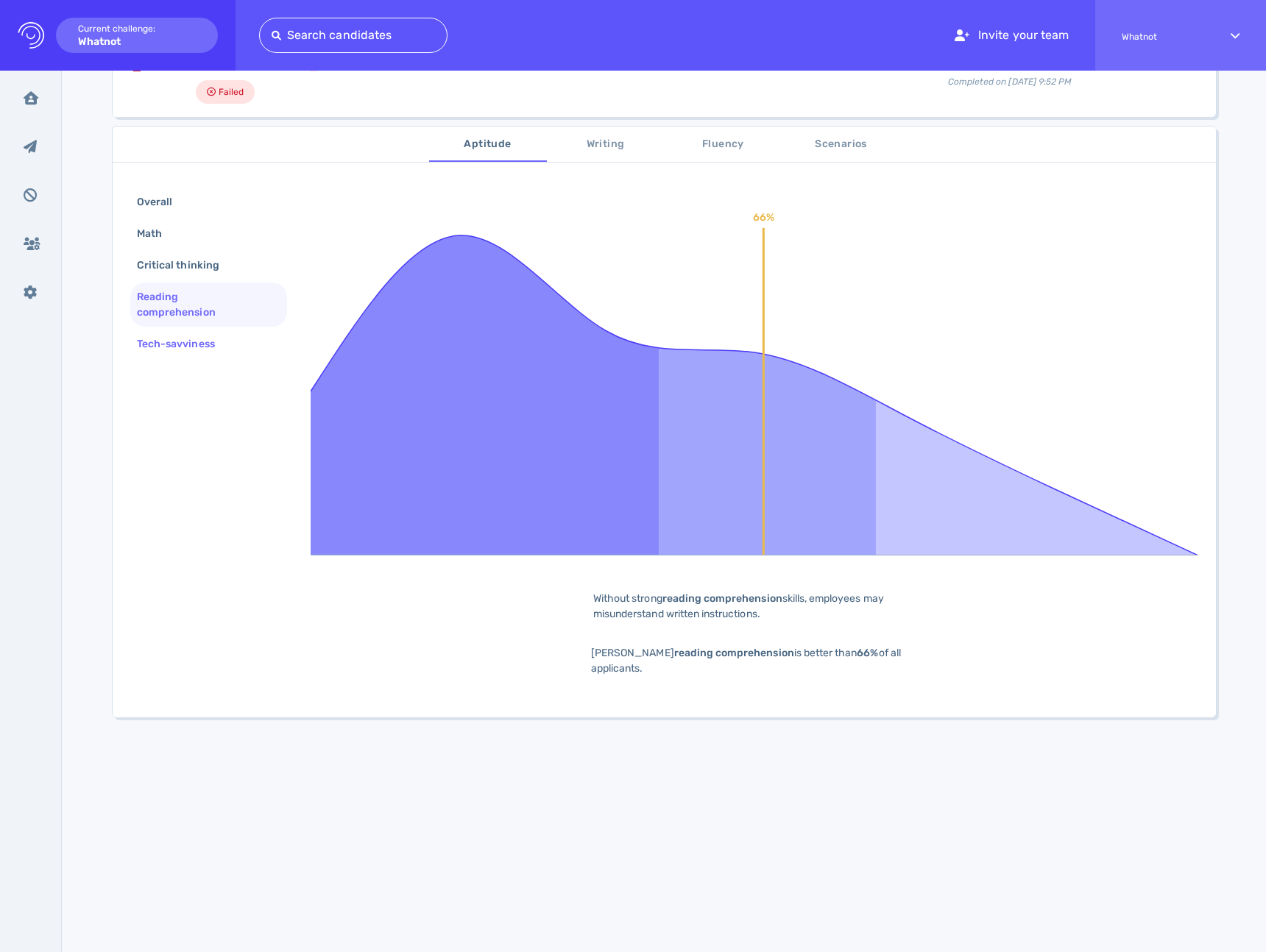
click at [176, 341] on div "Tech-savviness" at bounding box center [184, 344] width 99 height 21
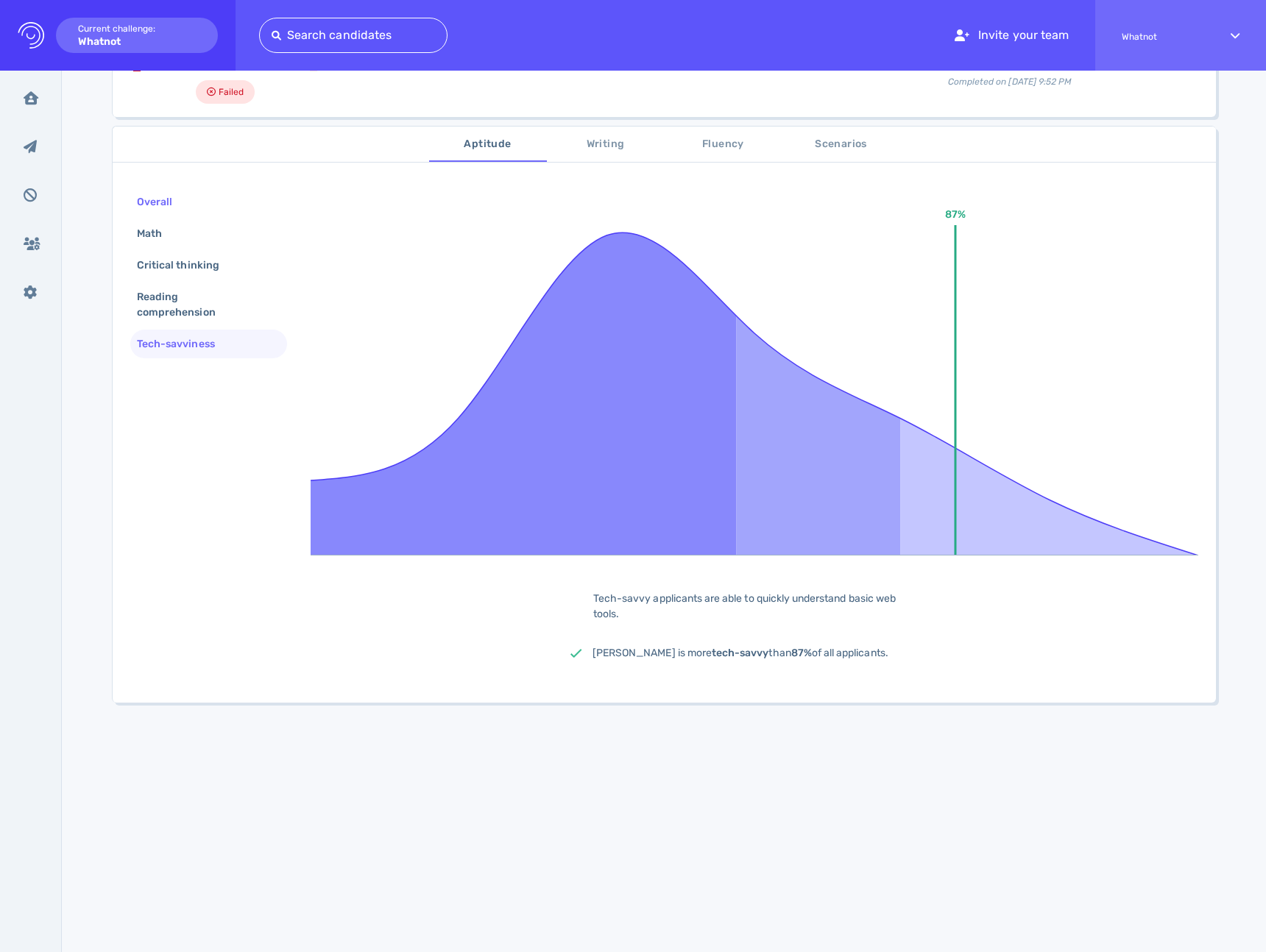
click at [154, 202] on div "Overall" at bounding box center [161, 202] width 56 height 21
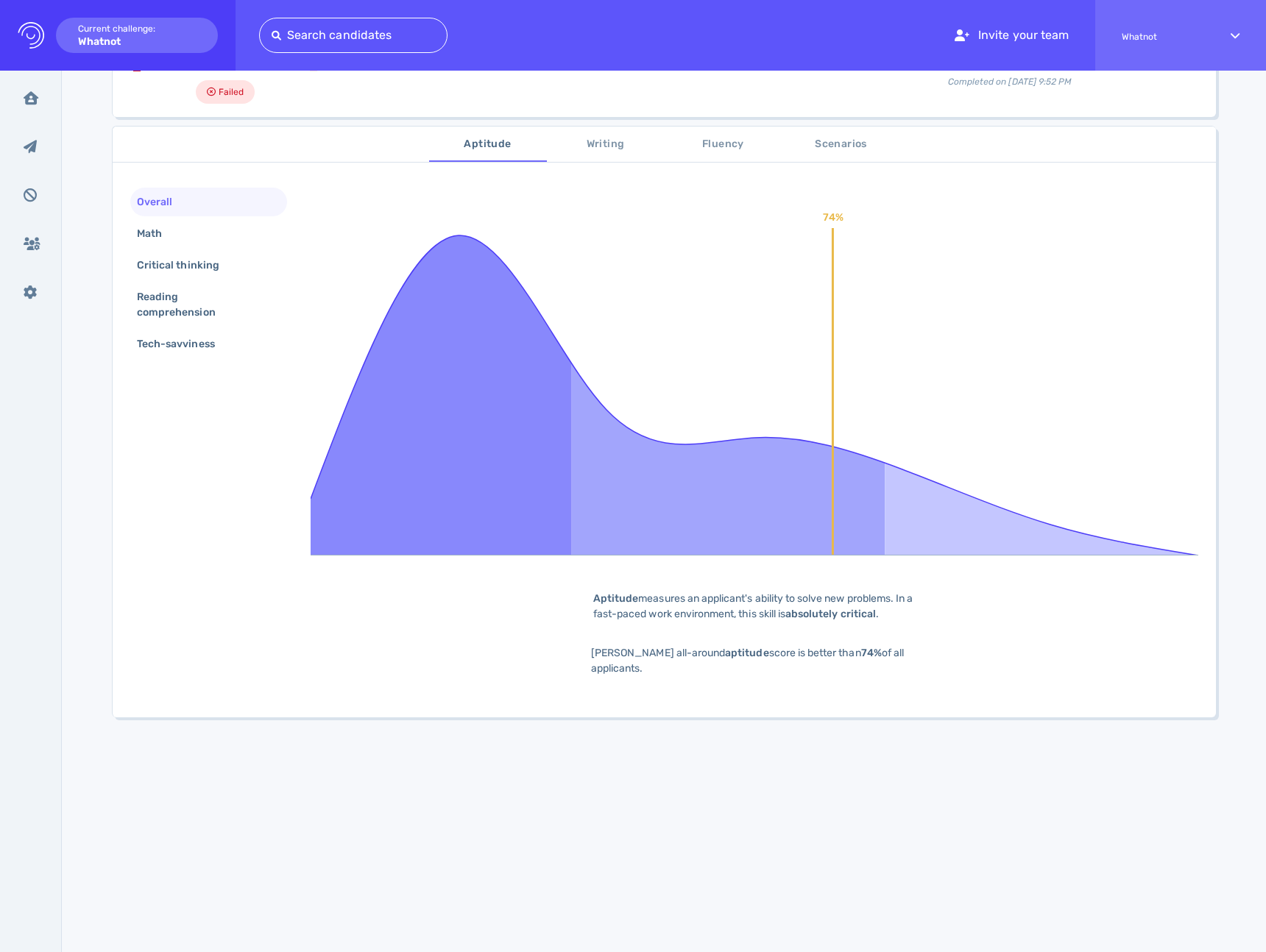
click at [623, 146] on span "Writing" at bounding box center [605, 144] width 100 height 19
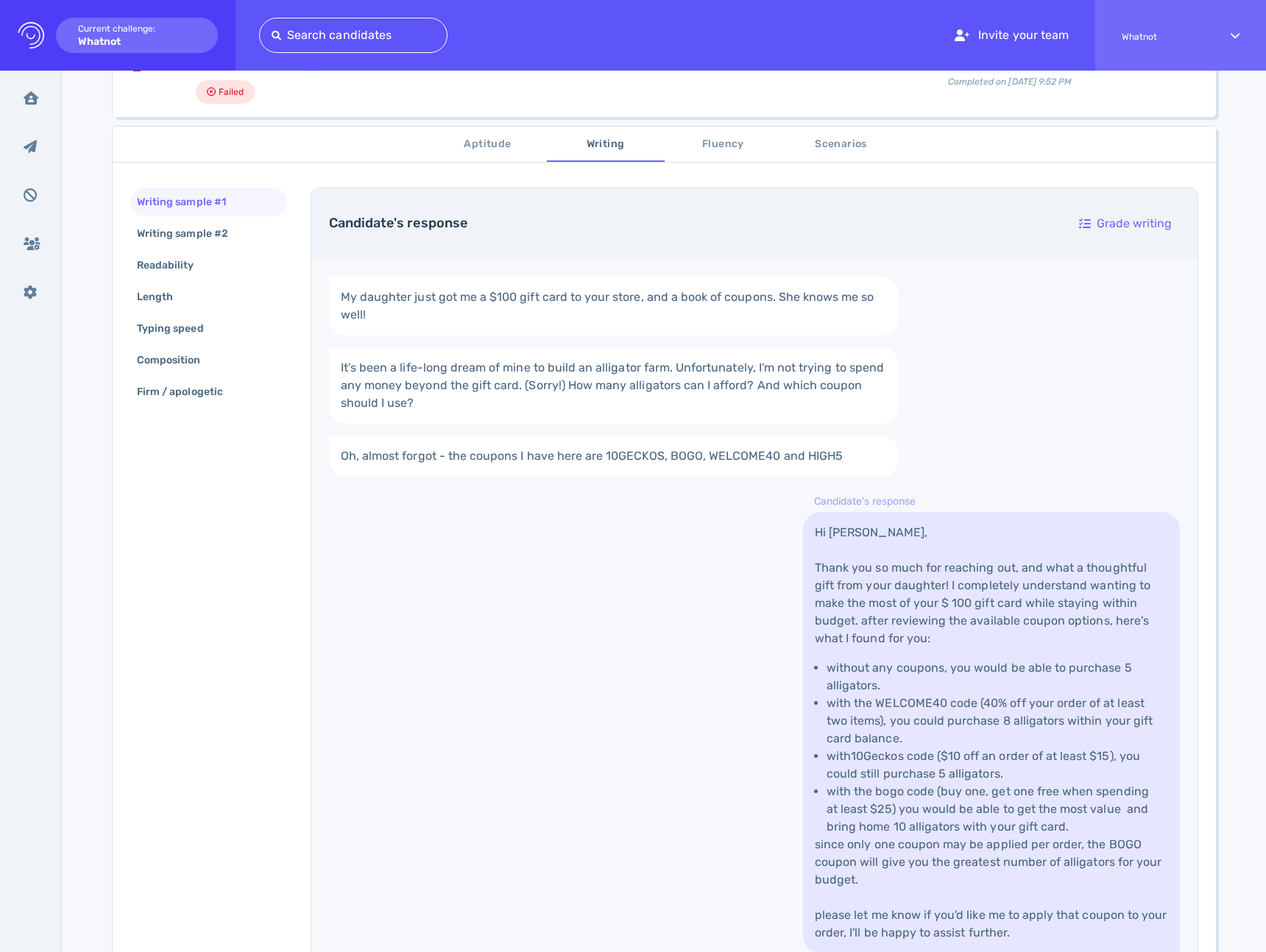
click at [700, 146] on span "Fluency" at bounding box center [723, 144] width 100 height 19
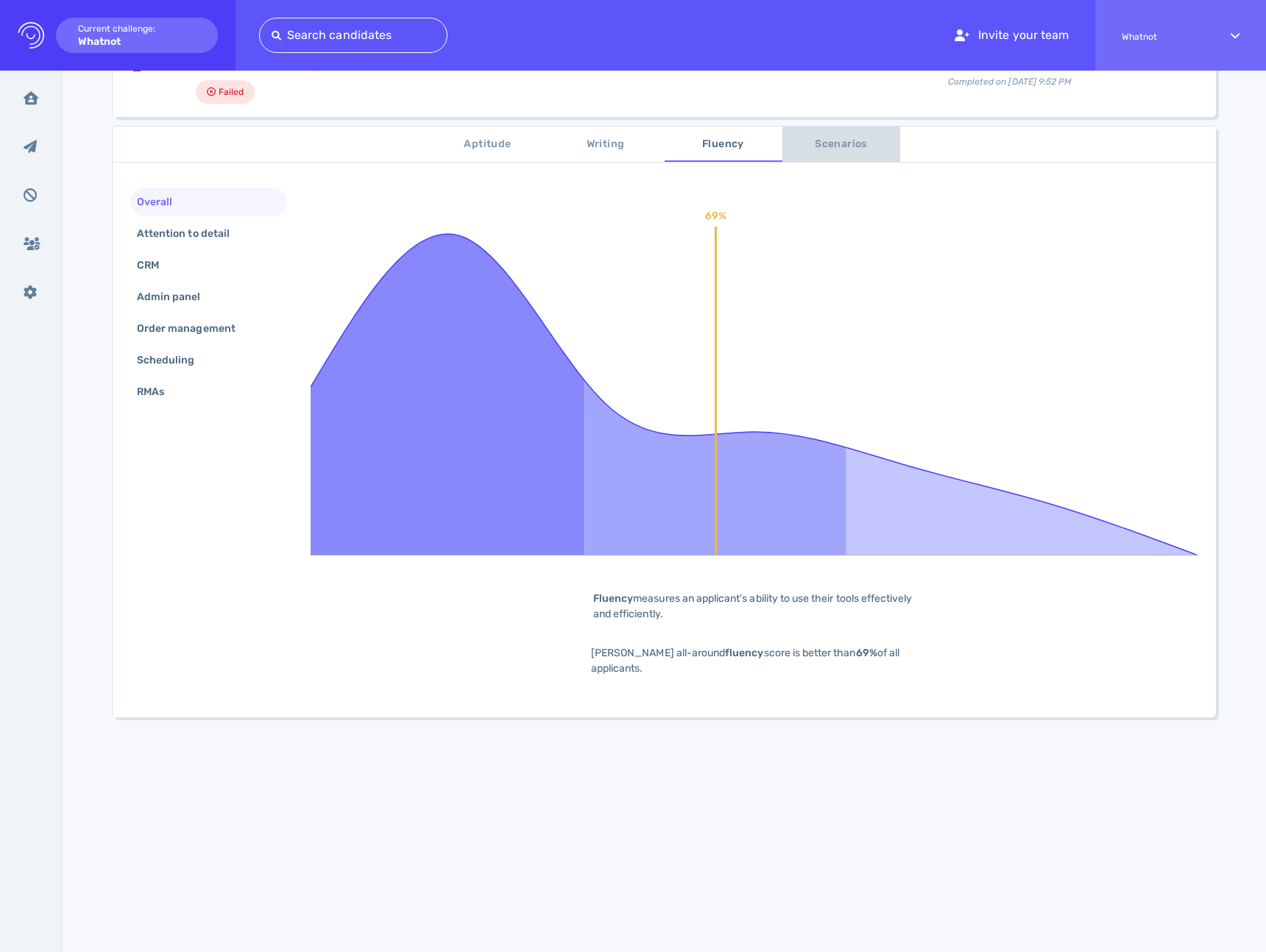
click at [820, 131] on button "Scenarios" at bounding box center [841, 144] width 117 height 35
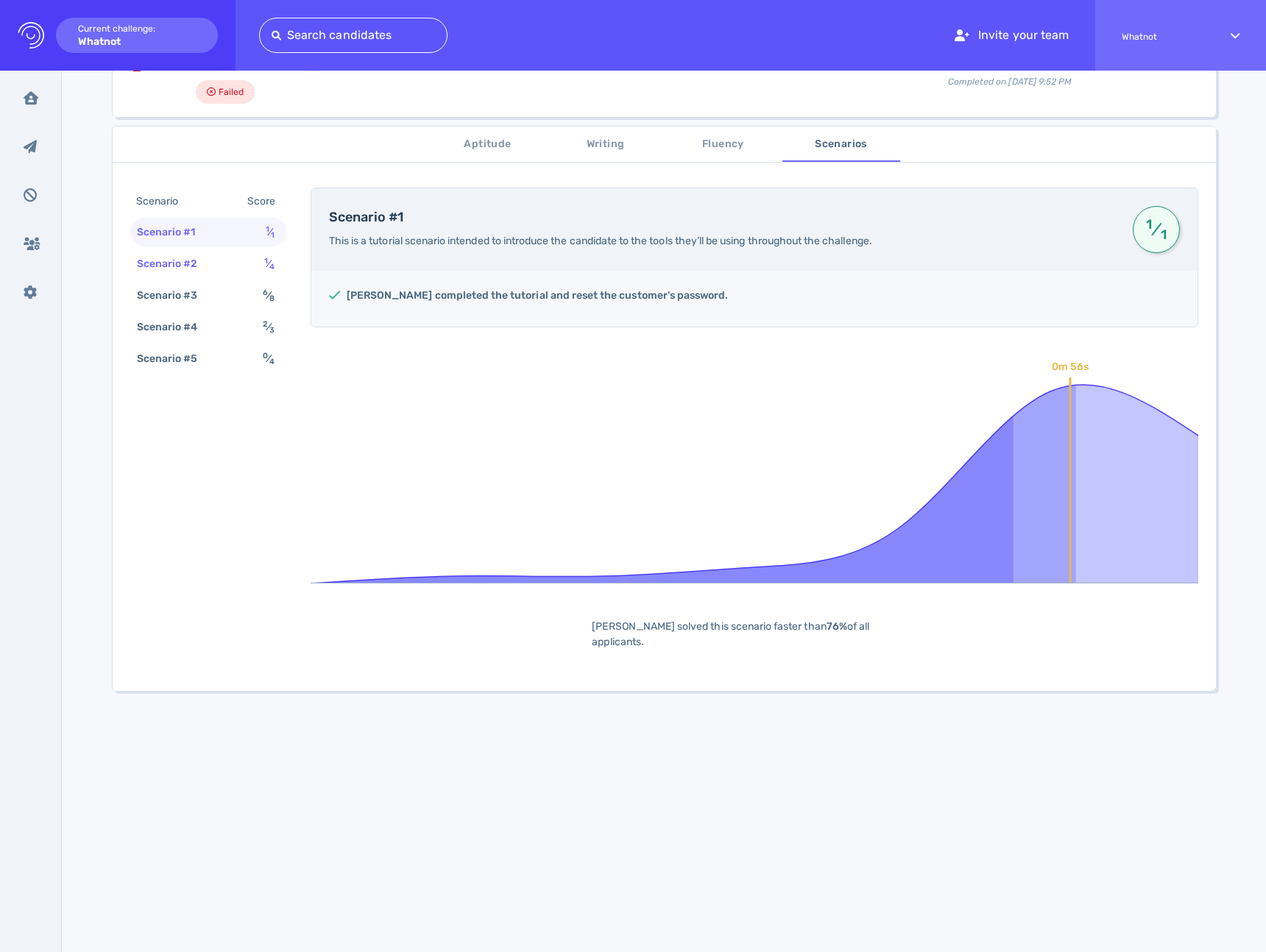
click at [261, 266] on div "1 ⁄ 4" at bounding box center [272, 264] width 22 height 21
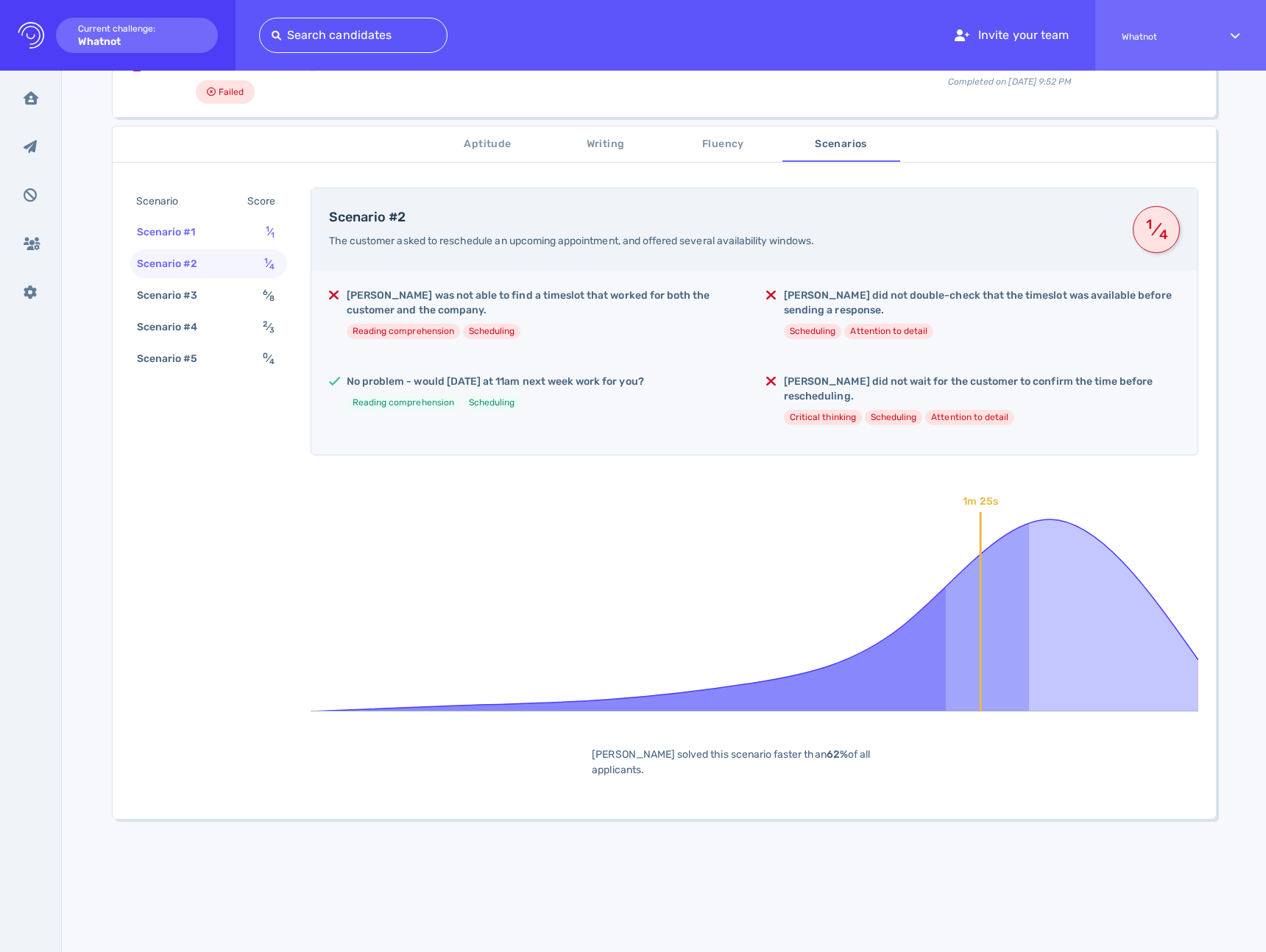
click at [266, 222] on div "1 ⁄ 1" at bounding box center [273, 232] width 20 height 21
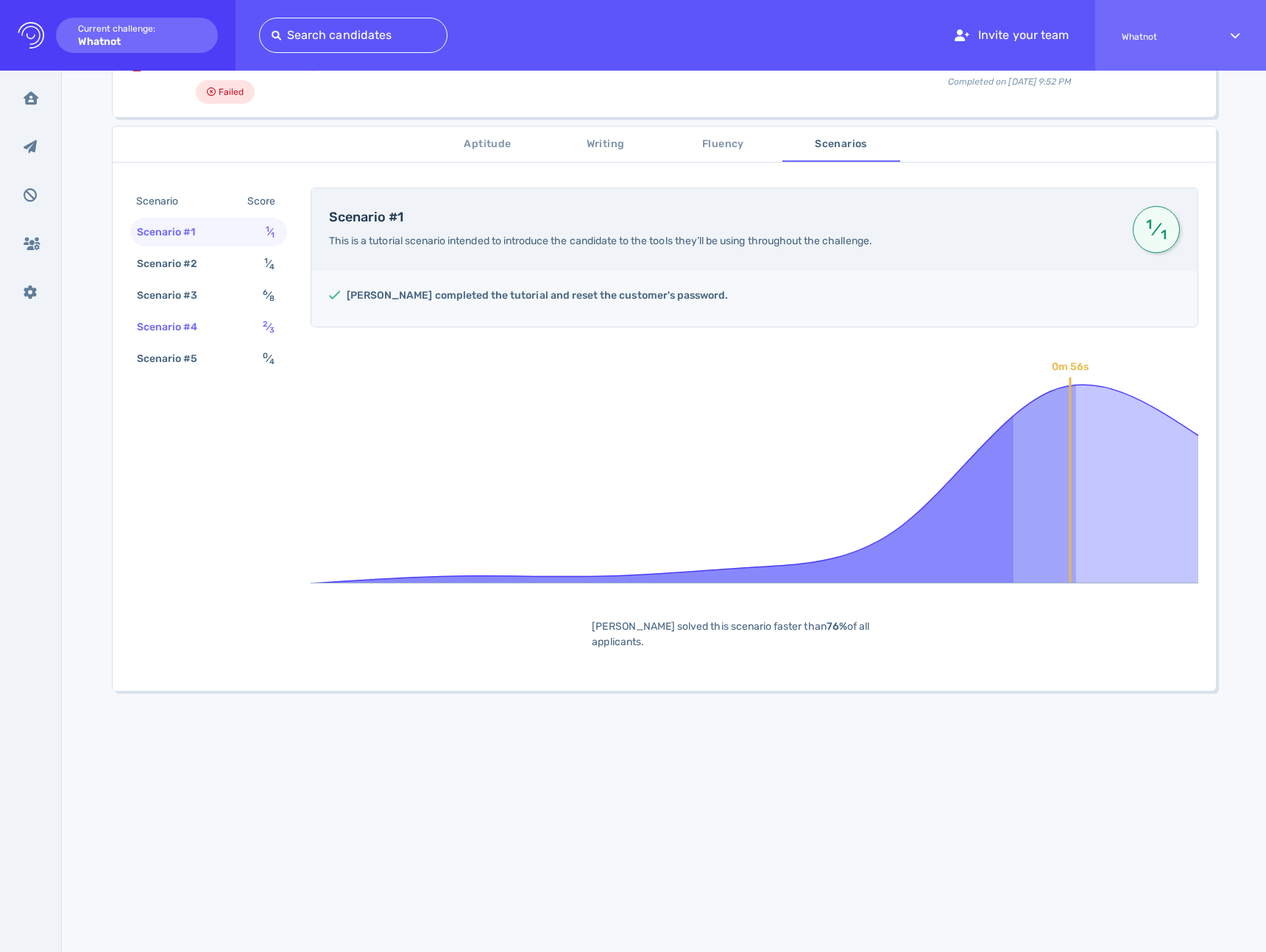
click at [237, 334] on div "Scenario #4 2 ⁄ 3" at bounding box center [209, 326] width 157 height 29
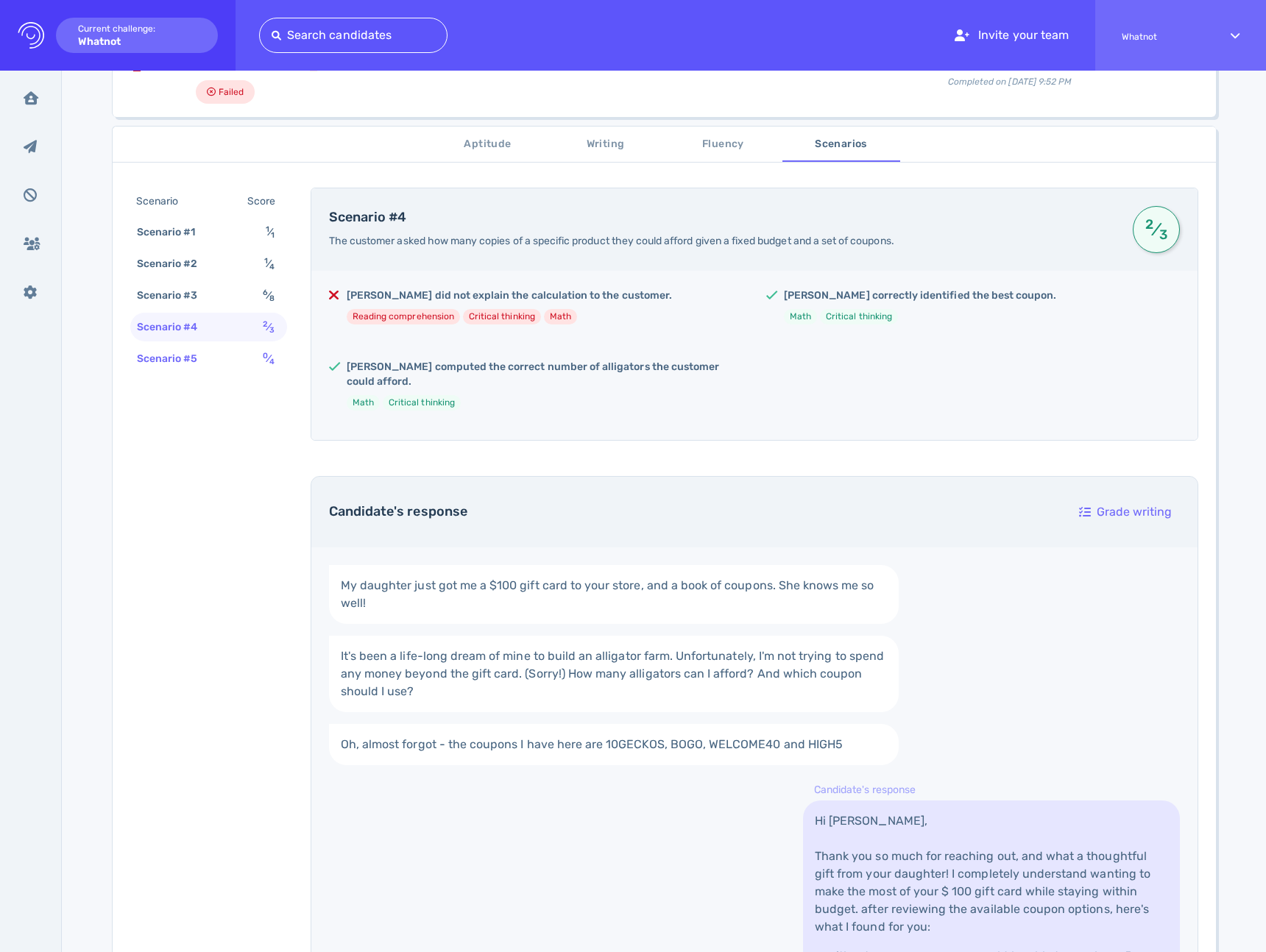
click at [226, 353] on div "Scenario #5 0 ⁄ 4" at bounding box center [209, 358] width 157 height 29
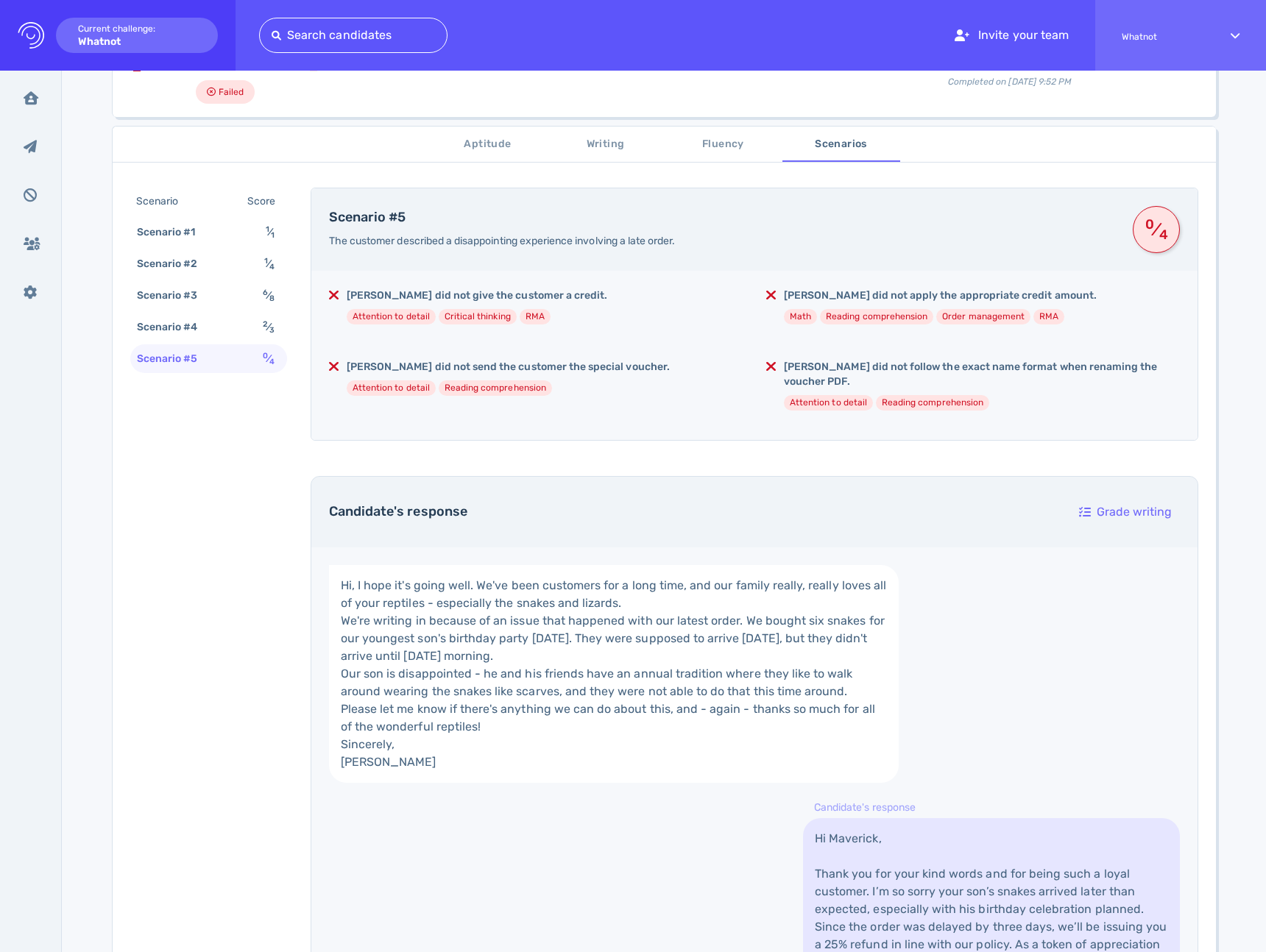
scroll to position [0, 0]
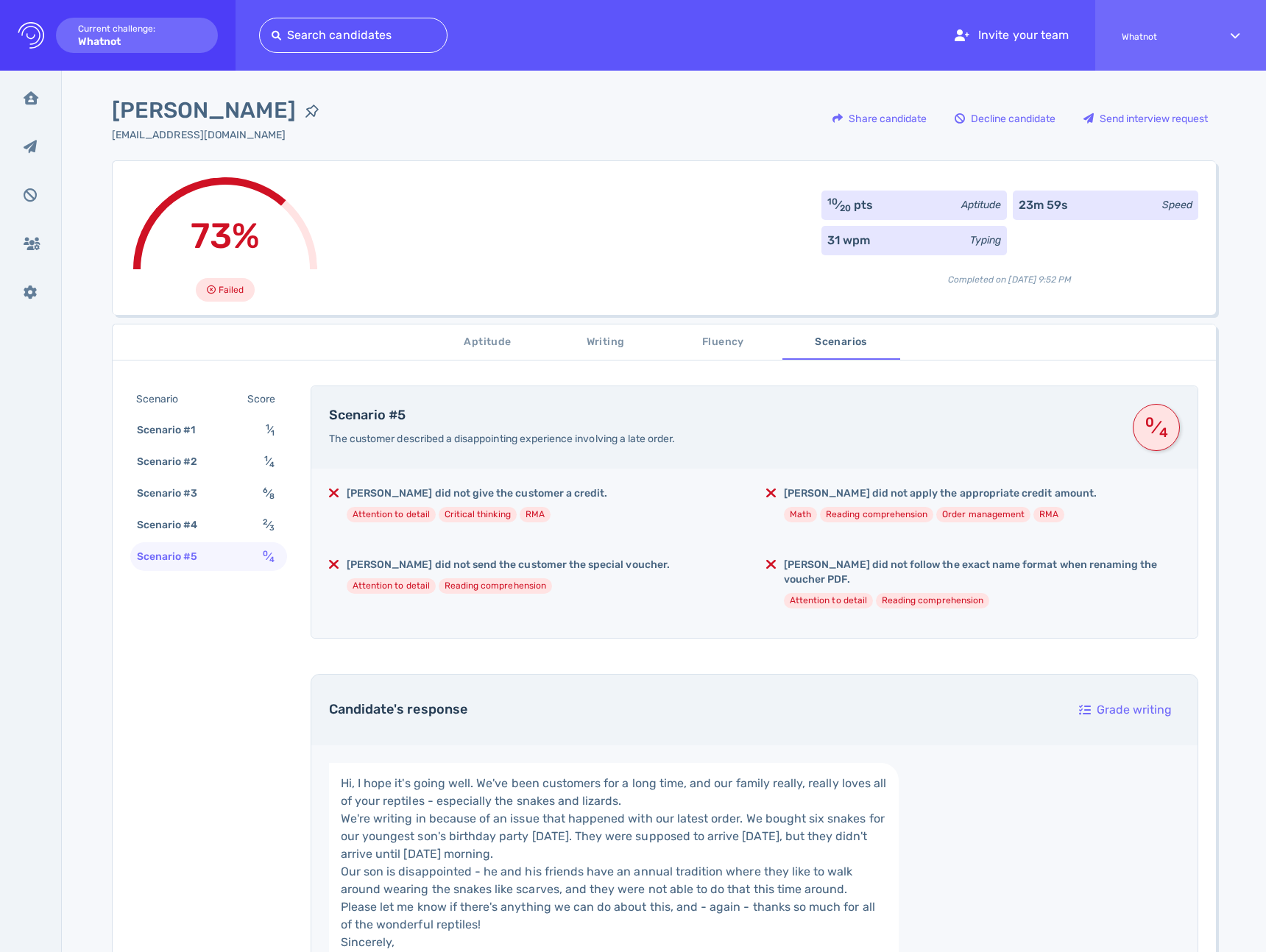
click at [484, 337] on span "Aptitude" at bounding box center [487, 342] width 100 height 19
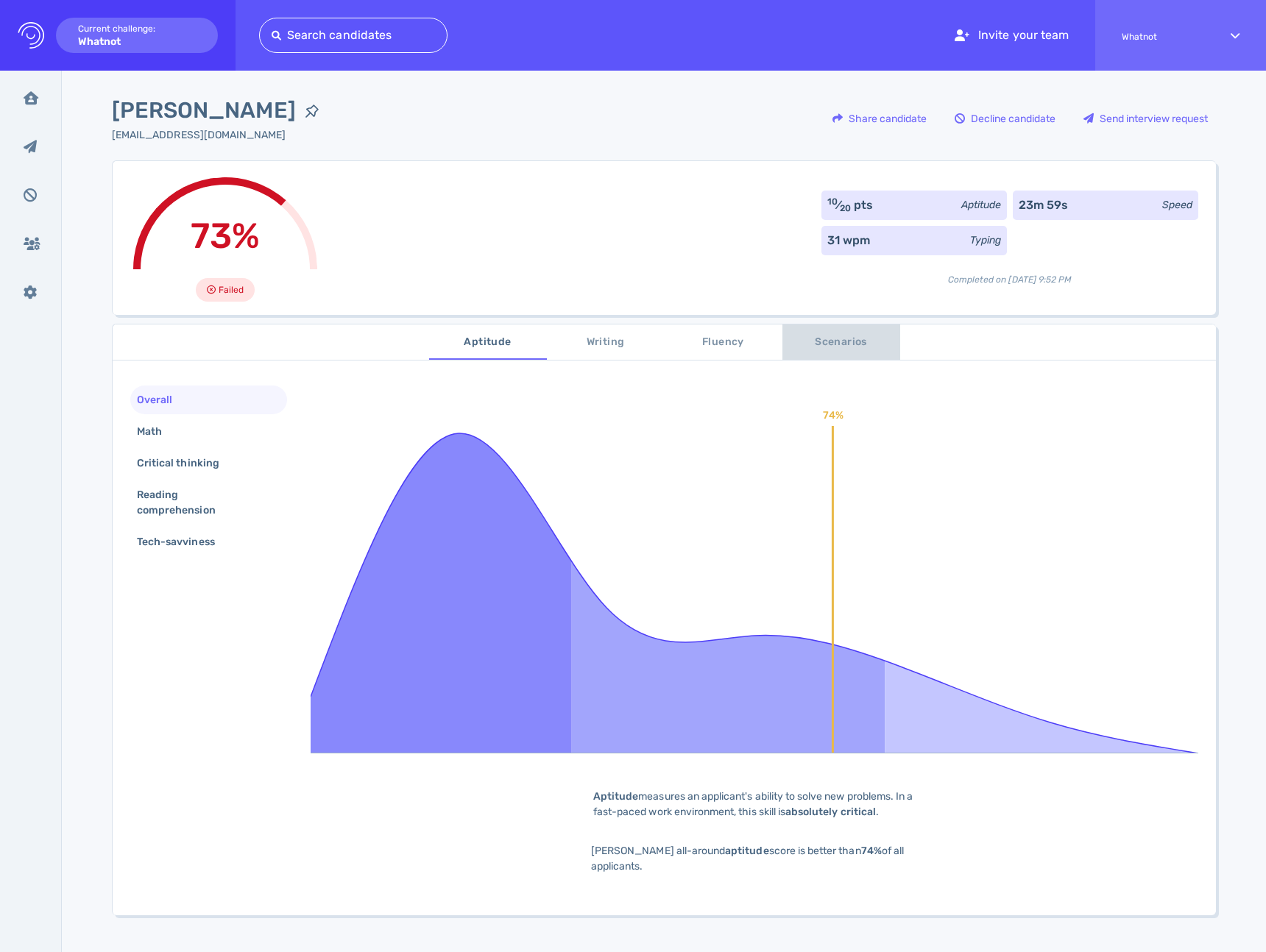
click at [814, 346] on span "Scenarios" at bounding box center [841, 342] width 100 height 19
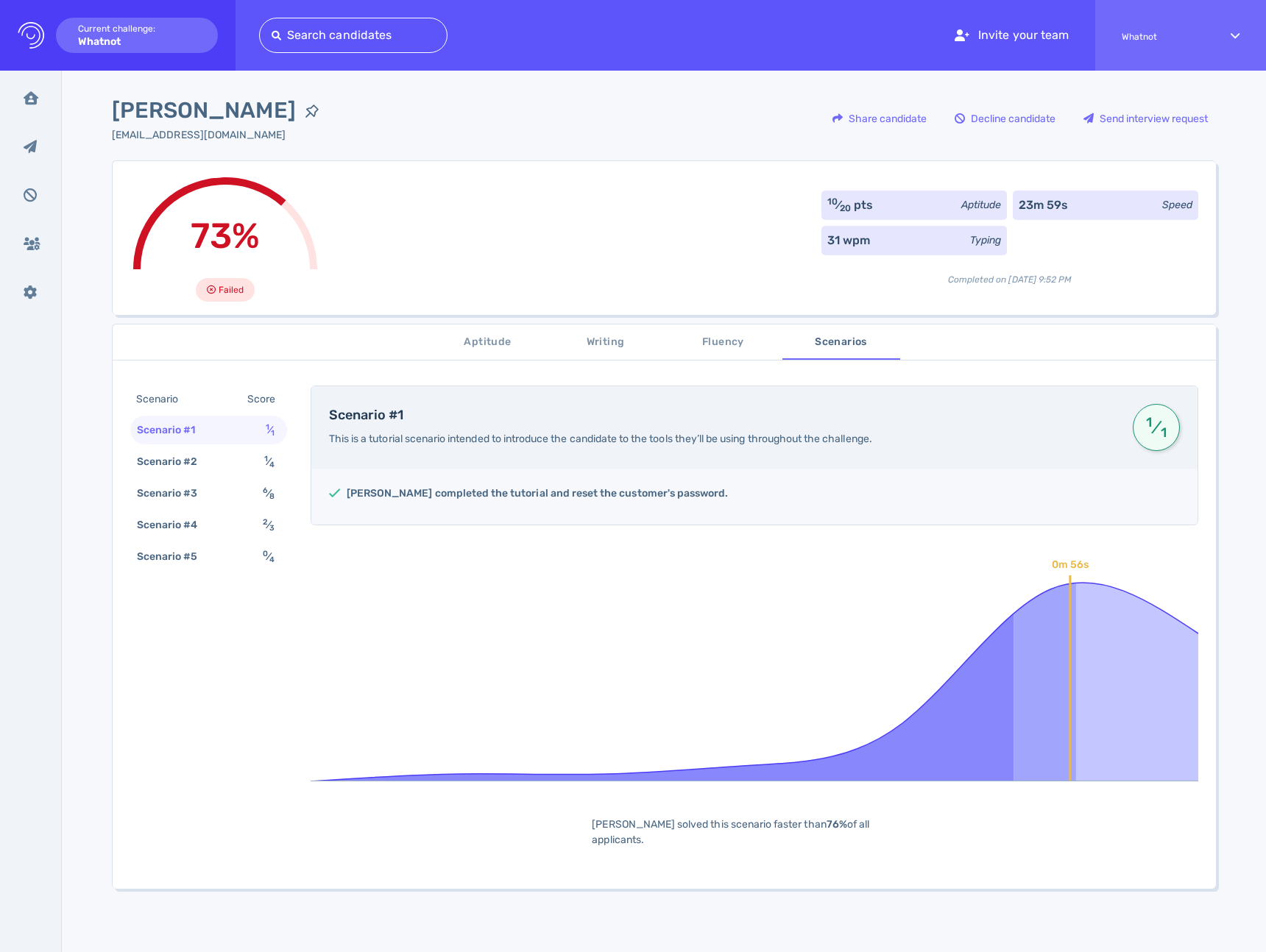
click at [491, 335] on span "Aptitude" at bounding box center [487, 342] width 100 height 19
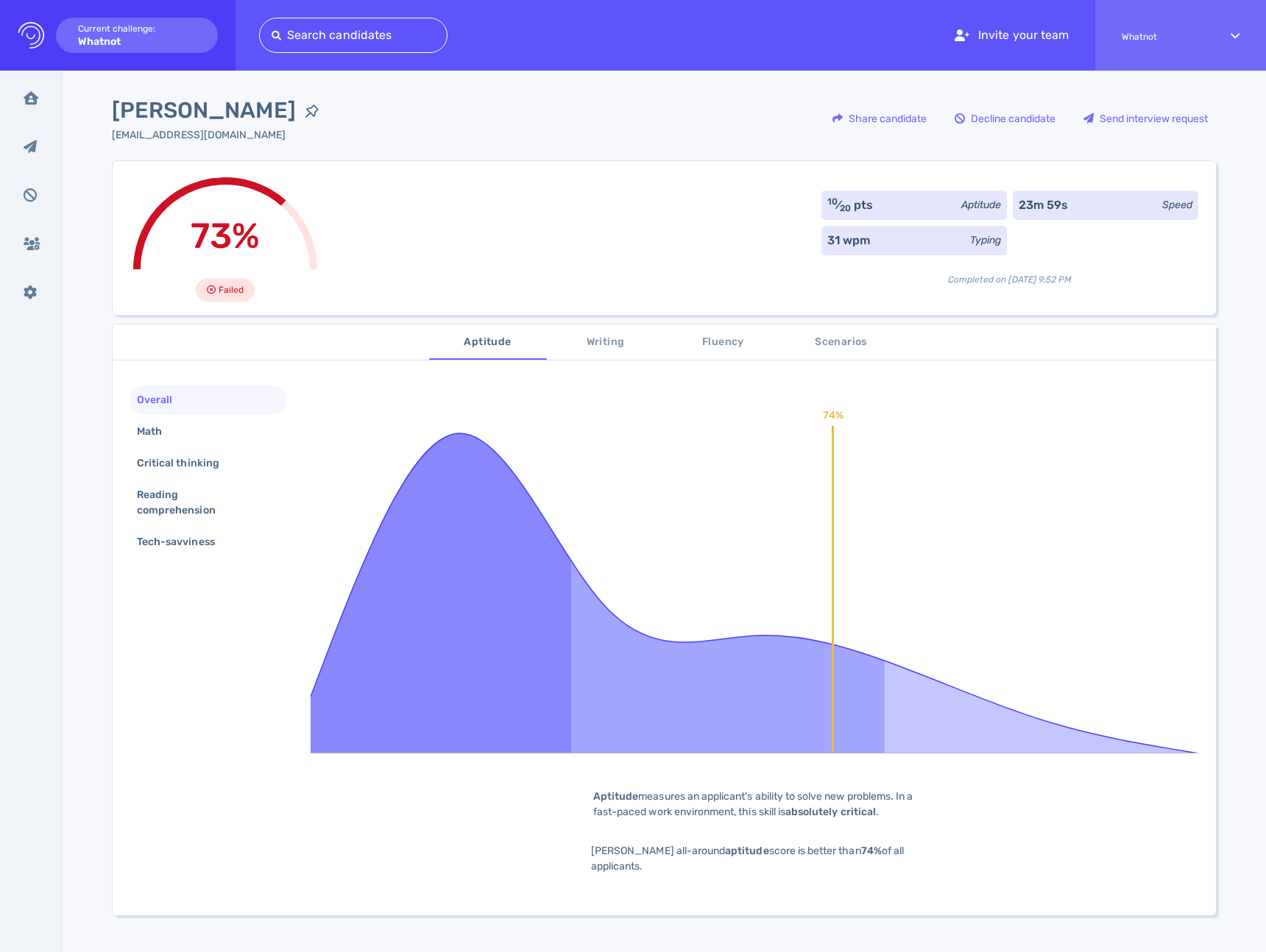
click at [846, 337] on span "Scenarios" at bounding box center [841, 342] width 100 height 19
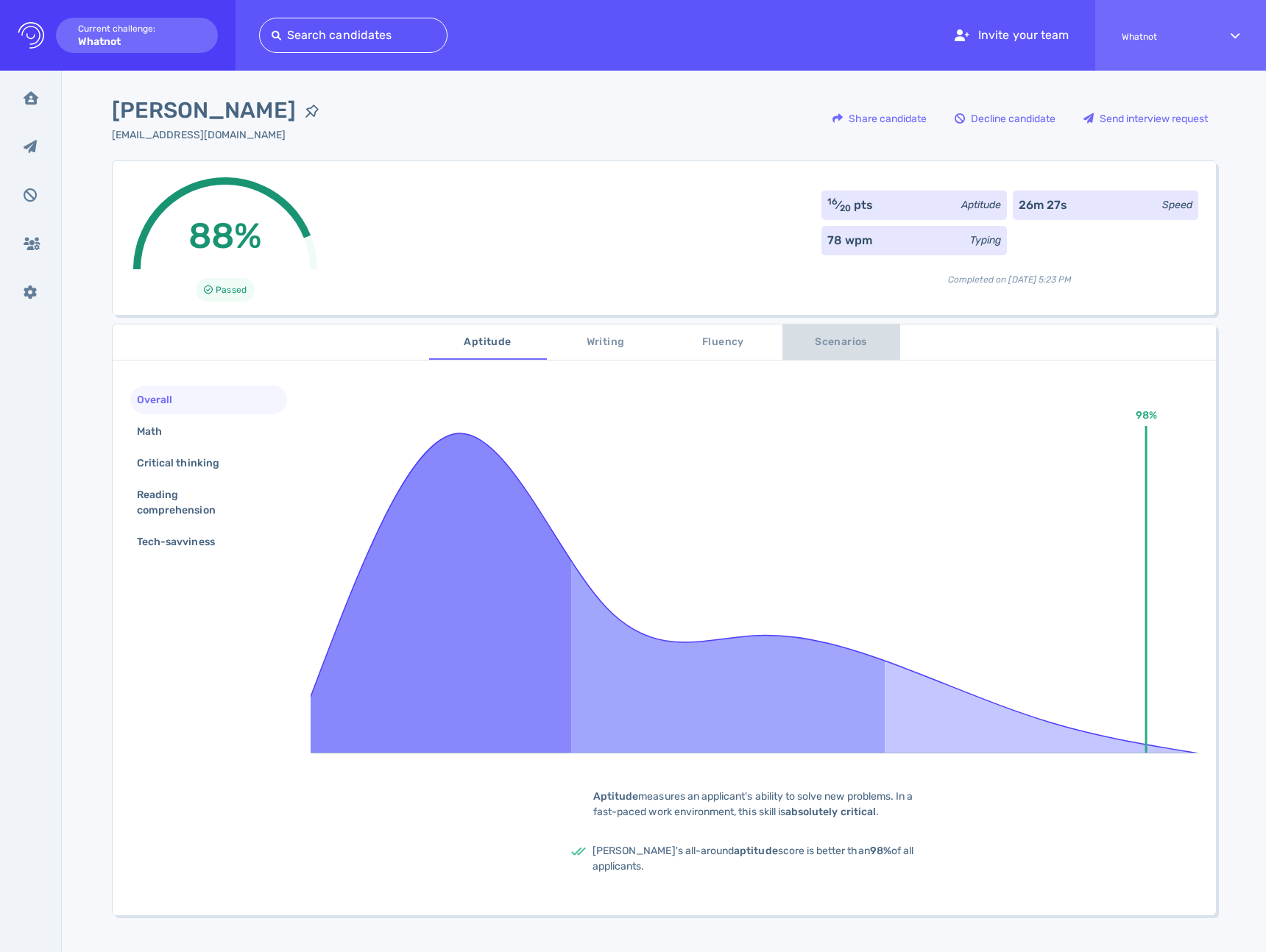
click at [819, 349] on span "Scenarios" at bounding box center [841, 342] width 100 height 19
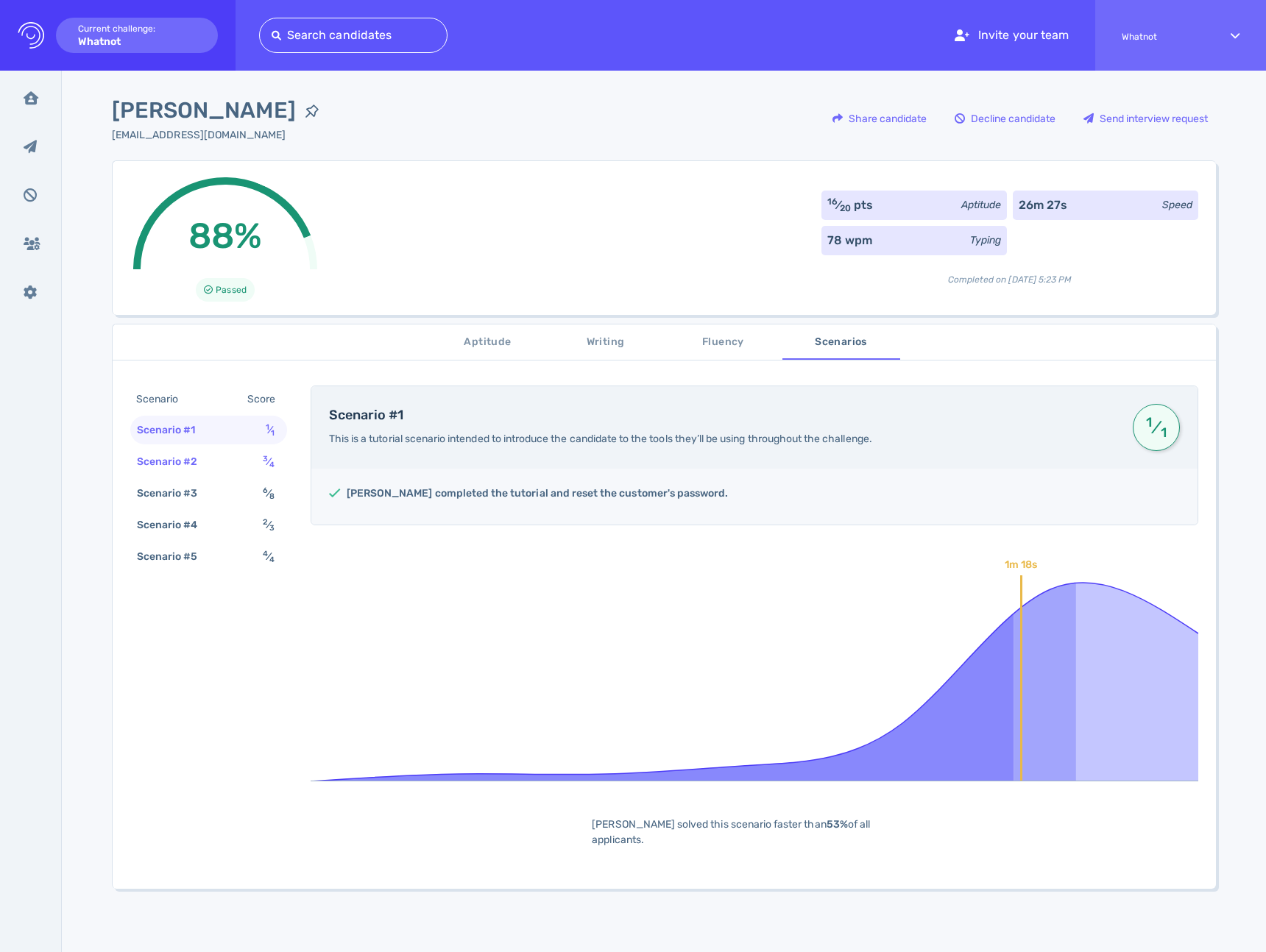
click at [189, 456] on div "Scenario #2" at bounding box center [175, 461] width 82 height 21
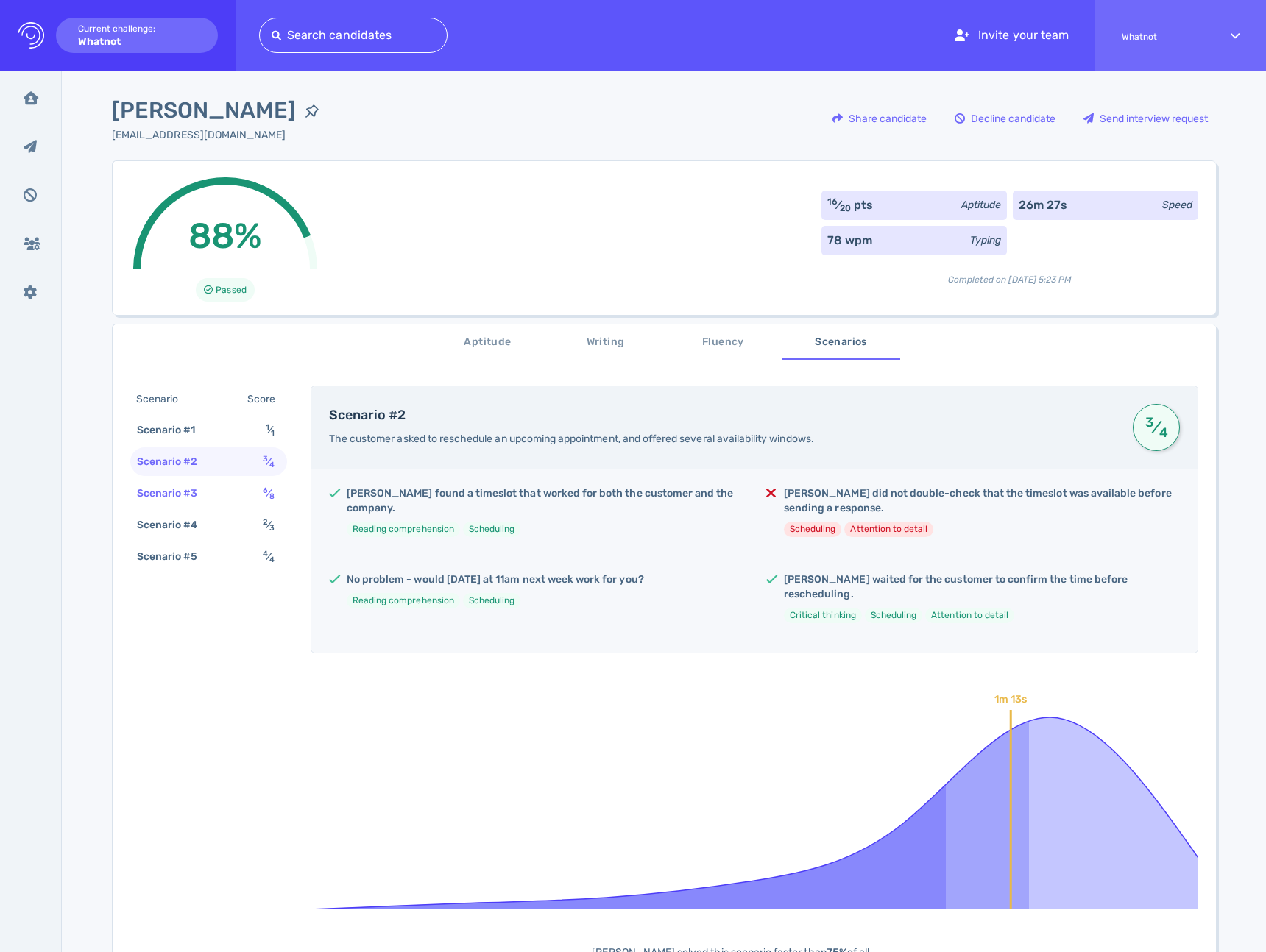
click at [198, 495] on div "Scenario #3" at bounding box center [175, 493] width 82 height 21
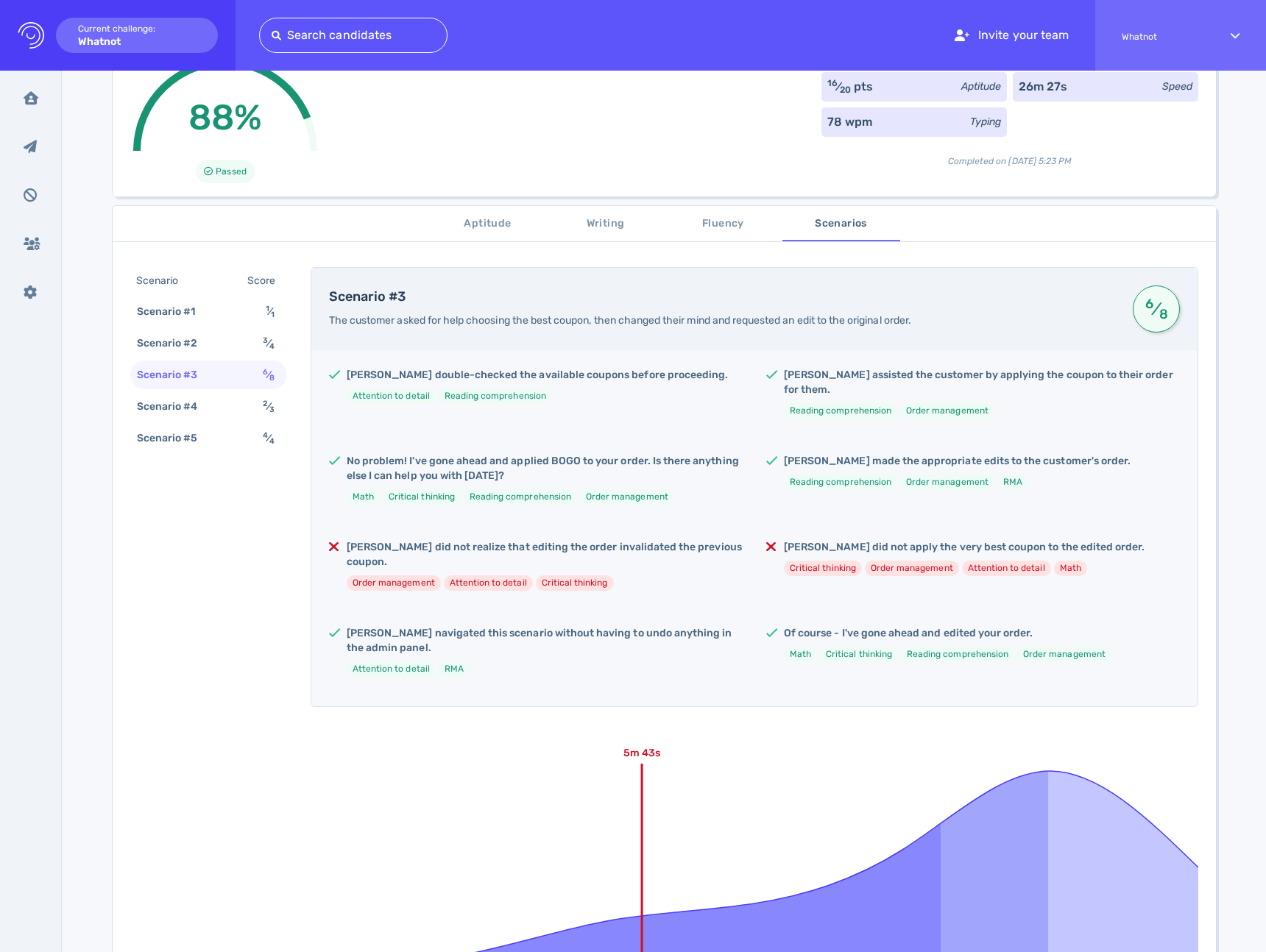
scroll to position [281, 0]
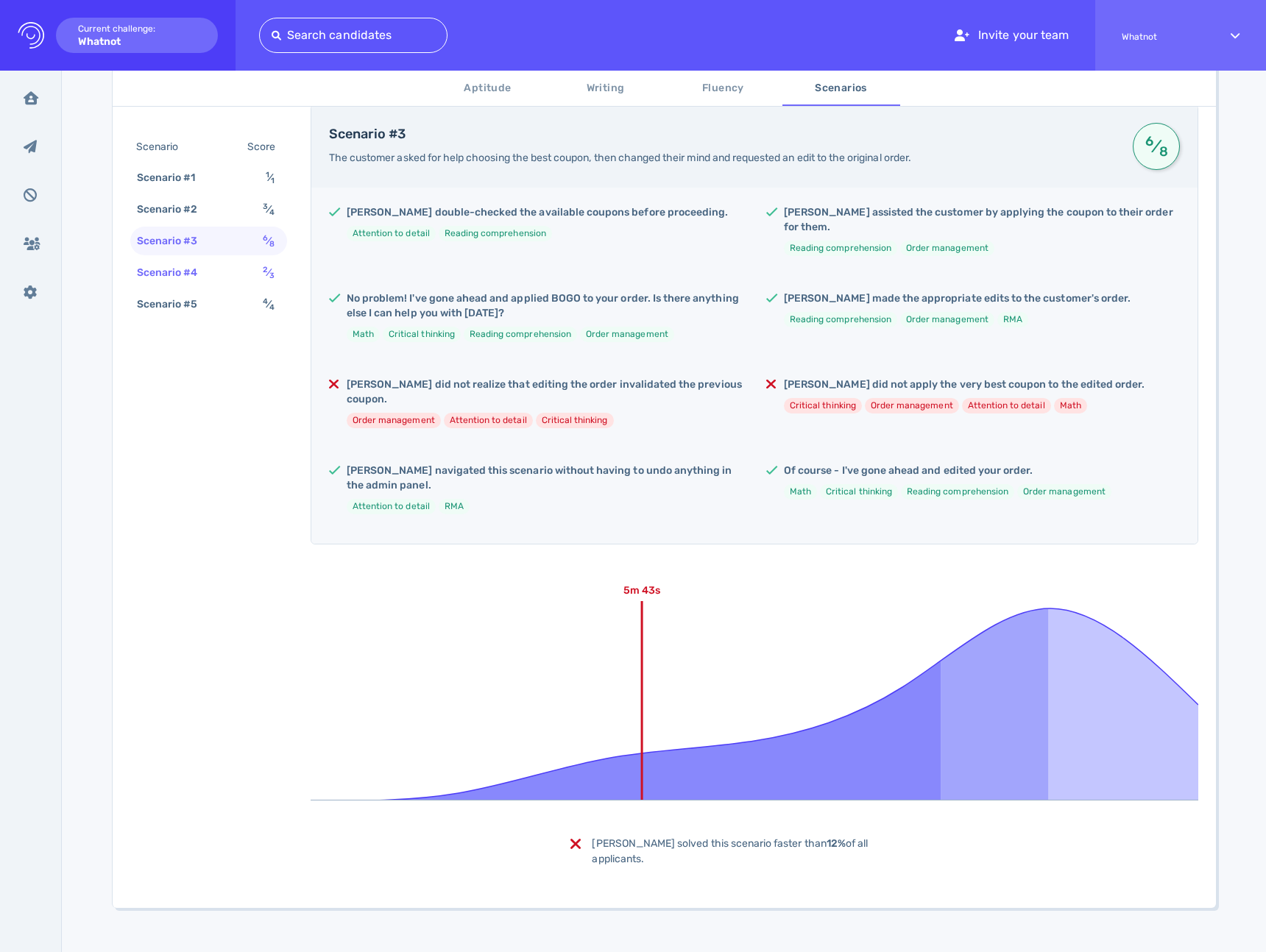
click at [220, 273] on div "Scenario #4 2 ⁄ 3" at bounding box center [209, 273] width 157 height 29
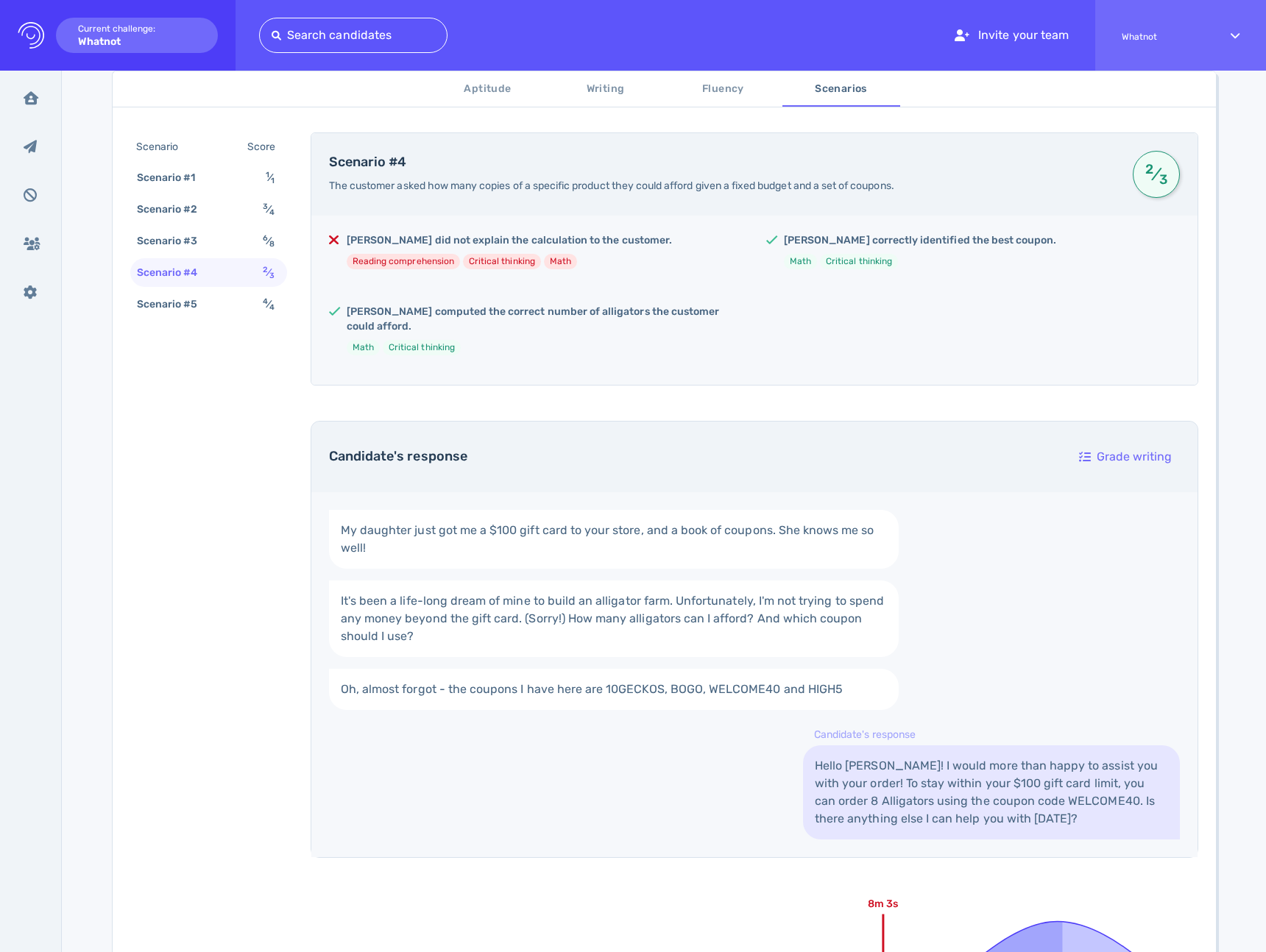
scroll to position [268, 0]
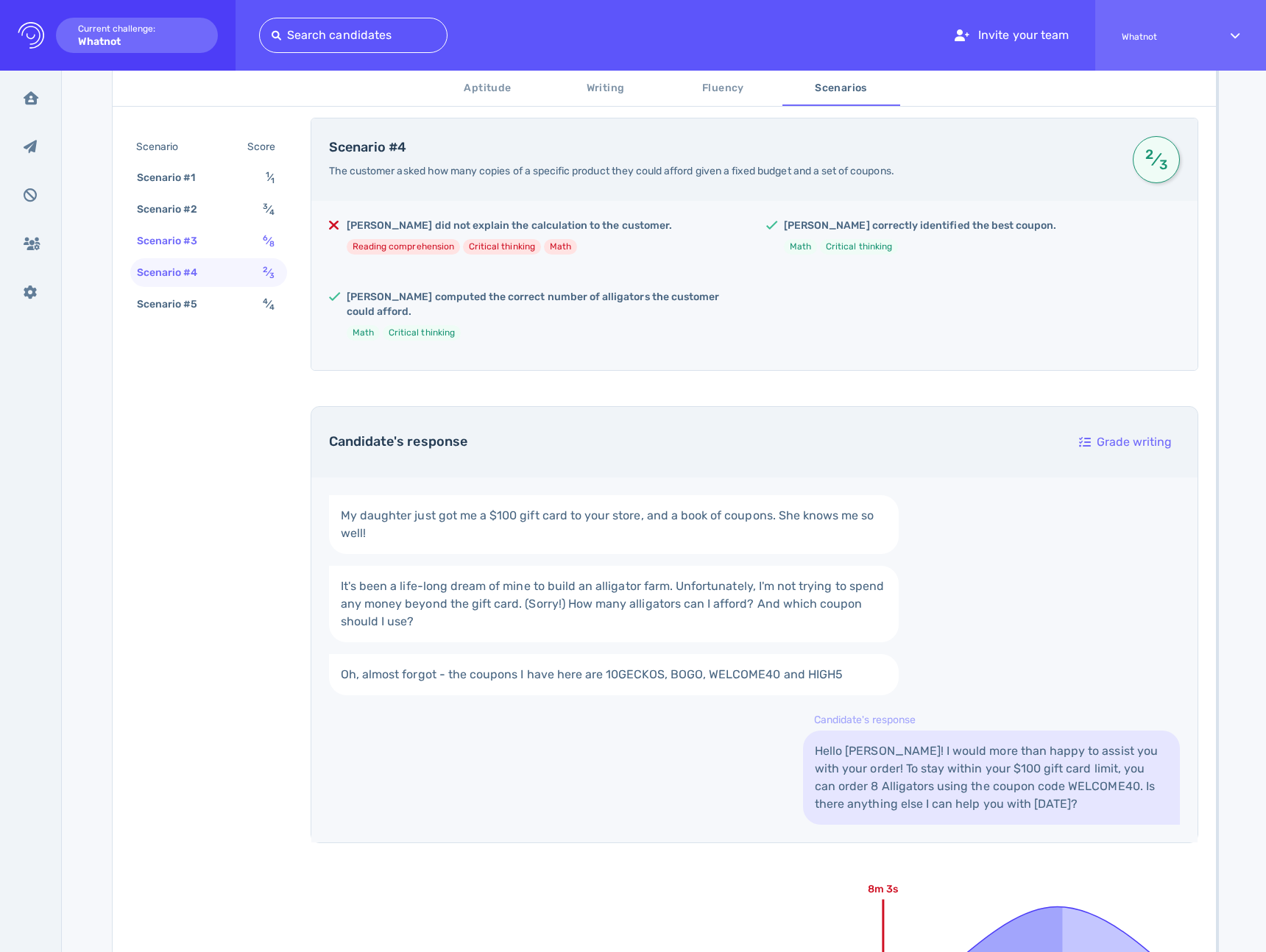
click at [206, 242] on div "Scenario #3" at bounding box center [175, 241] width 82 height 21
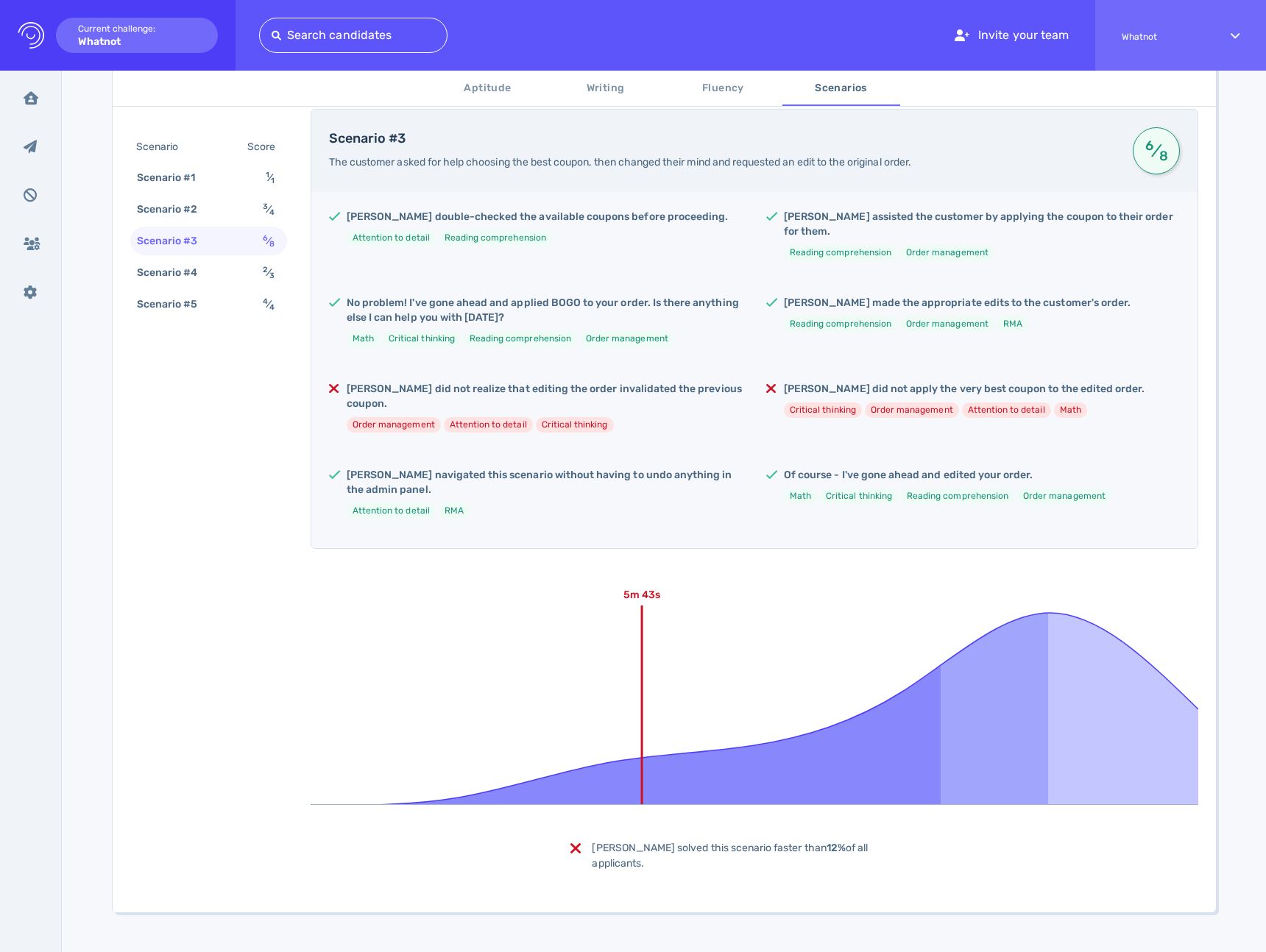
scroll to position [281, 0]
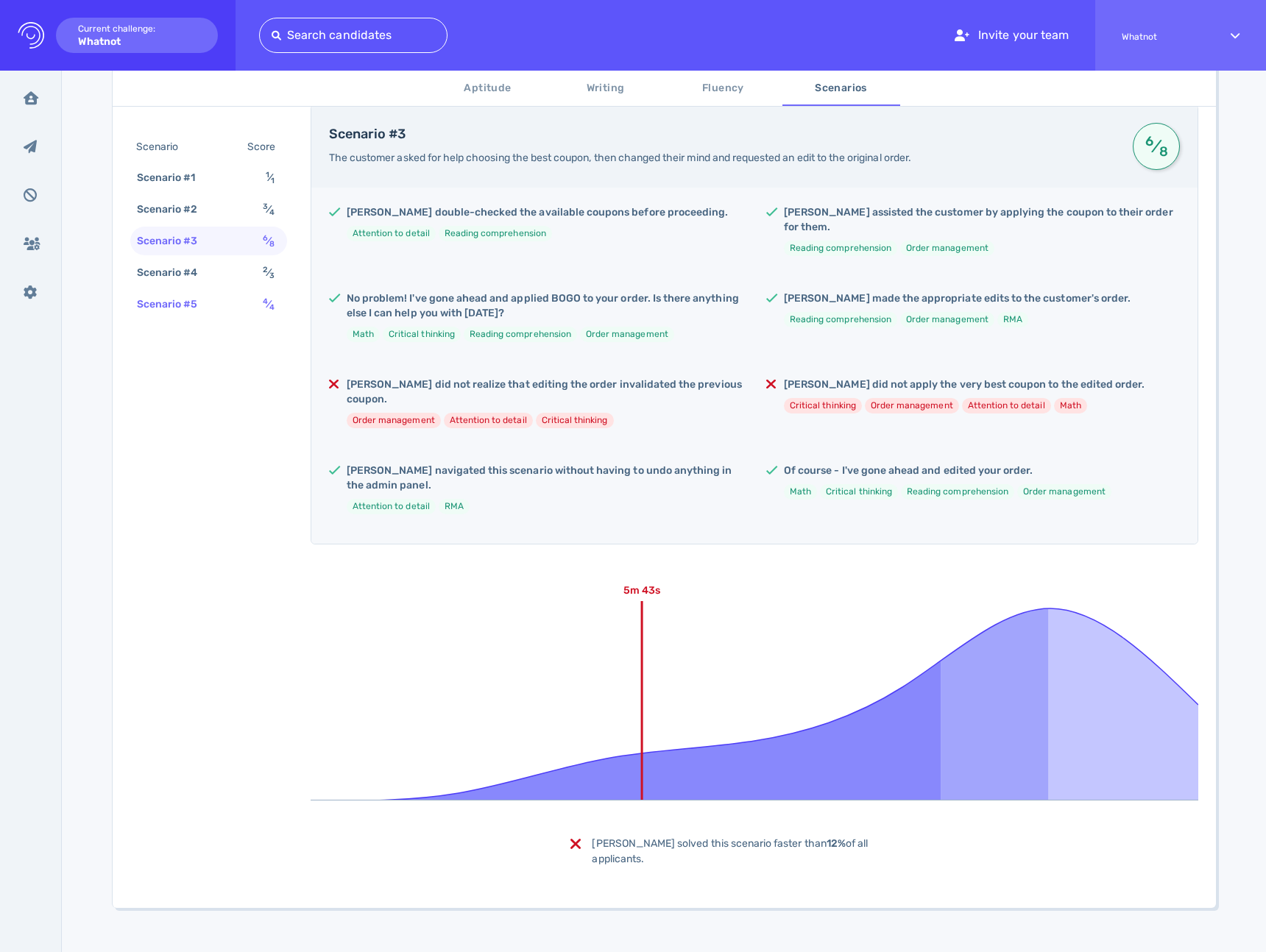
click at [198, 295] on div "Scenario #5" at bounding box center [175, 304] width 82 height 21
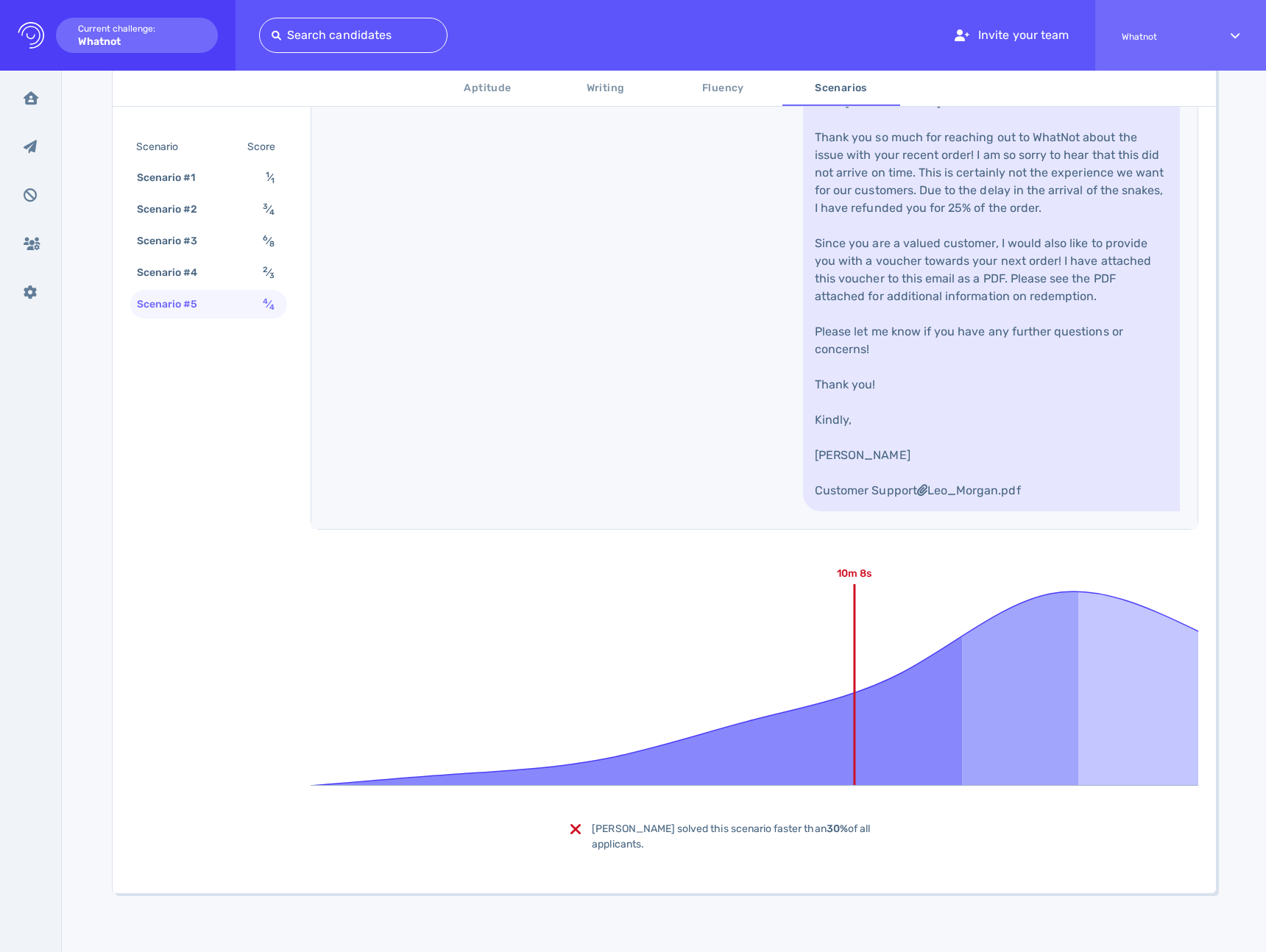
scroll to position [1023, 0]
click at [224, 269] on div "Scenario #4 2 ⁄ 3" at bounding box center [209, 273] width 157 height 29
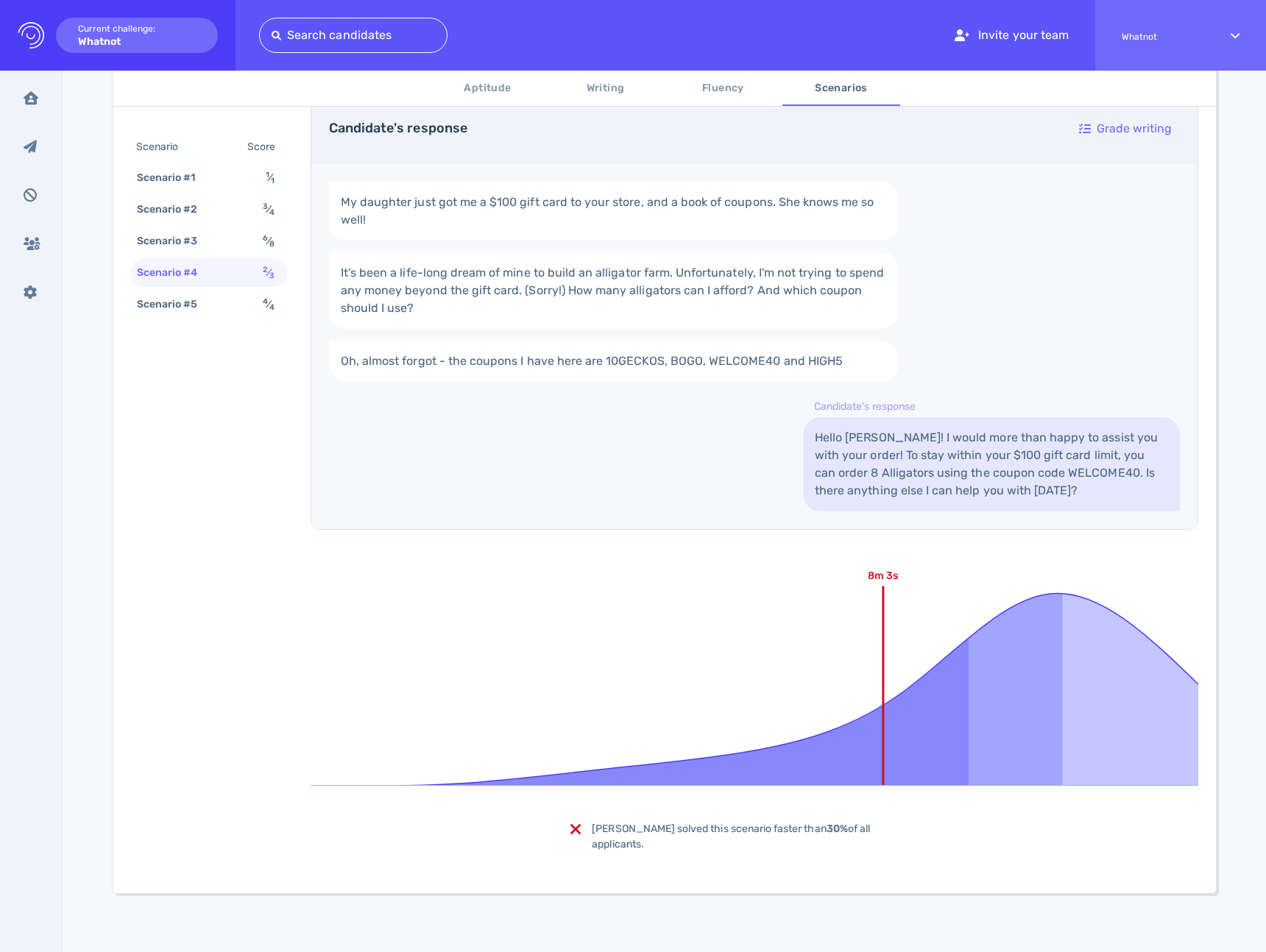
scroll to position [566, 0]
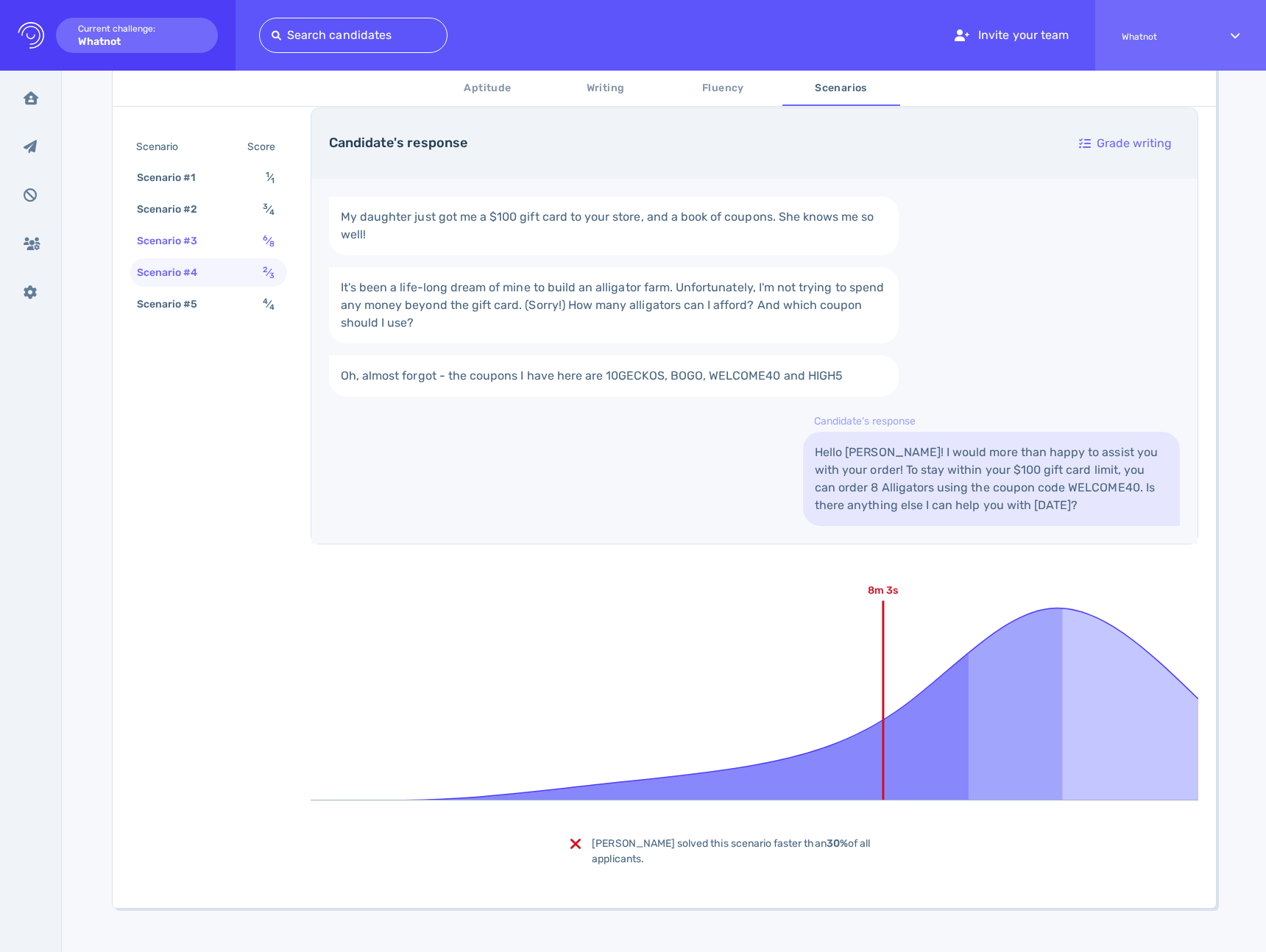
click at [219, 244] on div "Scenario #3 6 ⁄ 8" at bounding box center [209, 241] width 157 height 29
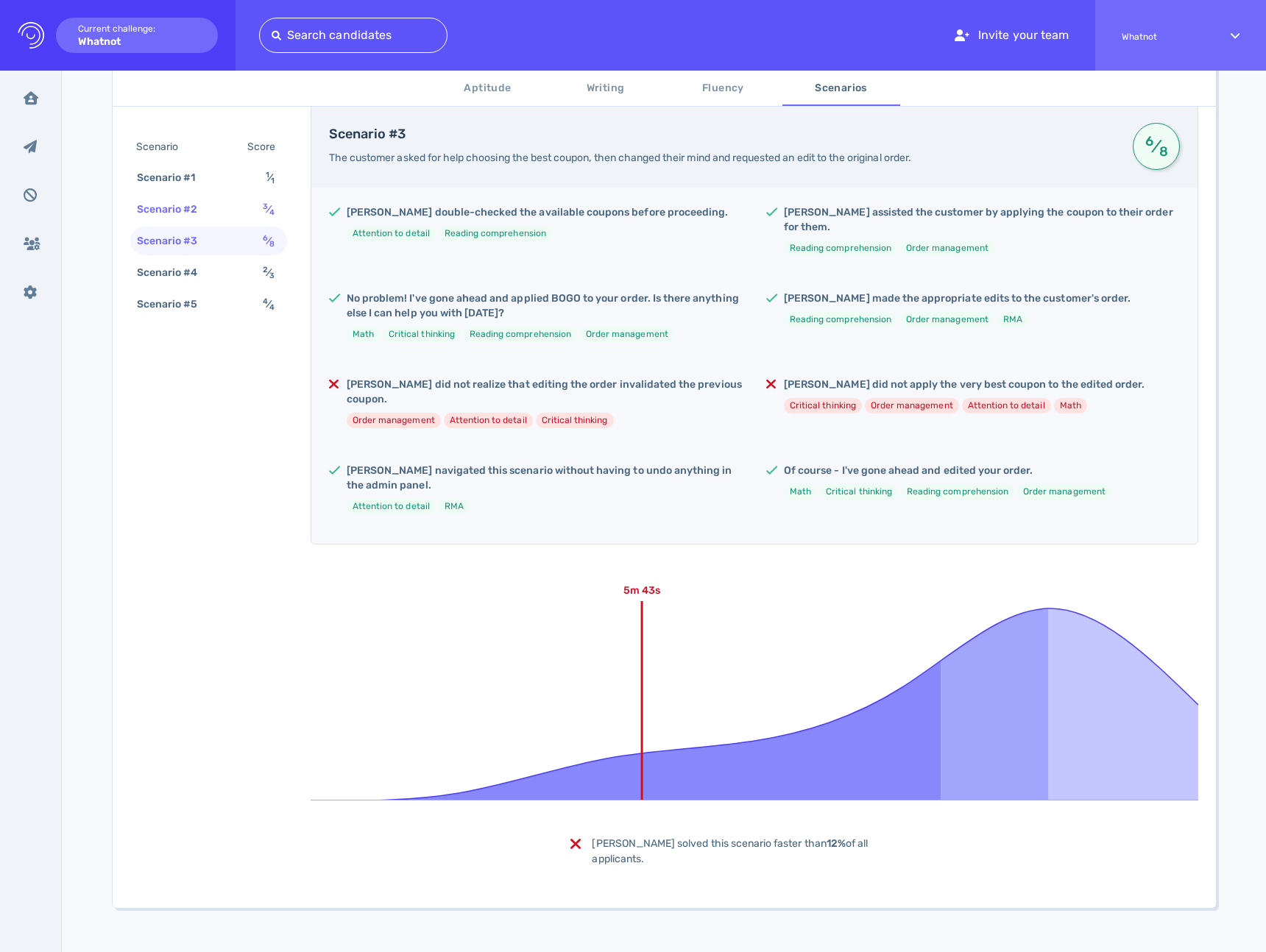
click at [211, 200] on div "Scenario #2 3 ⁄ 4" at bounding box center [209, 209] width 157 height 29
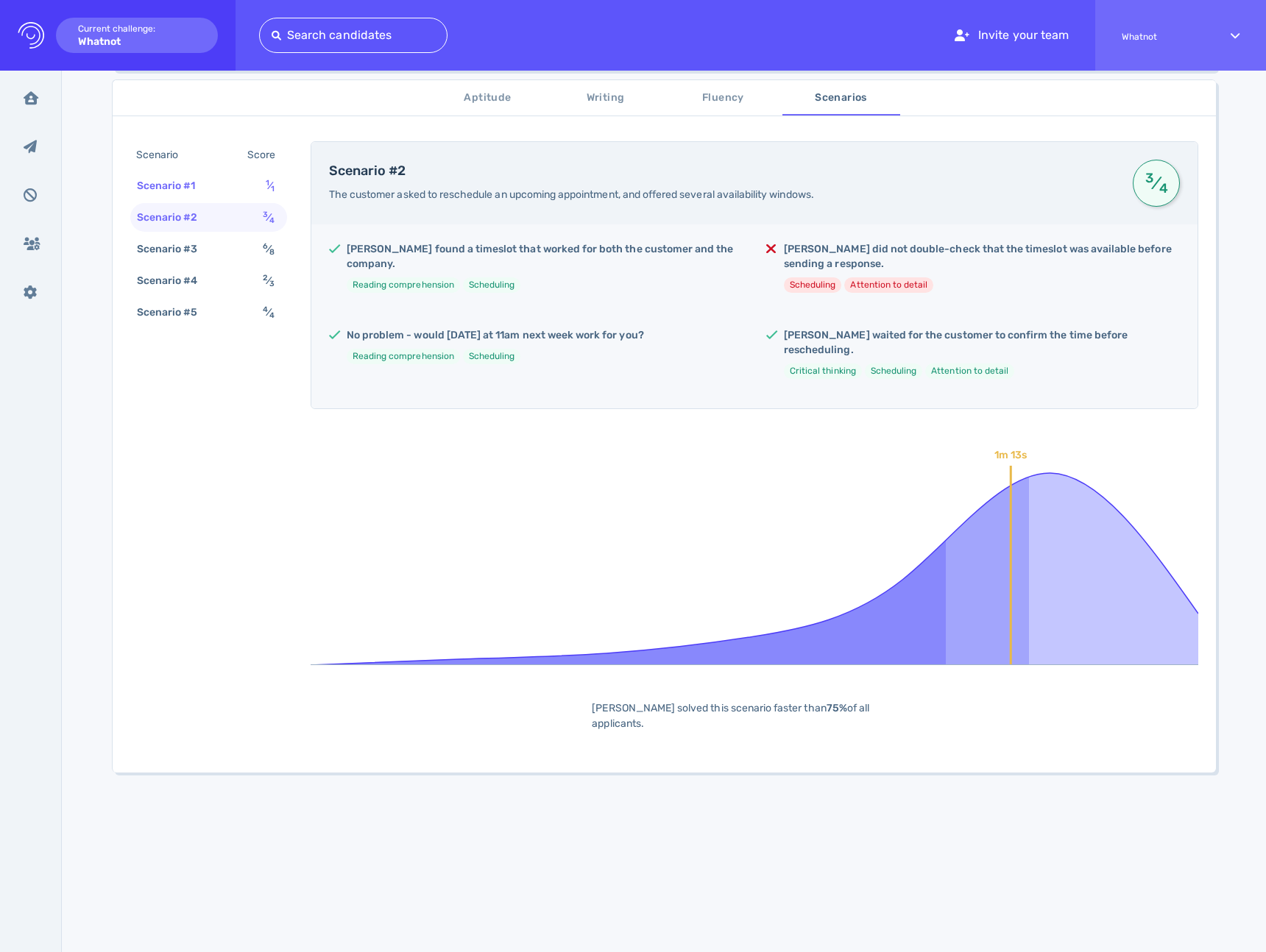
click at [211, 180] on div "Scenario #1 1 ⁄ 1" at bounding box center [209, 185] width 157 height 29
